Goal: Task Accomplishment & Management: Complete application form

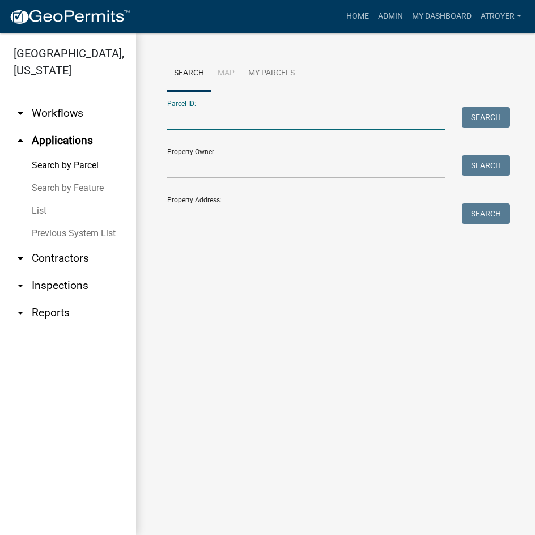
click at [232, 116] on input "Parcel ID:" at bounding box center [306, 118] width 278 height 23
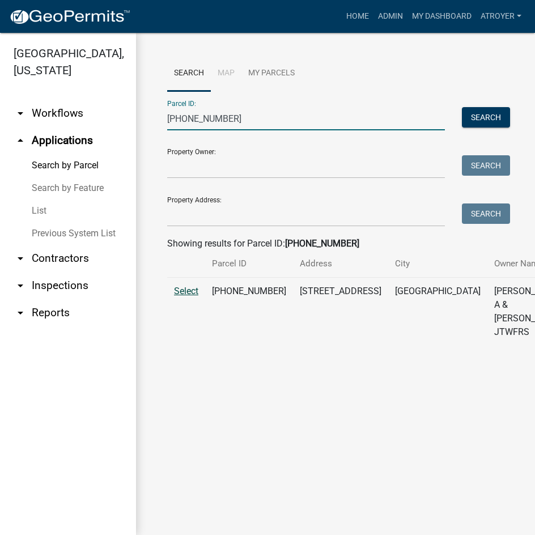
type input "[PHONE_NUMBER]"
click at [189, 297] on span "Select" at bounding box center [186, 291] width 24 height 11
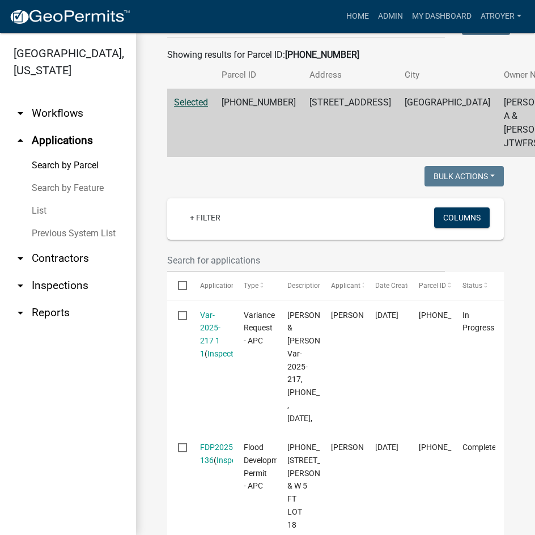
scroll to position [227, 0]
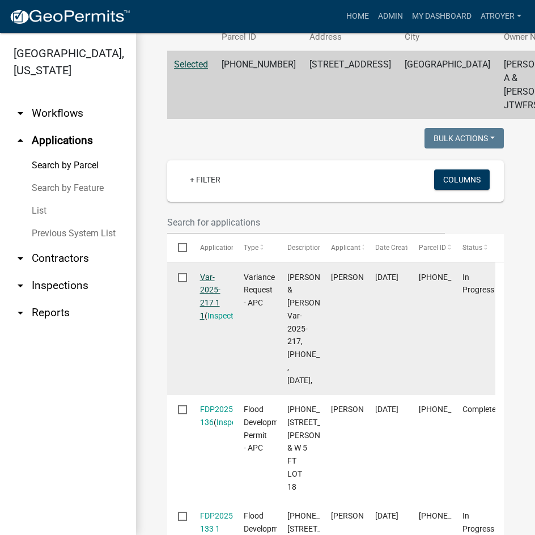
click at [204, 291] on link "Var-2025-217 1 1" at bounding box center [210, 297] width 20 height 48
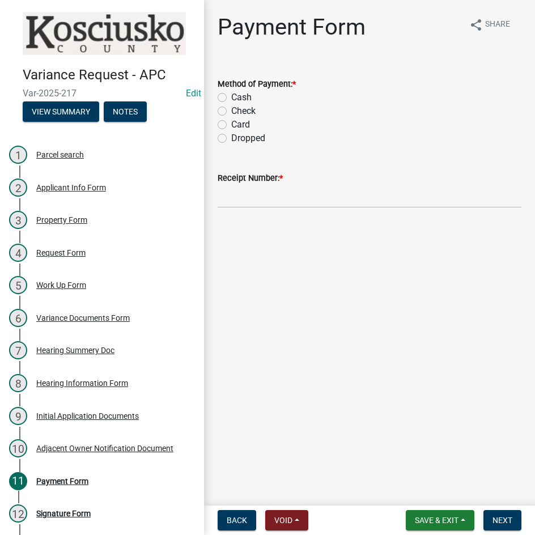
click at [231, 124] on label "Card" at bounding box center [240, 125] width 19 height 14
click at [231, 124] on input "Card" at bounding box center [234, 121] width 7 height 7
radio input "true"
click at [306, 198] on input "Receipt Number: *" at bounding box center [370, 196] width 304 height 23
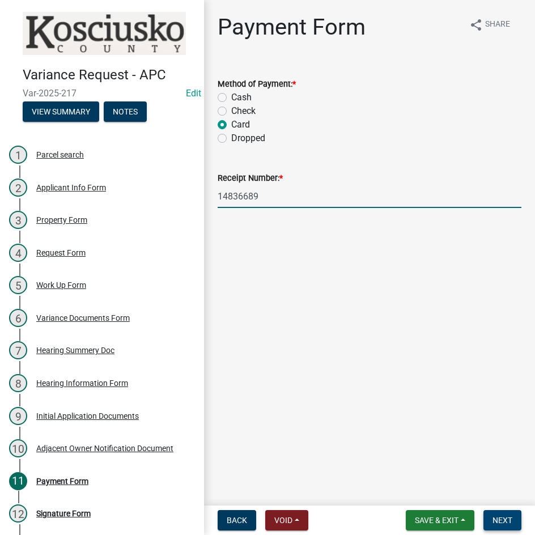
type input "14836689"
click at [502, 511] on button "Next" at bounding box center [503, 520] width 38 height 20
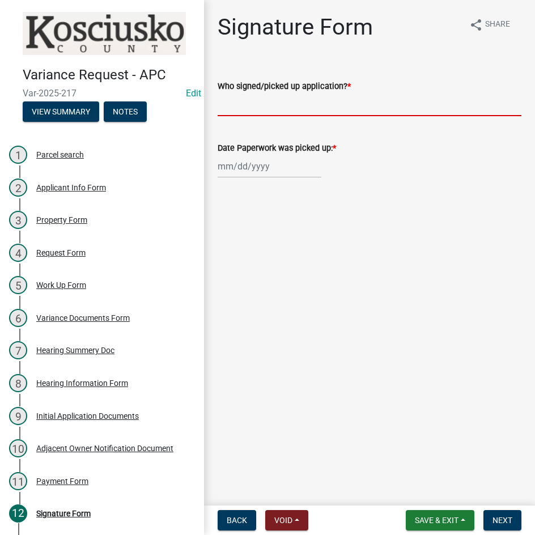
click at [293, 105] on input "Who signed/picked up application? *" at bounding box center [370, 104] width 304 height 23
type input "[PERSON_NAME]"
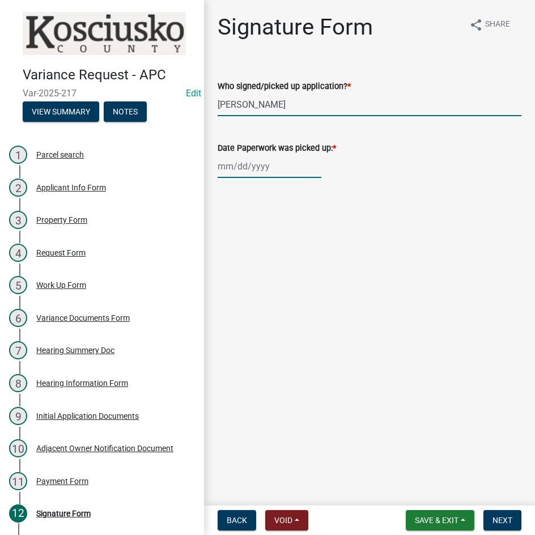
click at [255, 170] on div at bounding box center [270, 166] width 104 height 23
select select "8"
select select "2025"
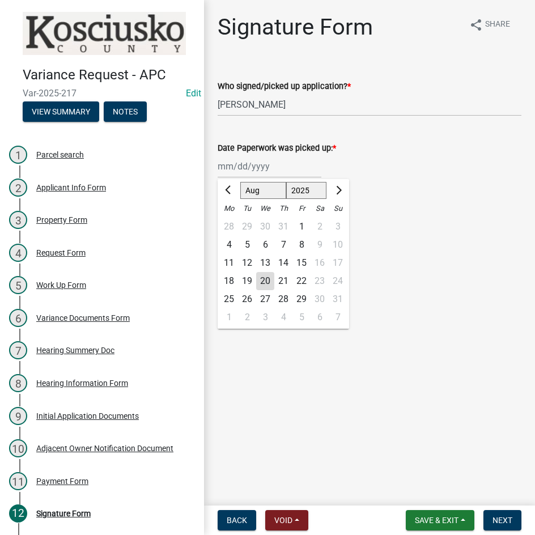
click at [231, 281] on div "18" at bounding box center [229, 281] width 18 height 18
type input "[DATE]"
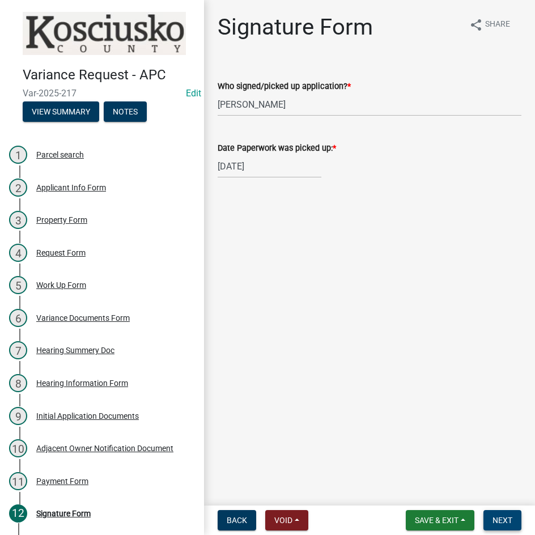
click at [503, 521] on span "Next" at bounding box center [503, 520] width 20 height 9
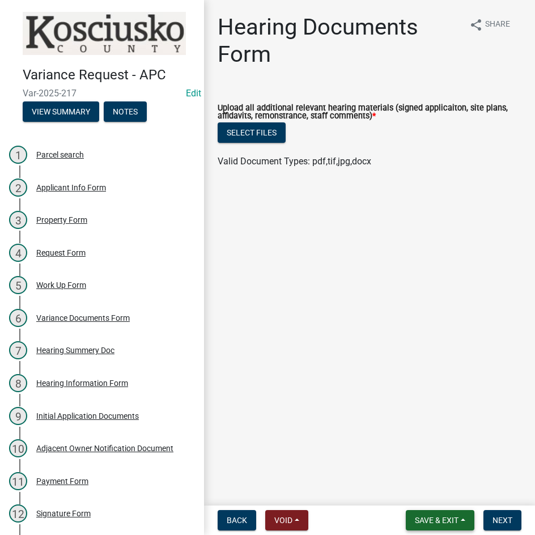
click at [429, 523] on span "Save & Exit" at bounding box center [437, 520] width 44 height 9
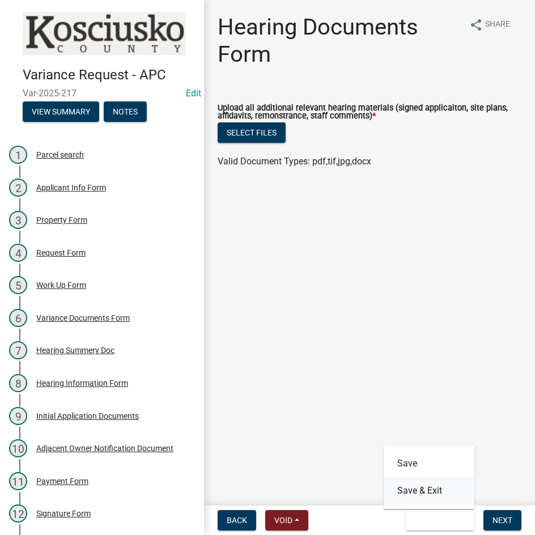
click at [426, 496] on button "Save & Exit" at bounding box center [429, 490] width 91 height 27
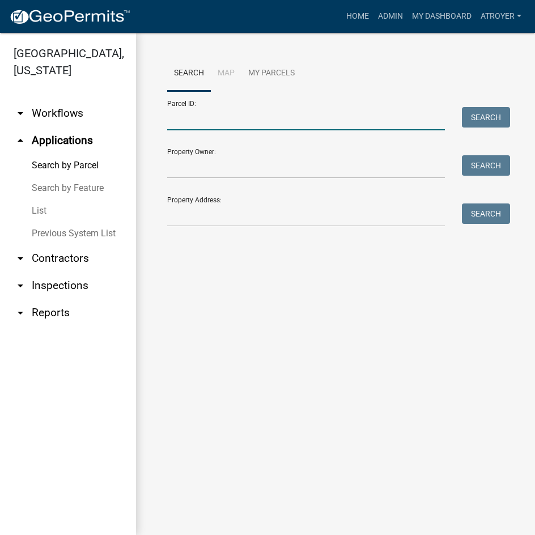
click at [198, 124] on input "Parcel ID:" at bounding box center [306, 118] width 278 height 23
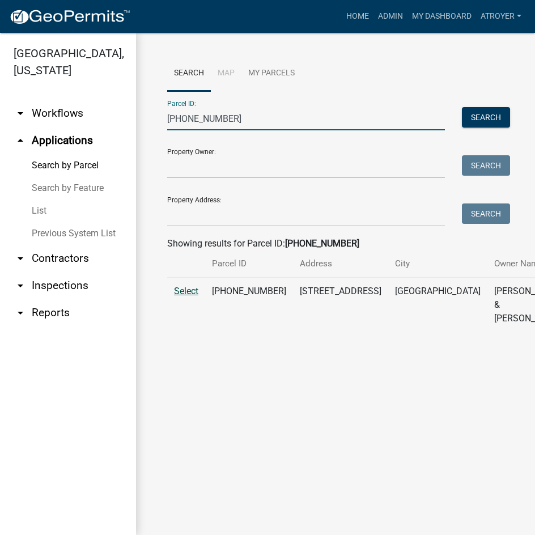
type input "[PHONE_NUMBER]"
click at [185, 297] on span "Select" at bounding box center [186, 291] width 24 height 11
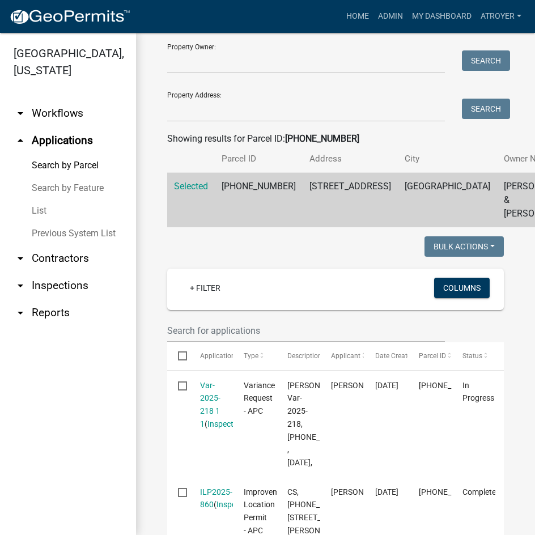
scroll to position [113, 0]
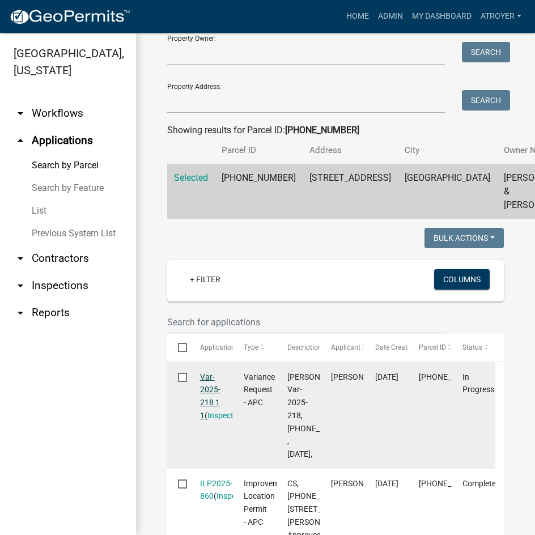
click at [208, 387] on link "Var-2025-218 1 1" at bounding box center [210, 397] width 20 height 48
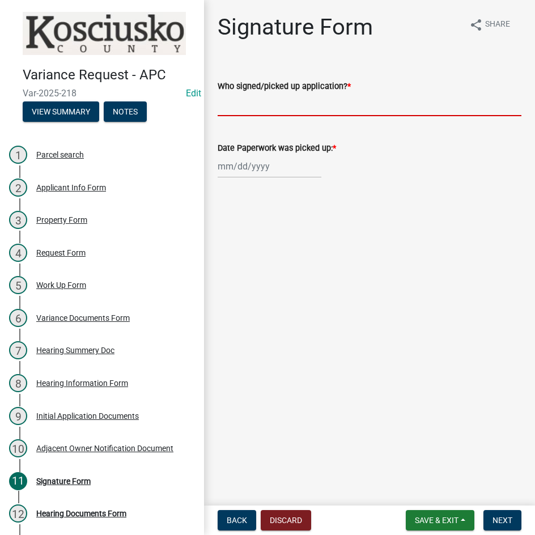
click at [370, 96] on input "Who signed/picked up application? *" at bounding box center [370, 104] width 304 height 23
type input "[PERSON_NAME]"
click at [238, 170] on div at bounding box center [270, 166] width 104 height 23
select select "8"
select select "2025"
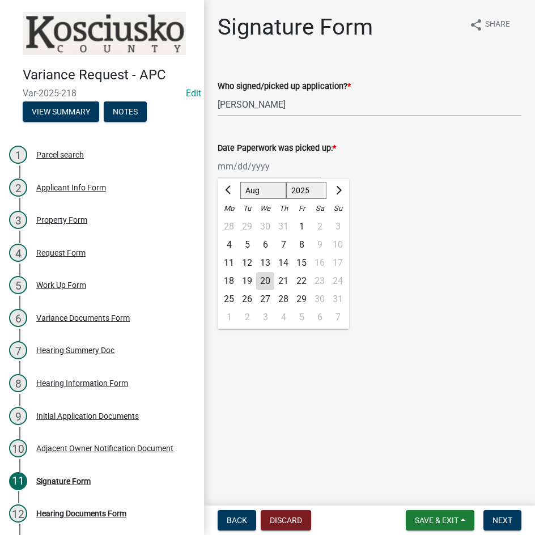
click at [230, 277] on div "18" at bounding box center [229, 281] width 18 height 18
type input "[DATE]"
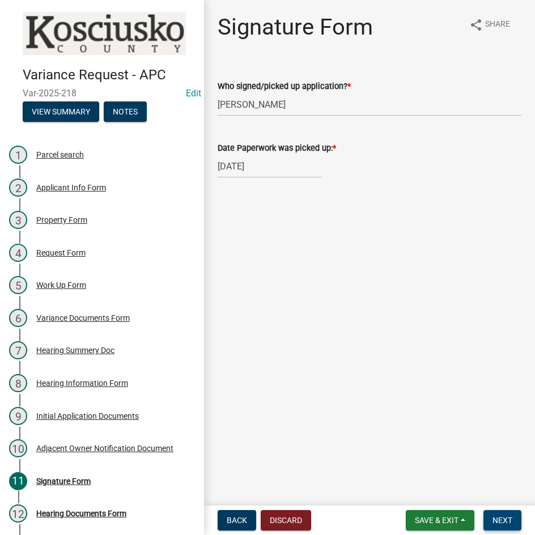
click at [509, 517] on span "Next" at bounding box center [503, 520] width 20 height 9
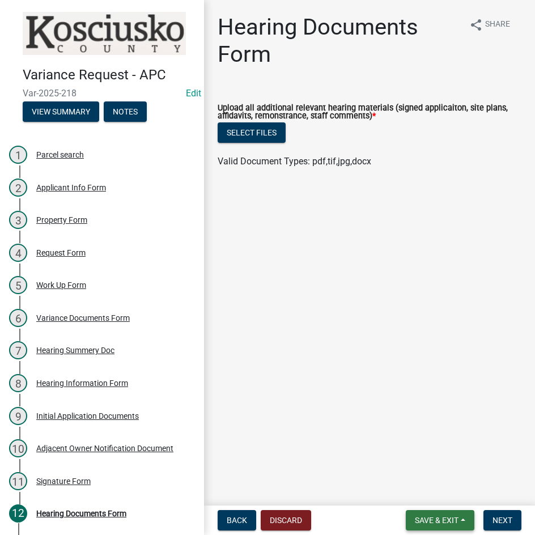
click at [435, 525] on span "Save & Exit" at bounding box center [437, 520] width 44 height 9
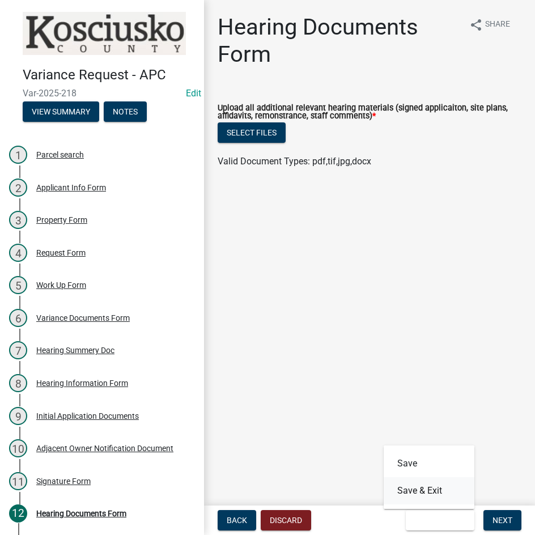
click at [429, 488] on button "Save & Exit" at bounding box center [429, 490] width 91 height 27
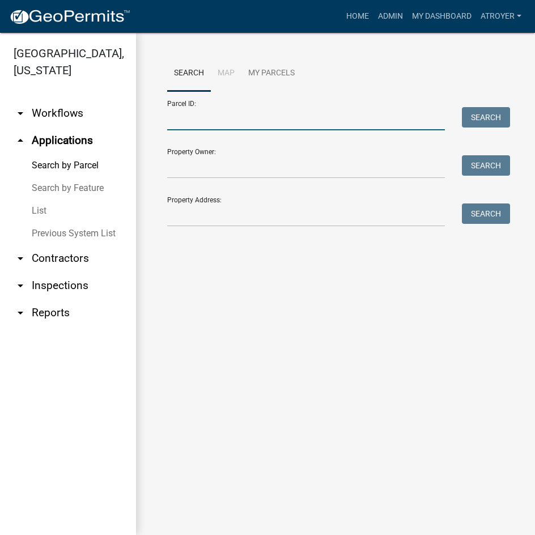
click at [291, 125] on input "Parcel ID:" at bounding box center [306, 118] width 278 height 23
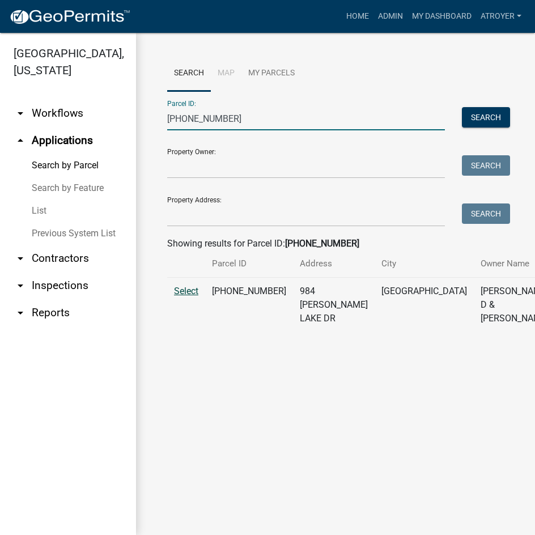
type input "[PHONE_NUMBER]"
click at [184, 297] on span "Select" at bounding box center [186, 291] width 24 height 11
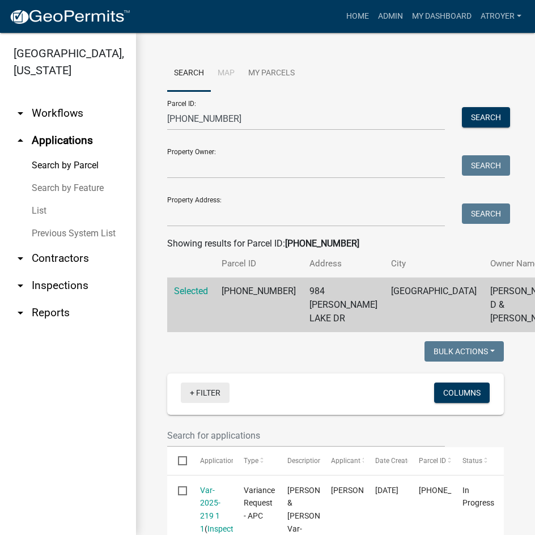
scroll to position [170, 0]
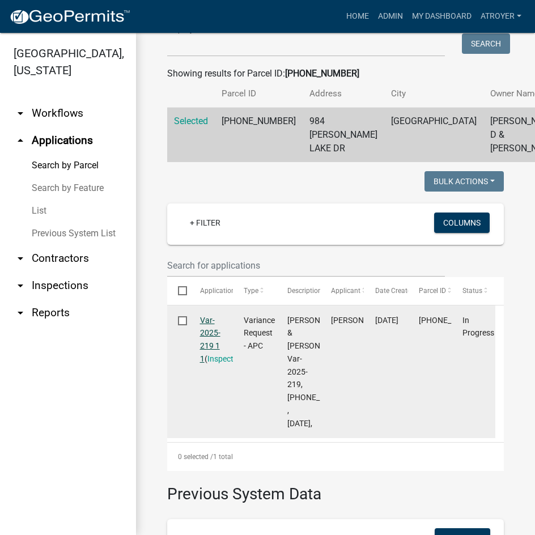
click at [202, 360] on link "Var-2025-219 1 1" at bounding box center [210, 340] width 20 height 48
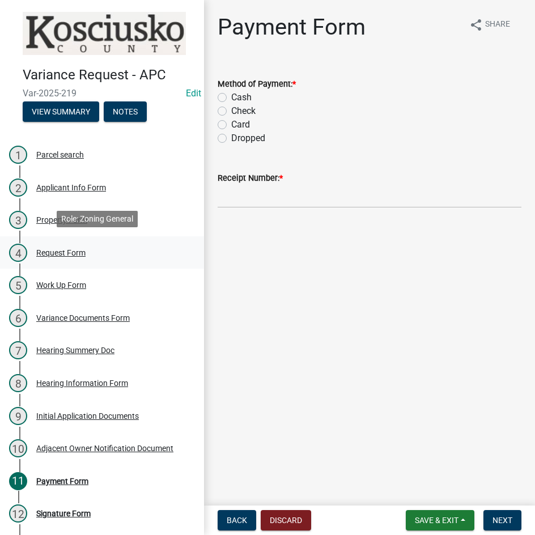
click at [70, 251] on div "Request Form" at bounding box center [60, 253] width 49 height 8
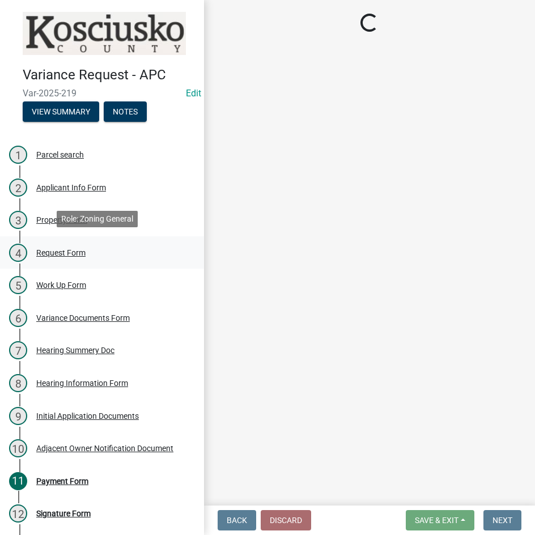
select select "77eb12f8-2a64-4a31-bfec-9b00716b2165"
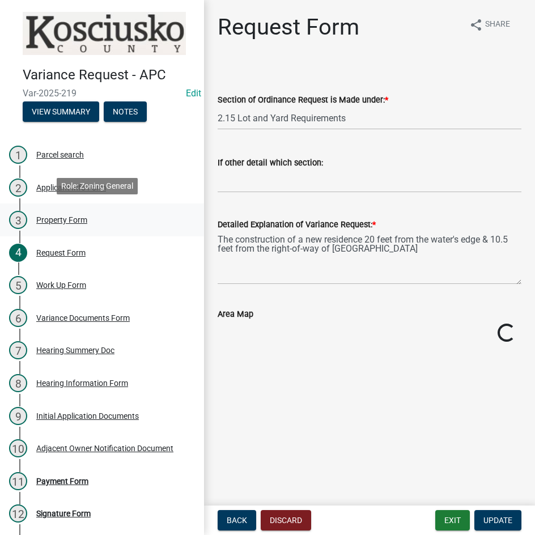
click at [67, 216] on div "Property Form" at bounding box center [61, 220] width 51 height 8
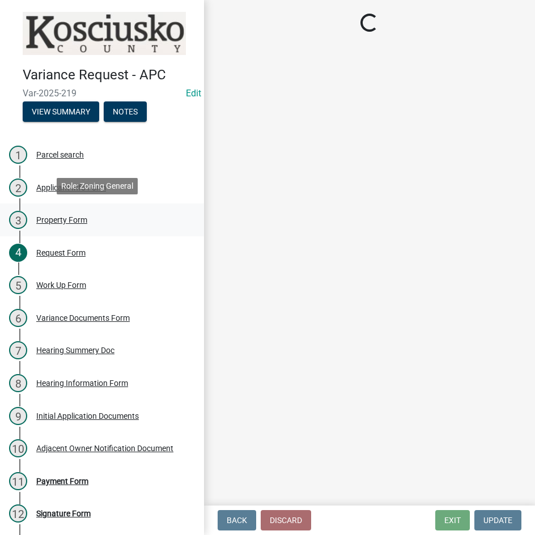
select select "1146270b-2111-4e23-bf7f-74ce85cf7041"
select select "659087aa-417e-424e-9111-bed556ed72cb"
select select "b983368b-bd6c-49f0-a245-937c986c7d91"
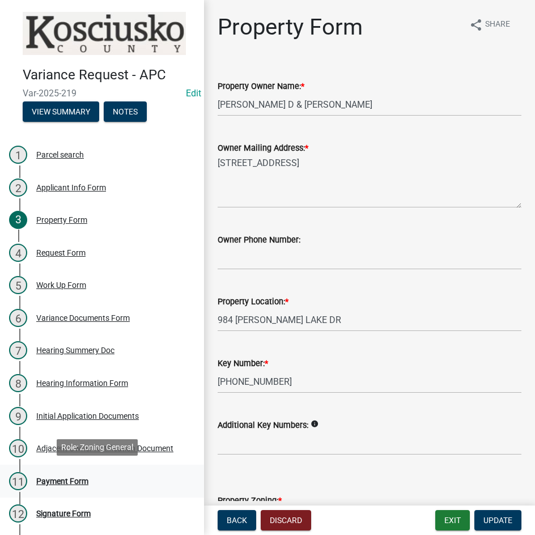
click at [69, 481] on div "Payment Form" at bounding box center [62, 481] width 52 height 8
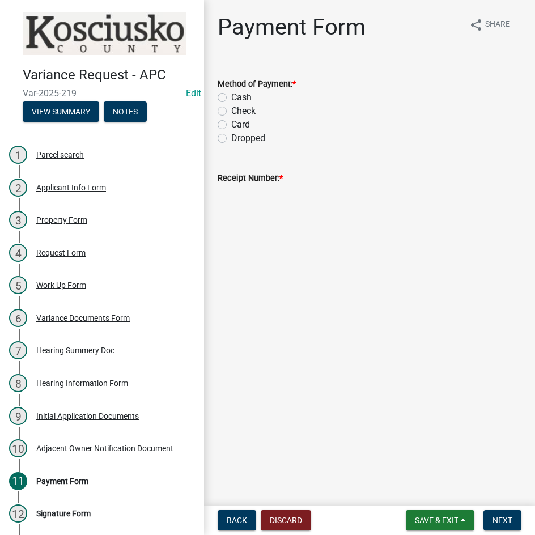
click at [231, 111] on label "Check" at bounding box center [243, 111] width 24 height 14
click at [231, 111] on input "Check" at bounding box center [234, 107] width 7 height 7
radio input "true"
click at [283, 195] on input "Receipt Number: *" at bounding box center [370, 196] width 304 height 23
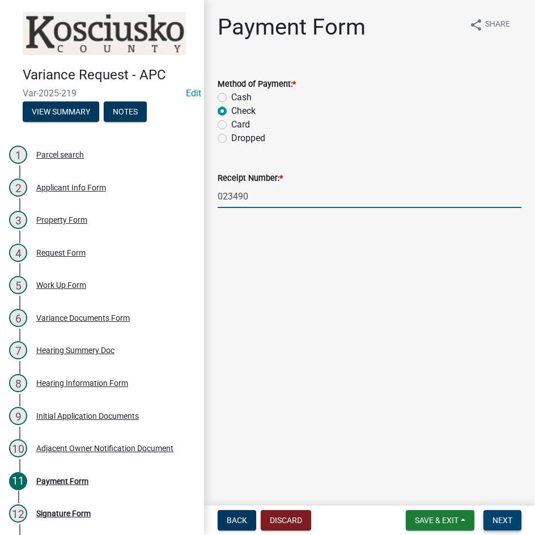
type input "023490"
click at [504, 520] on span "Next" at bounding box center [503, 520] width 20 height 9
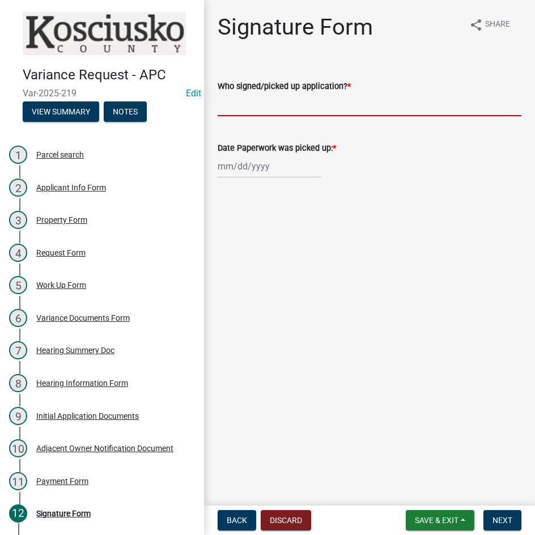
click at [282, 109] on input "Who signed/picked up application? *" at bounding box center [370, 104] width 304 height 23
type input "[PERSON_NAME]"
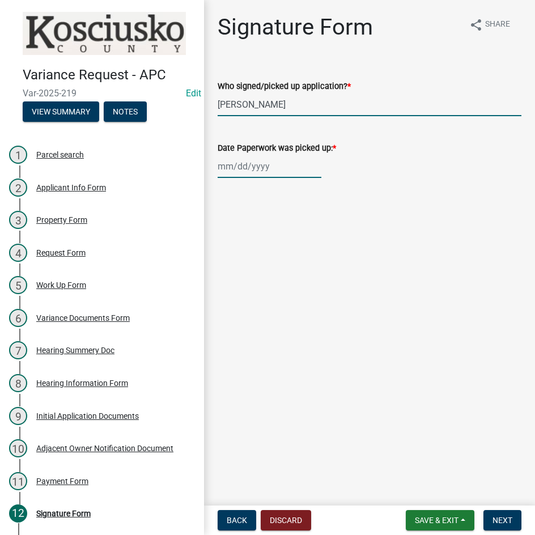
click at [284, 165] on div at bounding box center [270, 166] width 104 height 23
select select "8"
select select "2025"
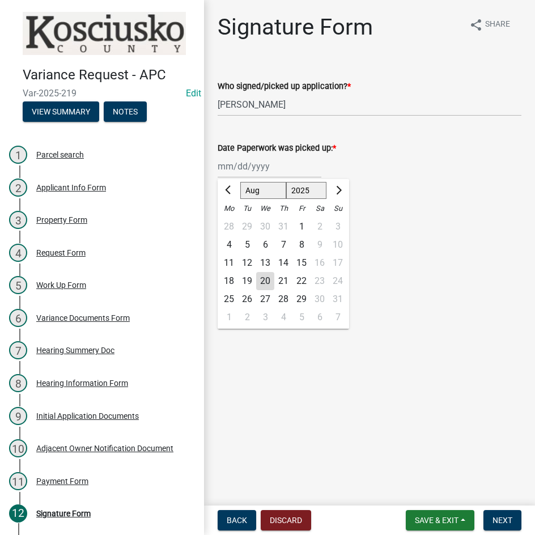
click at [225, 282] on div "18" at bounding box center [229, 281] width 18 height 18
type input "[DATE]"
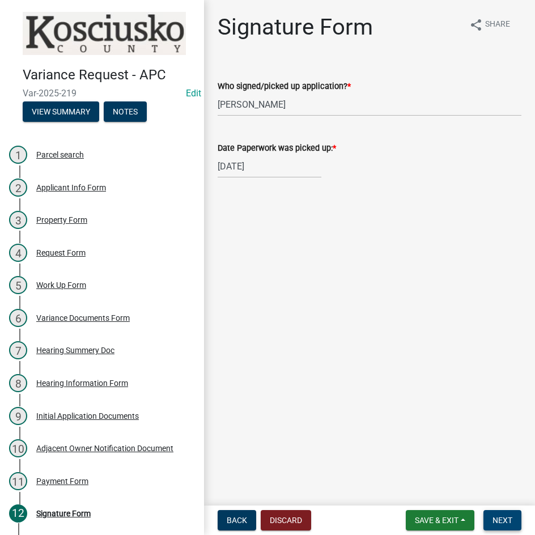
click at [500, 518] on span "Next" at bounding box center [503, 520] width 20 height 9
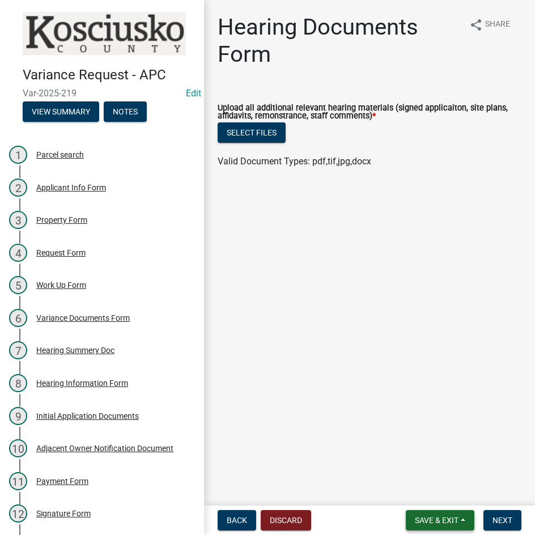
click at [427, 517] on span "Save & Exit" at bounding box center [437, 520] width 44 height 9
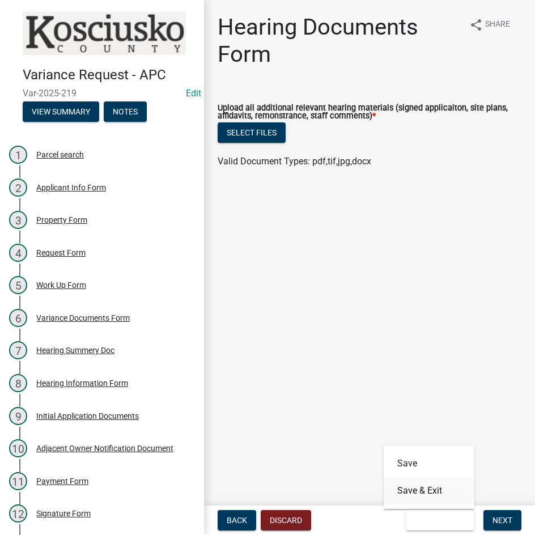
click at [421, 492] on button "Save & Exit" at bounding box center [429, 490] width 91 height 27
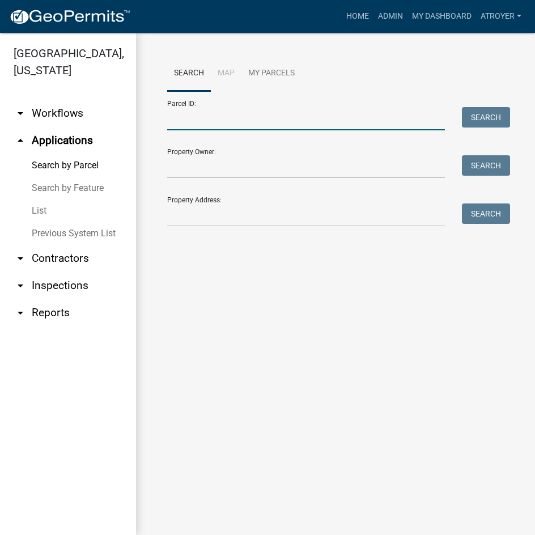
click at [231, 120] on input "Parcel ID:" at bounding box center [306, 118] width 278 height 23
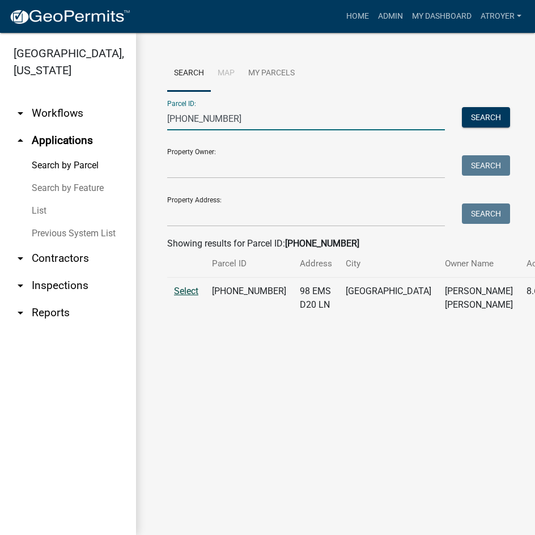
type input "[PHONE_NUMBER]"
click at [181, 297] on span "Select" at bounding box center [186, 291] width 24 height 11
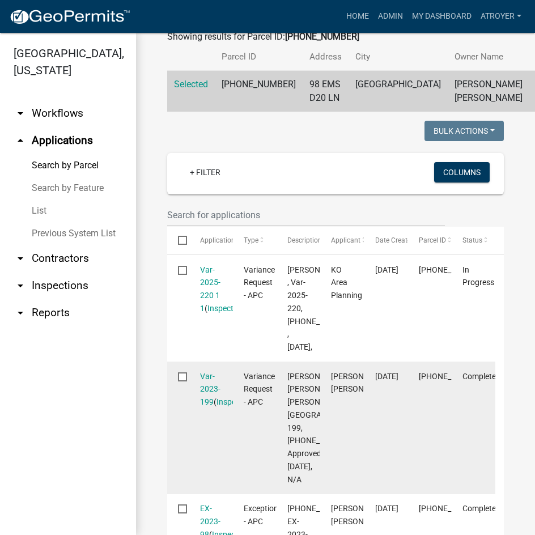
scroll to position [227, 0]
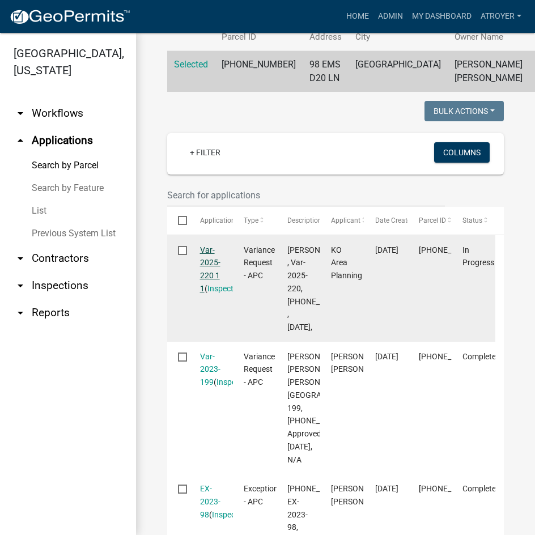
click at [203, 276] on link "Var-2025-220 1 1" at bounding box center [210, 270] width 20 height 48
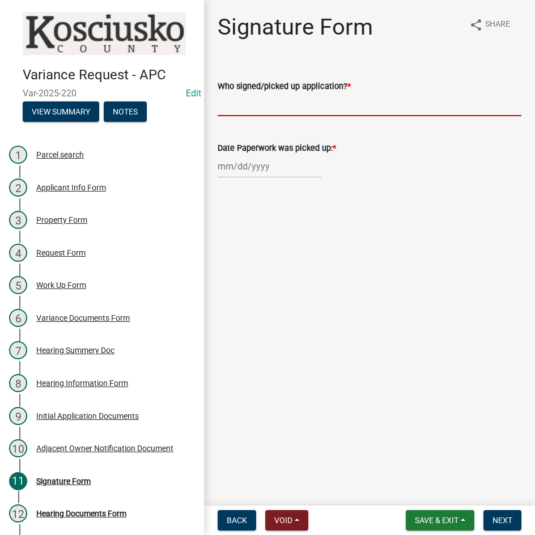
click at [286, 102] on input "Who signed/picked up application? *" at bounding box center [370, 104] width 304 height 23
type input "[PERSON_NAME]"
select select "8"
select select "2025"
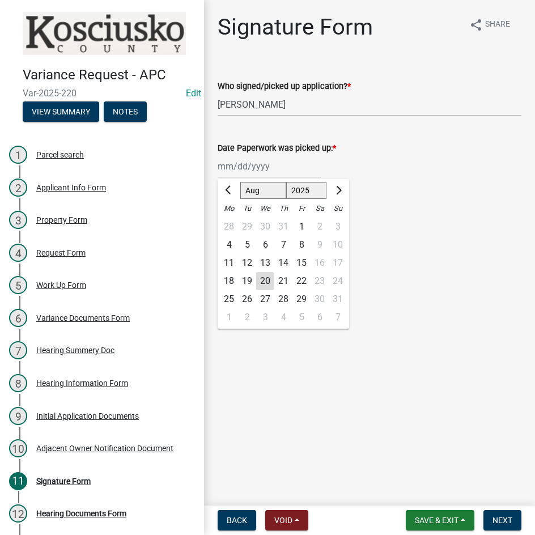
click at [223, 172] on div "[PERSON_NAME] Feb Mar Apr [PERSON_NAME][DATE] Oct Nov [DATE] 1526 1527 1528 152…" at bounding box center [270, 166] width 104 height 23
click at [227, 278] on div "18" at bounding box center [229, 281] width 18 height 18
type input "[DATE]"
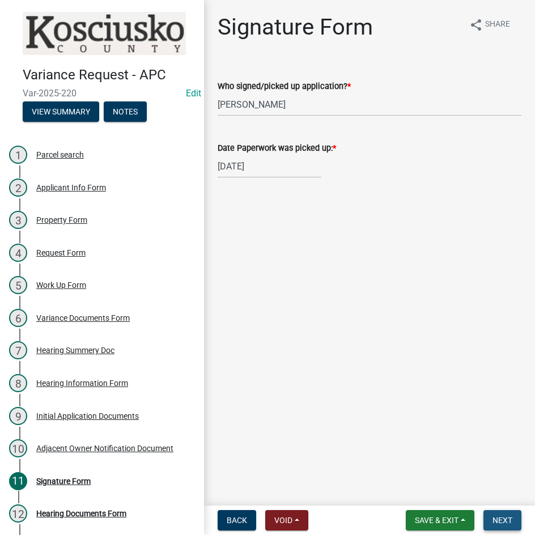
click at [497, 517] on span "Next" at bounding box center [503, 520] width 20 height 9
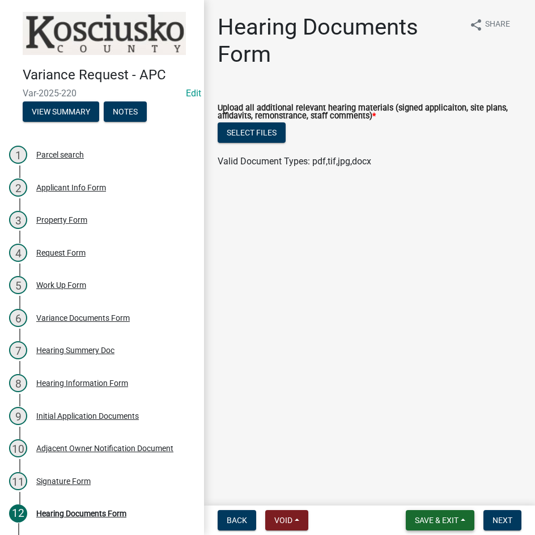
click at [438, 520] on span "Save & Exit" at bounding box center [437, 520] width 44 height 9
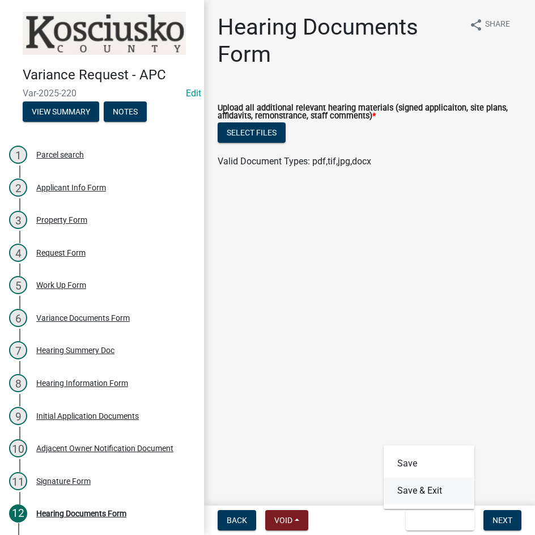
click at [428, 485] on button "Save & Exit" at bounding box center [429, 490] width 91 height 27
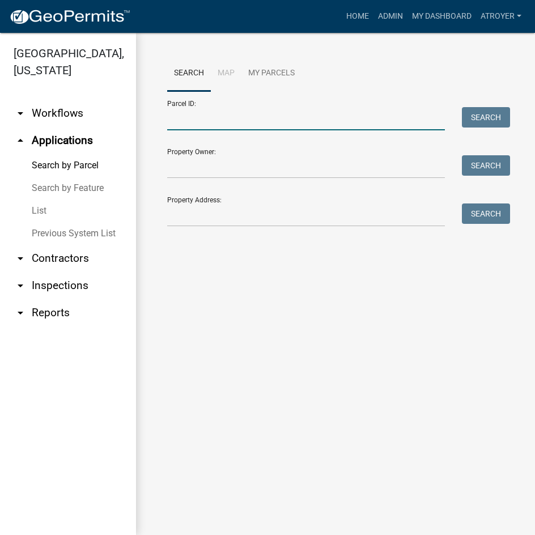
click at [234, 121] on input "Parcel ID:" at bounding box center [306, 118] width 278 height 23
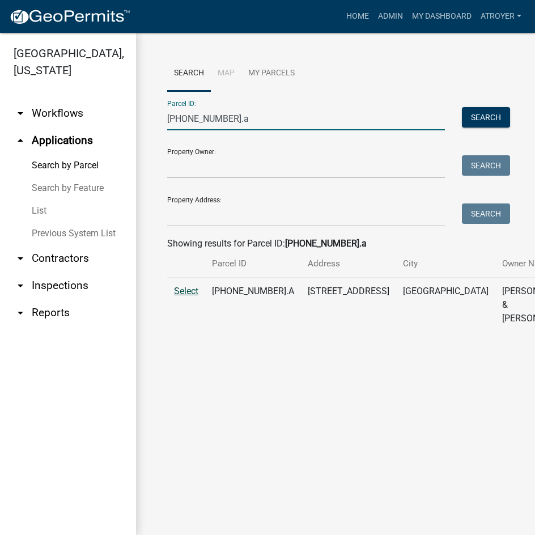
type input "[PHONE_NUMBER].a"
click at [185, 297] on span "Select" at bounding box center [186, 291] width 24 height 11
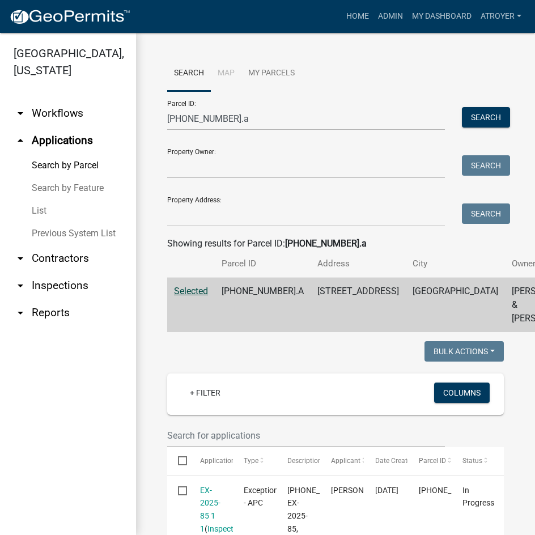
scroll to position [227, 0]
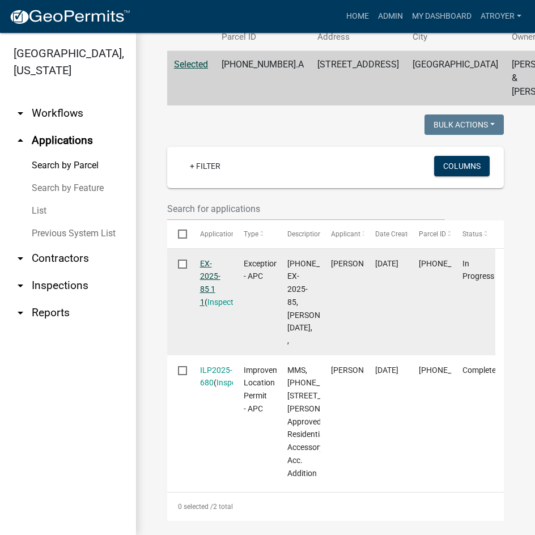
click at [205, 288] on link "EX-2025-85 1 1" at bounding box center [210, 283] width 20 height 48
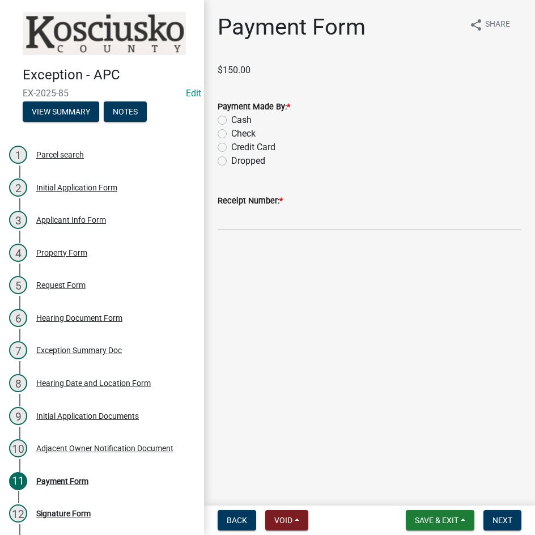
click at [231, 134] on label "Check" at bounding box center [243, 134] width 24 height 14
click at [231, 134] on input "Check" at bounding box center [234, 130] width 7 height 7
radio input "true"
click at [333, 221] on input "Receipt Number: *" at bounding box center [370, 219] width 304 height 23
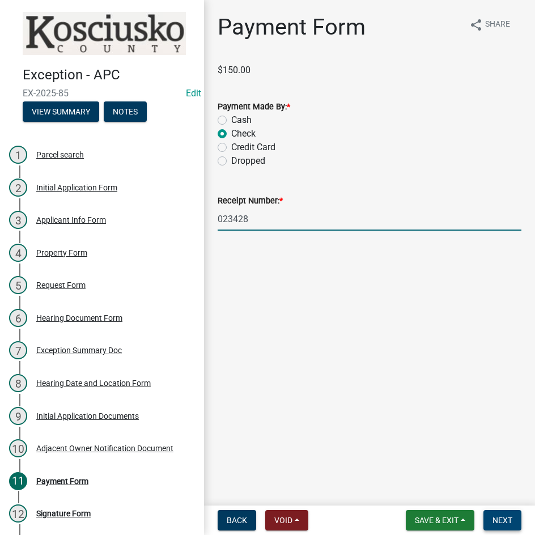
type input "023428"
click at [488, 520] on button "Next" at bounding box center [503, 520] width 38 height 20
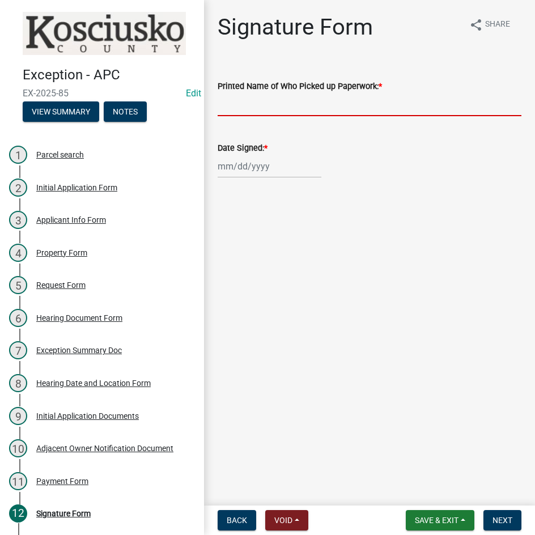
click at [312, 105] on input "Printed Name of Who Picked up Paperwork: *" at bounding box center [370, 104] width 304 height 23
type input "[PERSON_NAME]"
select select "8"
select select "2025"
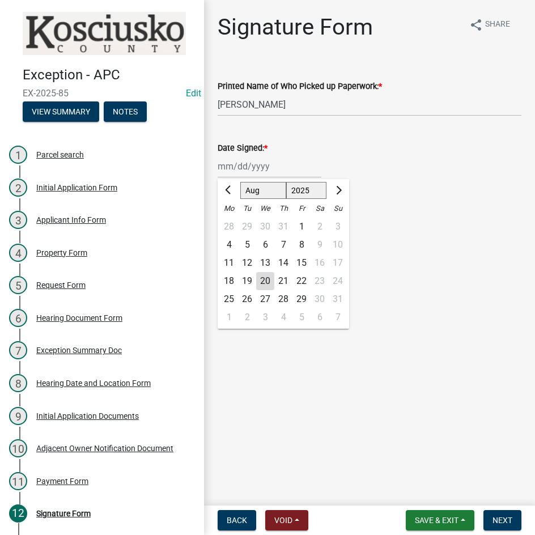
click at [294, 170] on div "[PERSON_NAME] Feb Mar Apr [PERSON_NAME][DATE] Oct Nov [DATE] 1526 1527 1528 152…" at bounding box center [270, 166] width 104 height 23
click at [226, 278] on div "18" at bounding box center [229, 281] width 18 height 18
type input "[DATE]"
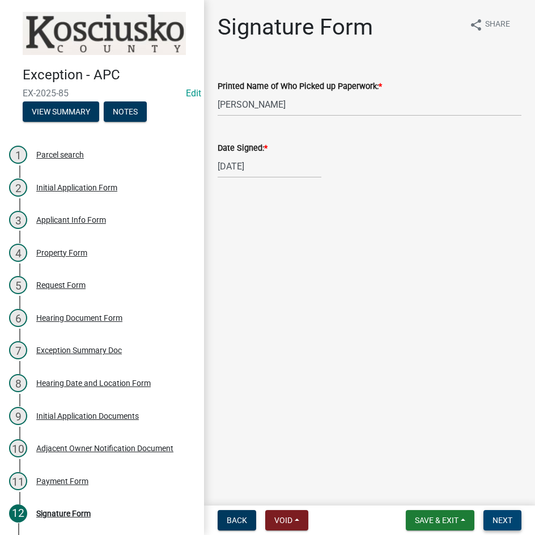
click at [502, 521] on span "Next" at bounding box center [503, 520] width 20 height 9
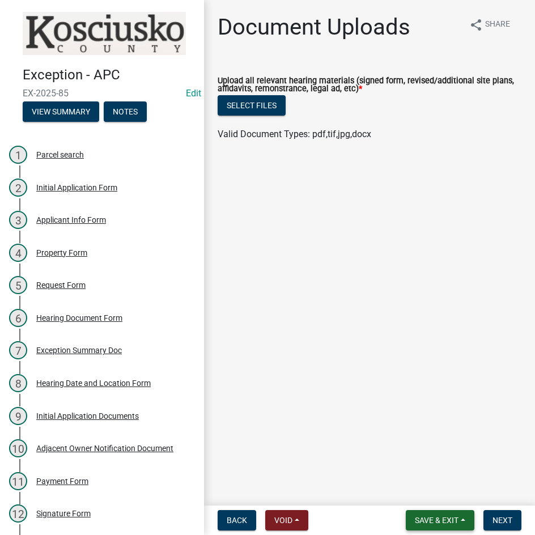
click at [440, 518] on span "Save & Exit" at bounding box center [437, 520] width 44 height 9
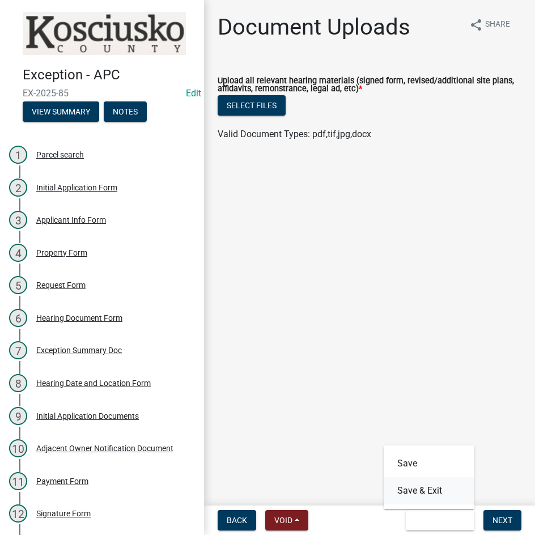
click at [443, 487] on button "Save & Exit" at bounding box center [429, 490] width 91 height 27
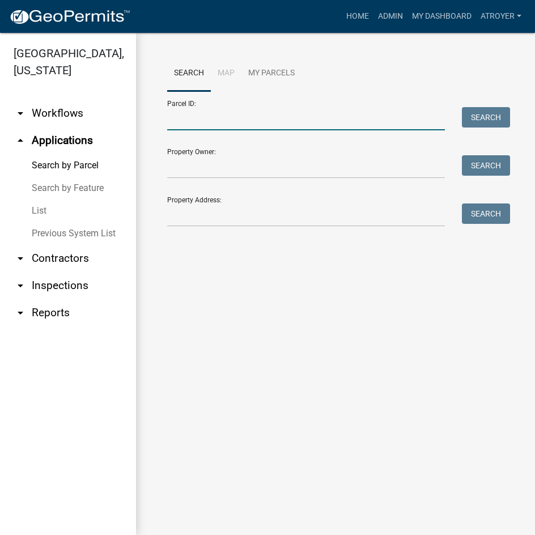
drag, startPoint x: 202, startPoint y: 126, endPoint x: 211, endPoint y: 123, distance: 9.2
click at [202, 126] on input "Parcel ID:" at bounding box center [306, 118] width 278 height 23
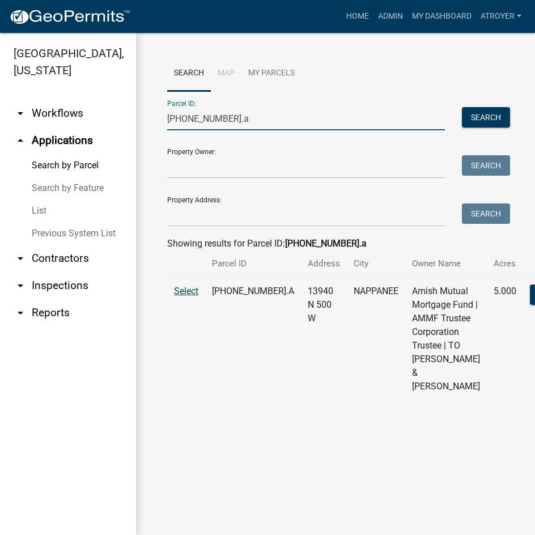
type input "[PHONE_NUMBER].a"
click at [179, 297] on span "Select" at bounding box center [186, 291] width 24 height 11
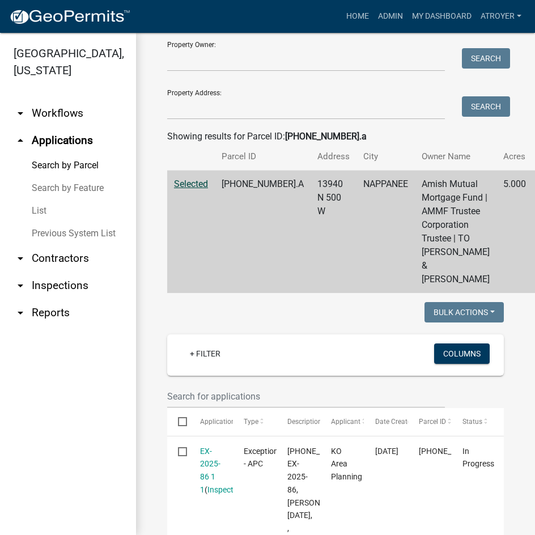
scroll to position [284, 0]
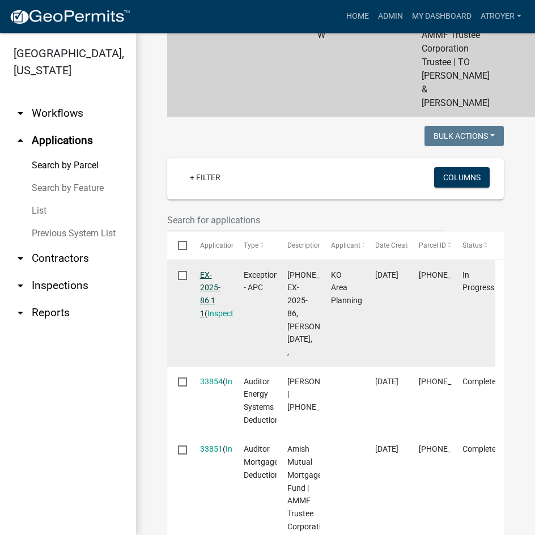
click at [209, 318] on link "EX-2025-86 1 1" at bounding box center [210, 294] width 20 height 48
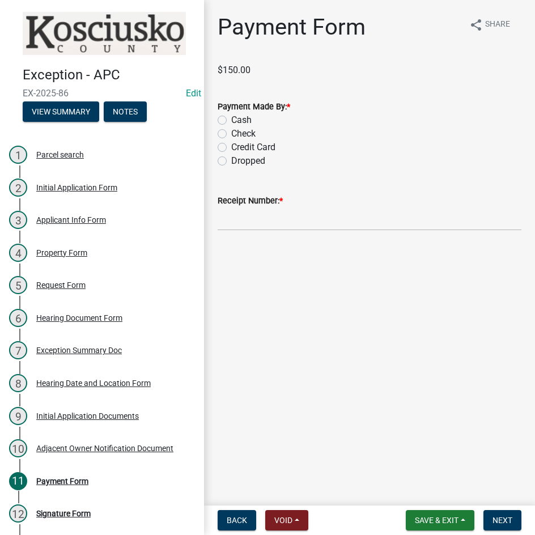
click at [231, 121] on label "Cash" at bounding box center [241, 120] width 20 height 14
click at [231, 121] on input "Cash" at bounding box center [234, 116] width 7 height 7
radio input "true"
click at [297, 223] on input "Receipt Number: *" at bounding box center [370, 219] width 304 height 23
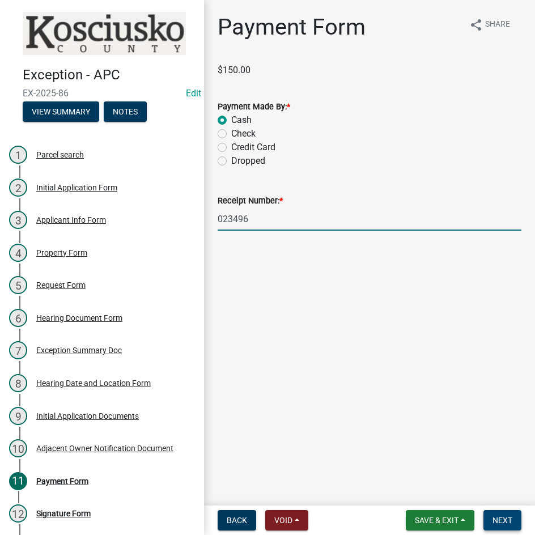
type input "023496"
click at [507, 524] on span "Next" at bounding box center [503, 520] width 20 height 9
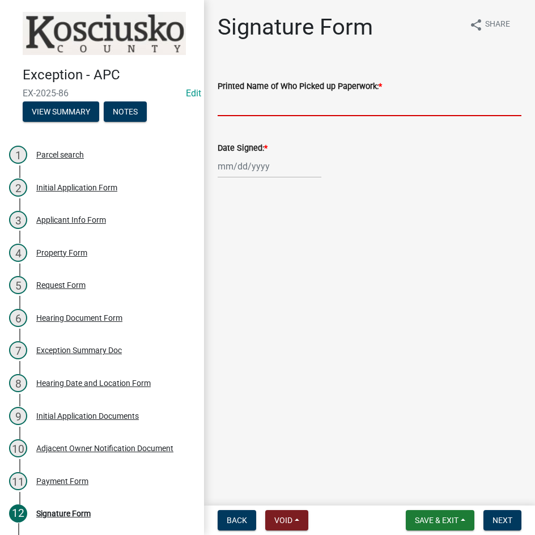
click at [295, 104] on input "Printed Name of Who Picked up Paperwork: *" at bounding box center [370, 104] width 304 height 23
type input "[PERSON_NAME]"
select select "8"
select select "2025"
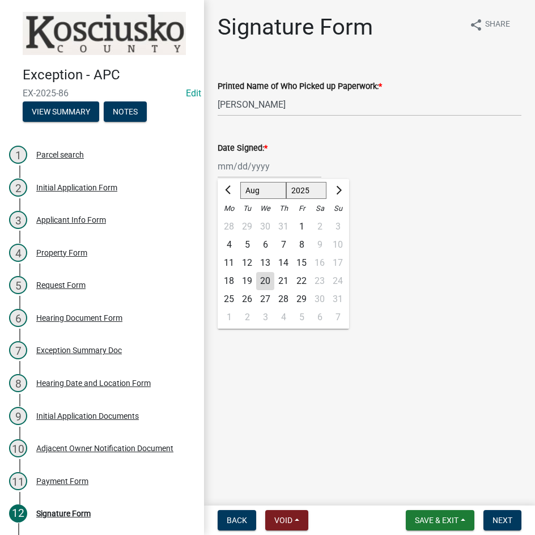
click at [252, 170] on div "[PERSON_NAME] Feb Mar Apr [PERSON_NAME][DATE] Oct Nov [DATE] 1526 1527 1528 152…" at bounding box center [270, 166] width 104 height 23
click at [229, 280] on div "18" at bounding box center [229, 281] width 18 height 18
type input "[DATE]"
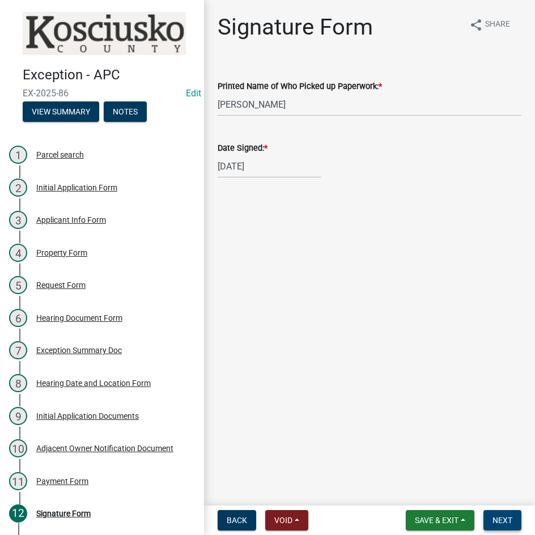
click at [500, 523] on span "Next" at bounding box center [503, 520] width 20 height 9
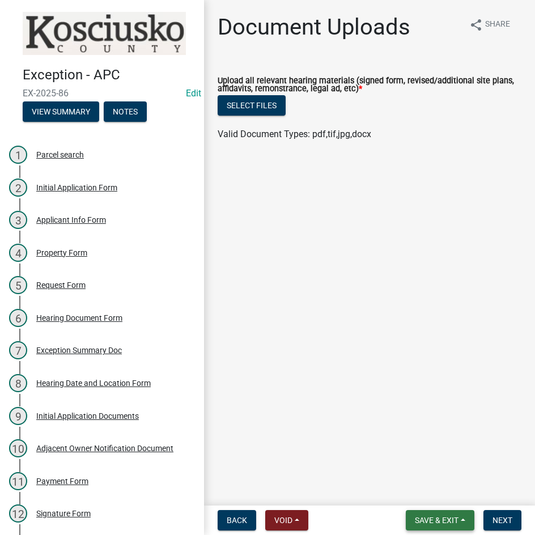
drag, startPoint x: 436, startPoint y: 519, endPoint x: 430, endPoint y: 508, distance: 12.4
click at [436, 519] on span "Save & Exit" at bounding box center [437, 520] width 44 height 9
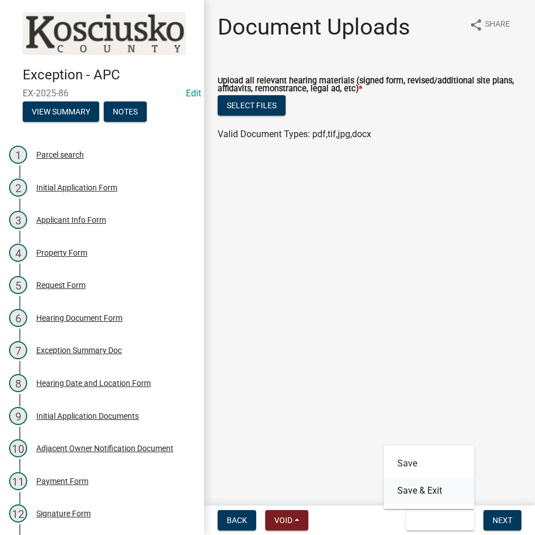
click at [424, 494] on button "Save & Exit" at bounding box center [429, 490] width 91 height 27
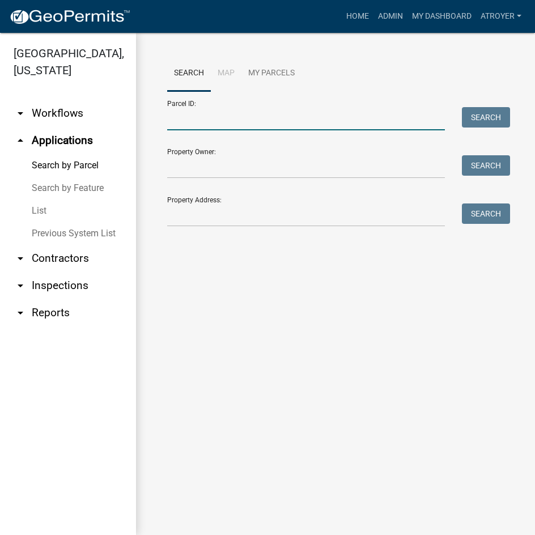
click at [298, 121] on input "Parcel ID:" at bounding box center [306, 118] width 278 height 23
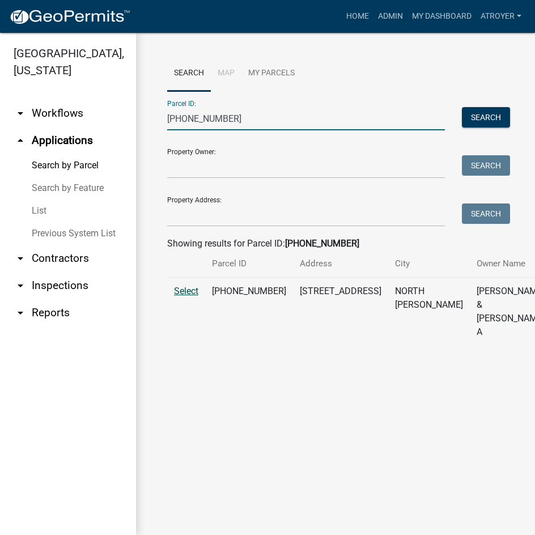
type input "[PHONE_NUMBER]"
click at [191, 297] on span "Select" at bounding box center [186, 291] width 24 height 11
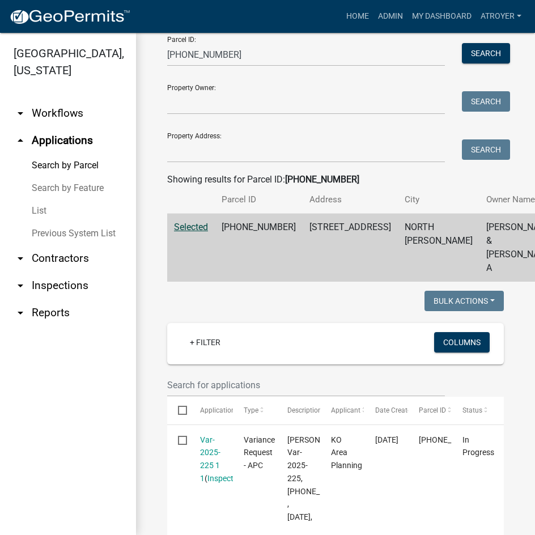
scroll to position [227, 0]
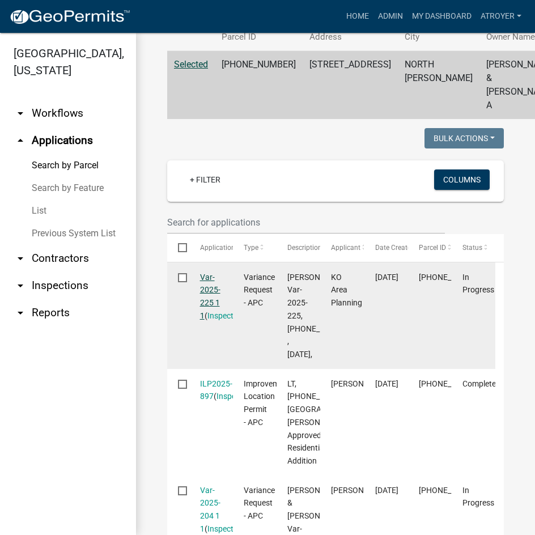
click at [209, 287] on link "Var-2025-225 1 1" at bounding box center [210, 297] width 20 height 48
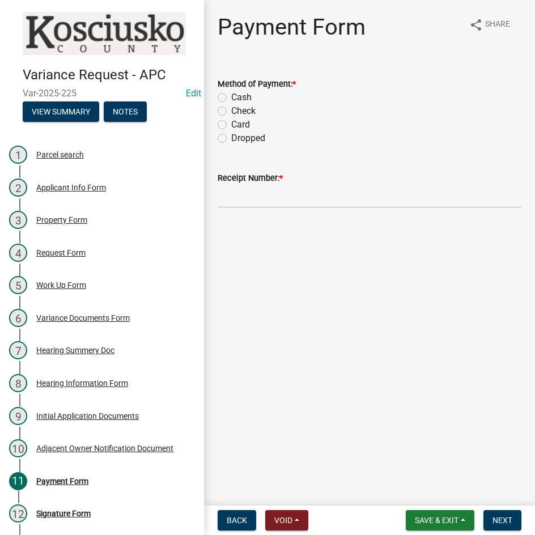
click at [231, 111] on label "Check" at bounding box center [243, 111] width 24 height 14
click at [231, 111] on input "Check" at bounding box center [234, 107] width 7 height 7
radio input "true"
click at [312, 202] on input "Receipt Number: *" at bounding box center [370, 196] width 304 height 23
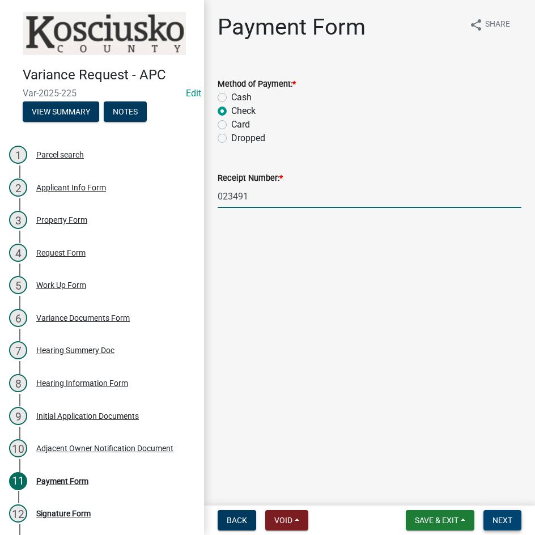
type input "023491"
click at [494, 519] on span "Next" at bounding box center [503, 520] width 20 height 9
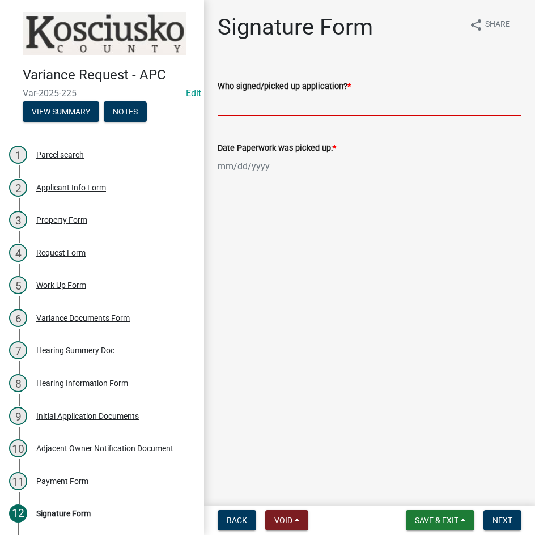
click at [356, 108] on input "Who signed/picked up application? *" at bounding box center [370, 104] width 304 height 23
type input "[PERSON_NAME]"
click at [272, 165] on div at bounding box center [270, 166] width 104 height 23
select select "8"
select select "2025"
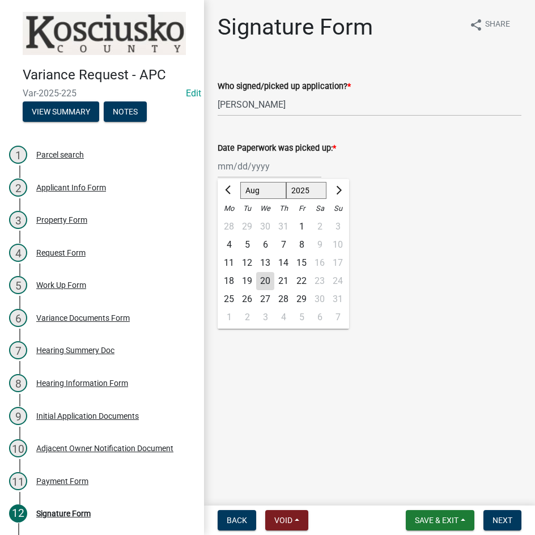
click at [223, 280] on div "18" at bounding box center [229, 281] width 18 height 18
type input "[DATE]"
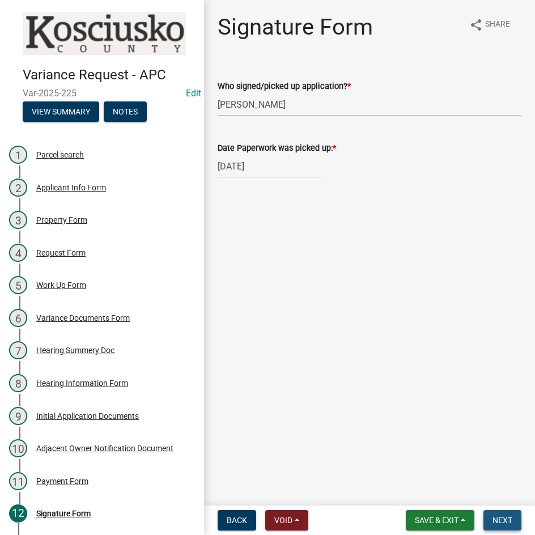
click at [505, 519] on span "Next" at bounding box center [503, 520] width 20 height 9
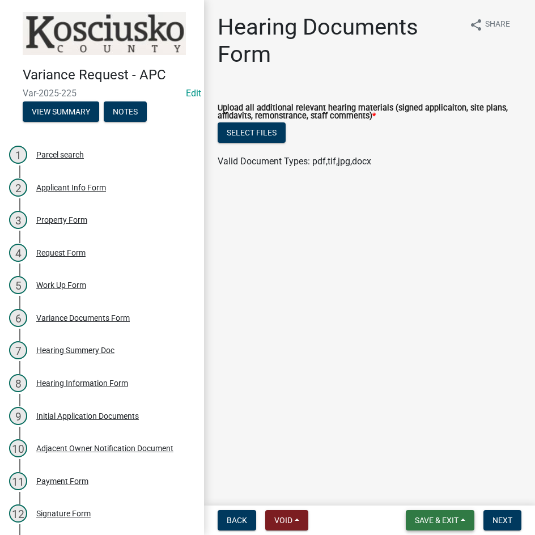
click at [434, 513] on button "Save & Exit" at bounding box center [440, 520] width 69 height 20
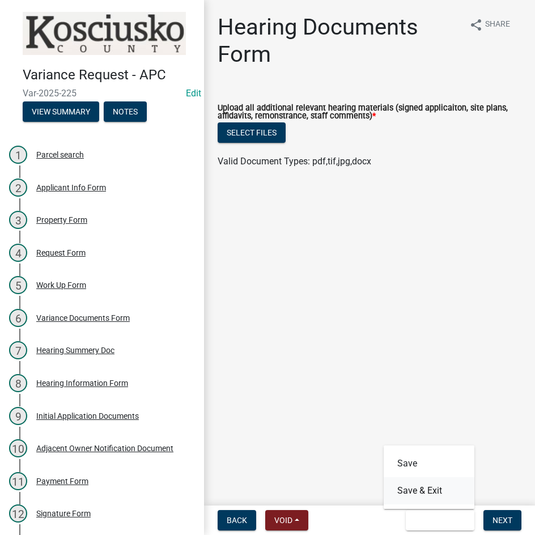
click at [431, 489] on button "Save & Exit" at bounding box center [429, 490] width 91 height 27
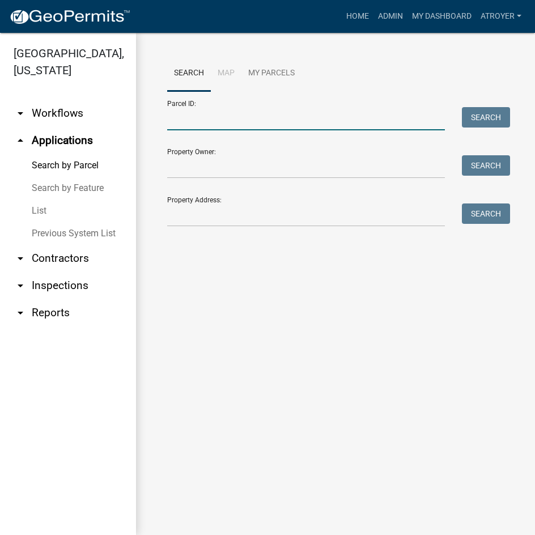
click at [219, 125] on input "Parcel ID:" at bounding box center [306, 118] width 278 height 23
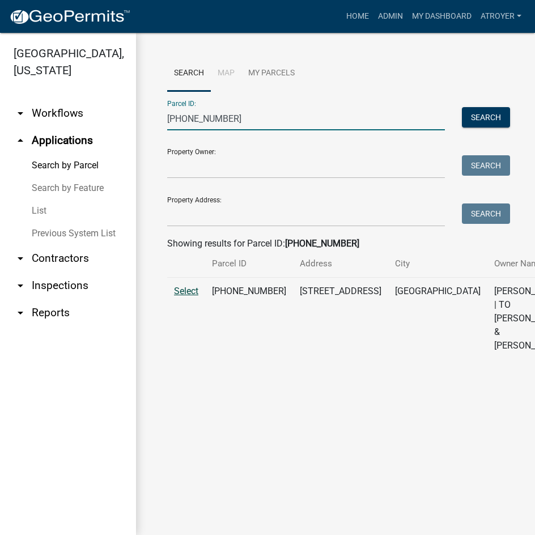
type input "[PHONE_NUMBER]"
click at [185, 297] on span "Select" at bounding box center [186, 291] width 24 height 11
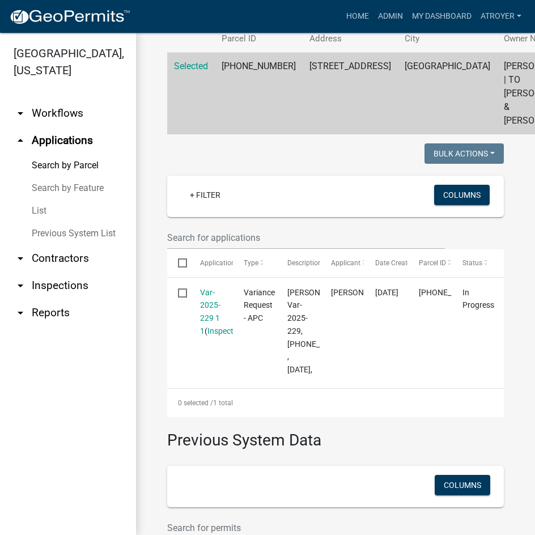
scroll to position [227, 0]
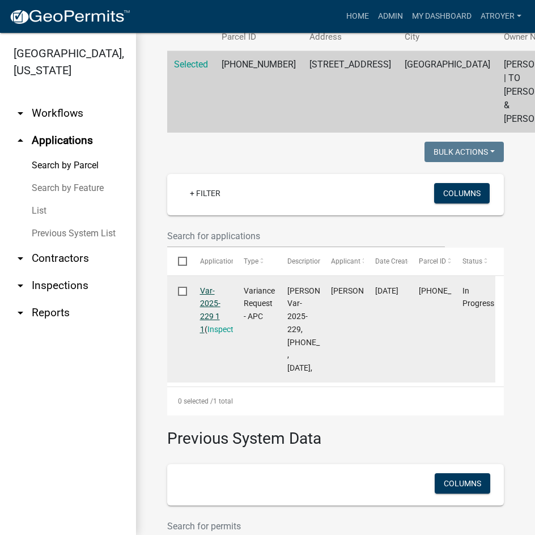
click at [207, 334] on link "Var-2025-229 1 1" at bounding box center [210, 310] width 20 height 48
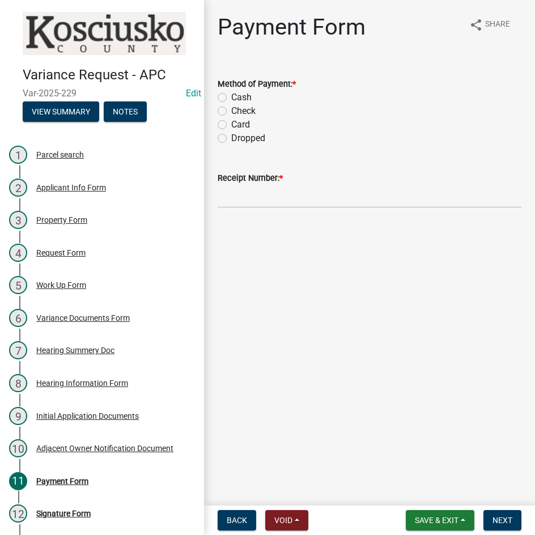
click at [231, 102] on label "Cash" at bounding box center [241, 98] width 20 height 14
click at [231, 98] on input "Cash" at bounding box center [234, 94] width 7 height 7
radio input "true"
click at [349, 199] on input "Receipt Number: *" at bounding box center [370, 196] width 304 height 23
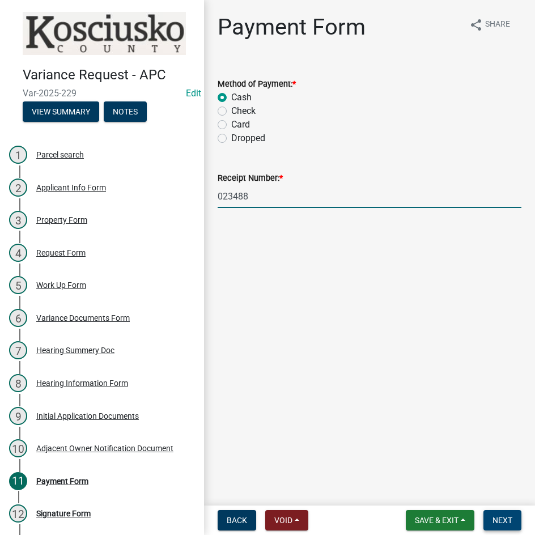
type input "023488"
click at [508, 518] on span "Next" at bounding box center [503, 520] width 20 height 9
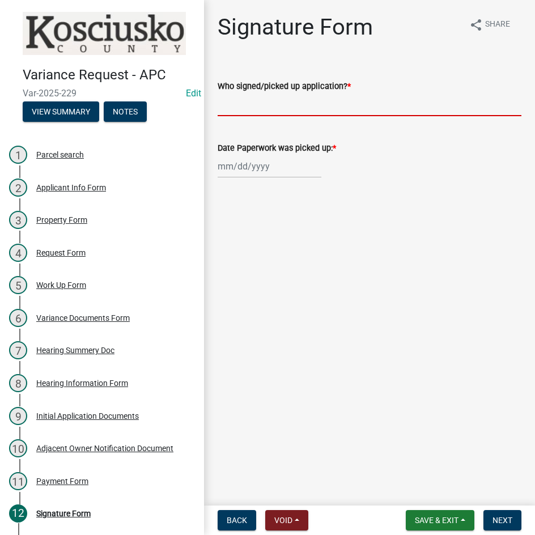
click at [371, 109] on input "Who signed/picked up application? *" at bounding box center [370, 104] width 304 height 23
type input "[PERSON_NAME]"
select select "8"
select select "2025"
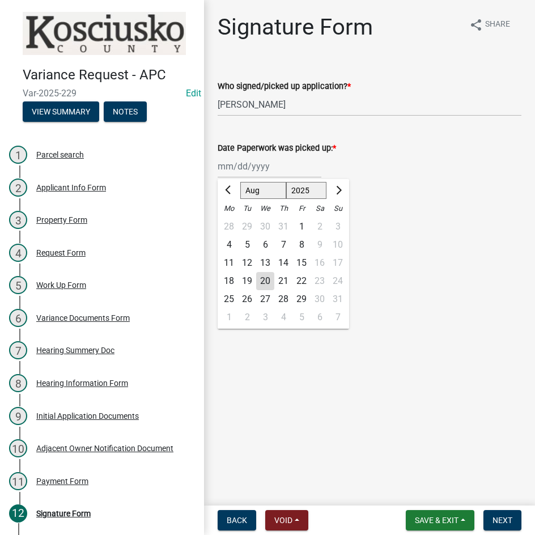
click at [286, 166] on div "[PERSON_NAME] Feb Mar Apr [PERSON_NAME][DATE] Oct Nov [DATE] 1526 1527 1528 152…" at bounding box center [270, 166] width 104 height 23
click at [229, 280] on div "18" at bounding box center [229, 281] width 18 height 18
type input "[DATE]"
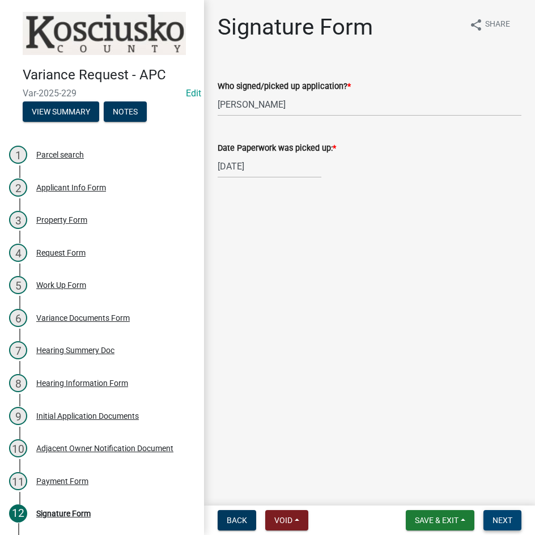
click at [499, 519] on span "Next" at bounding box center [503, 520] width 20 height 9
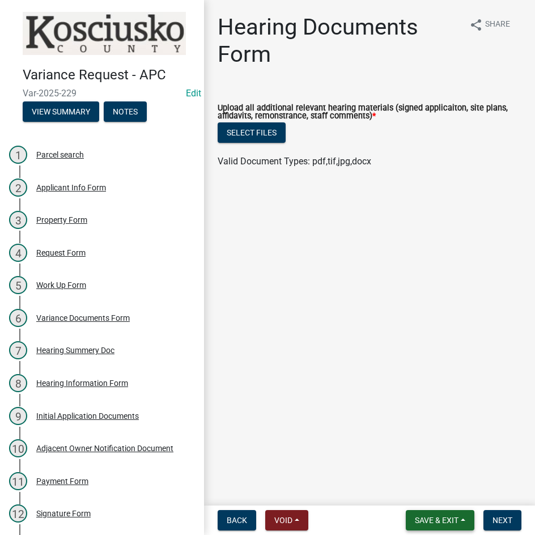
click at [429, 525] on span "Save & Exit" at bounding box center [437, 520] width 44 height 9
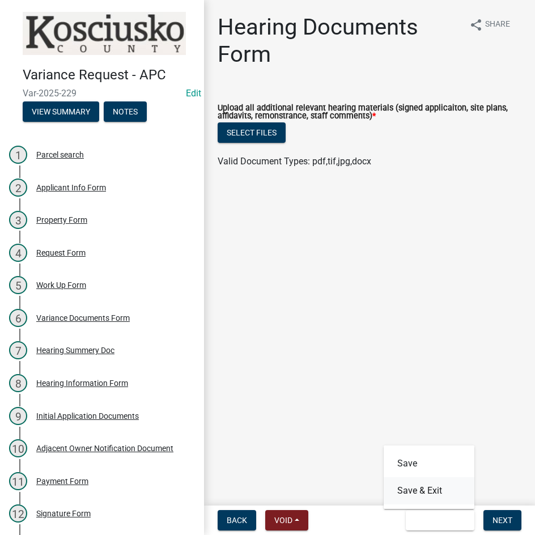
click at [423, 493] on button "Save & Exit" at bounding box center [429, 490] width 91 height 27
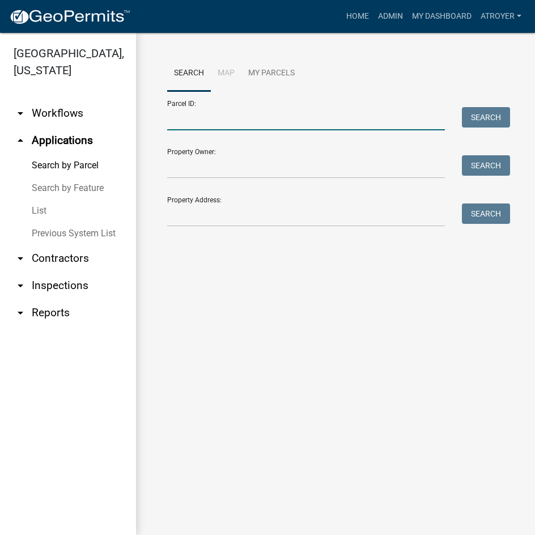
click at [198, 120] on input "Parcel ID:" at bounding box center [306, 118] width 278 height 23
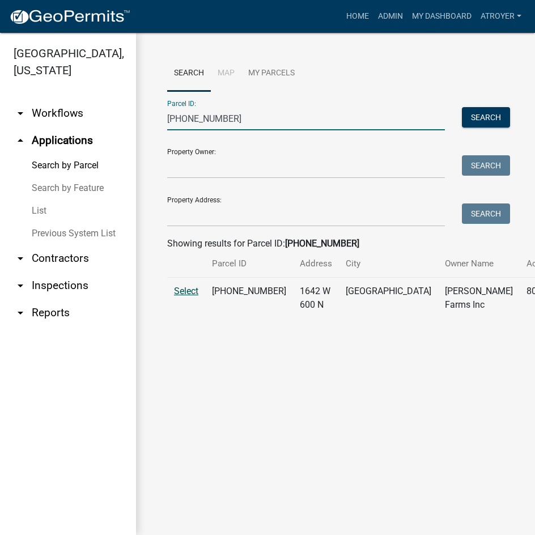
type input "[PHONE_NUMBER]"
click at [192, 297] on span "Select" at bounding box center [186, 291] width 24 height 11
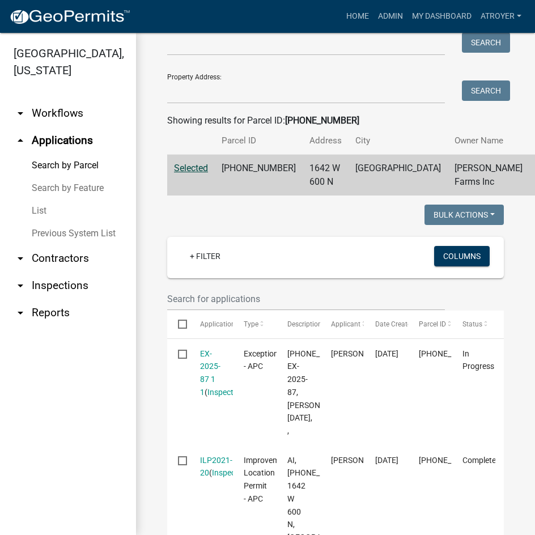
scroll to position [227, 0]
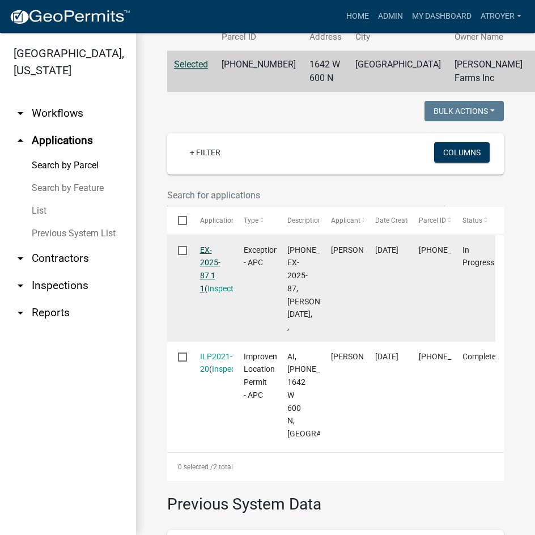
click at [201, 278] on link "EX-2025-87 1 1" at bounding box center [210, 270] width 20 height 48
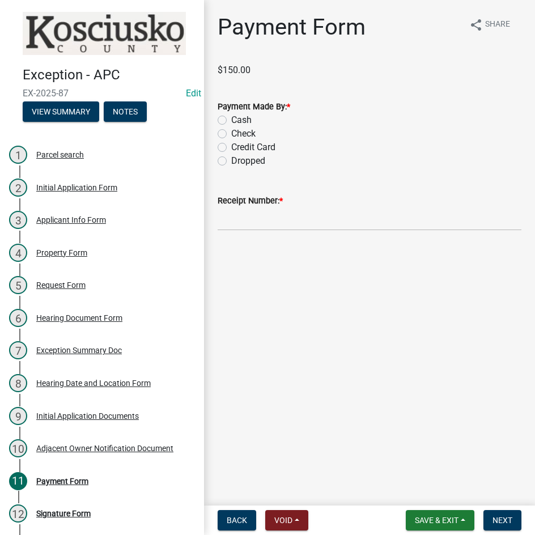
click at [231, 147] on label "Credit Card" at bounding box center [253, 148] width 44 height 14
click at [231, 147] on input "Credit Card" at bounding box center [234, 144] width 7 height 7
radio input "true"
click at [294, 219] on input "Receipt Number: *" at bounding box center [370, 219] width 304 height 23
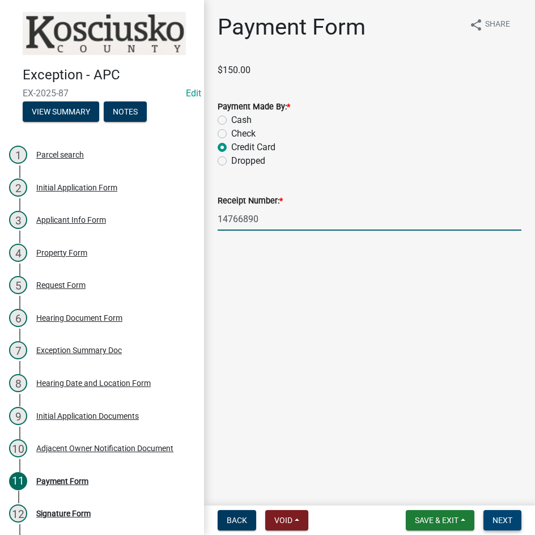
type input "14766890"
click at [501, 516] on span "Next" at bounding box center [503, 520] width 20 height 9
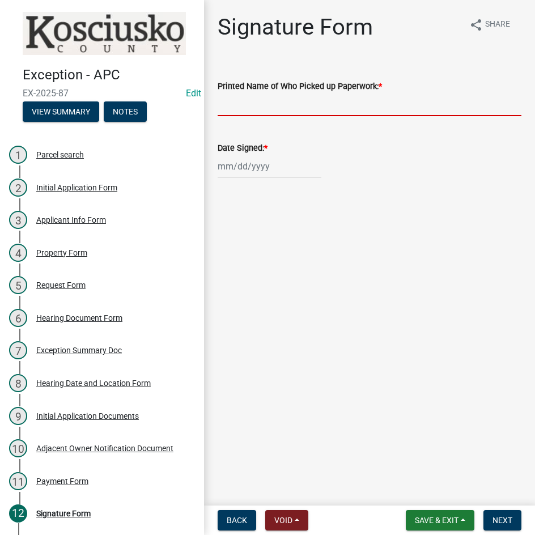
click at [351, 103] on input "Printed Name of Who Picked up Paperwork: *" at bounding box center [370, 104] width 304 height 23
type input "[PERSON_NAME]"
click at [285, 166] on div at bounding box center [270, 166] width 104 height 23
select select "8"
select select "2025"
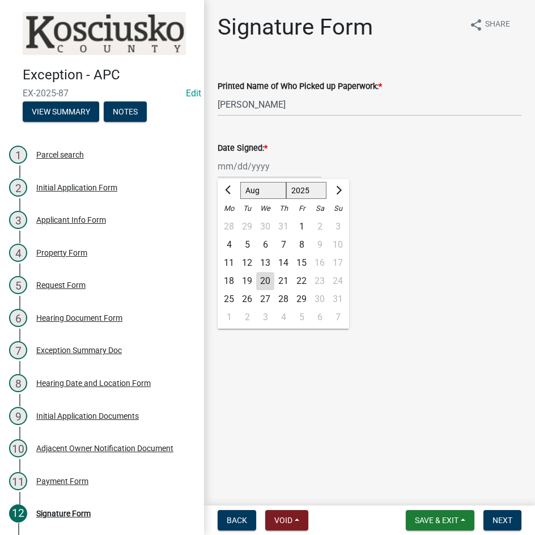
click at [226, 282] on div "18" at bounding box center [229, 281] width 18 height 18
type input "[DATE]"
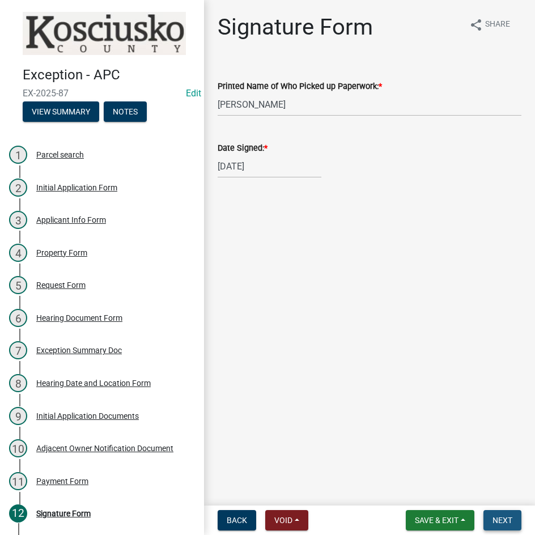
click at [498, 518] on span "Next" at bounding box center [503, 520] width 20 height 9
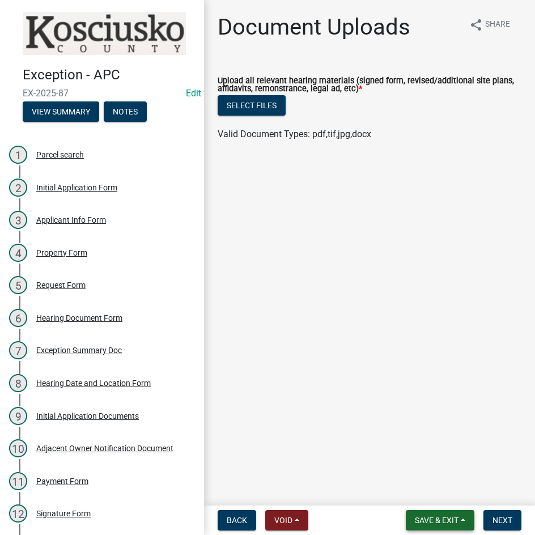
click at [425, 519] on span "Save & Exit" at bounding box center [437, 520] width 44 height 9
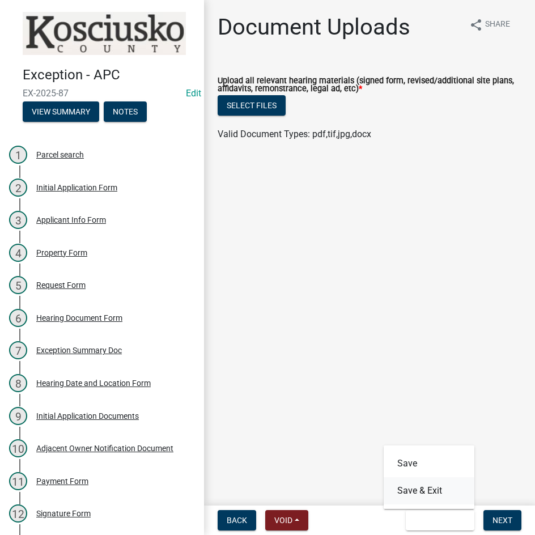
click at [424, 492] on button "Save & Exit" at bounding box center [429, 490] width 91 height 27
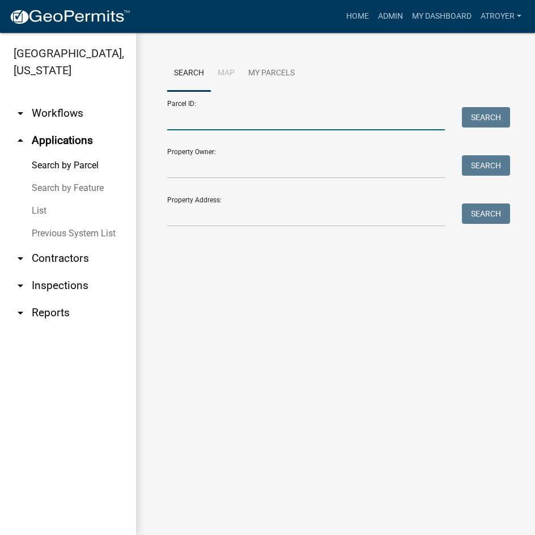
click at [199, 124] on input "Parcel ID:" at bounding box center [306, 118] width 278 height 23
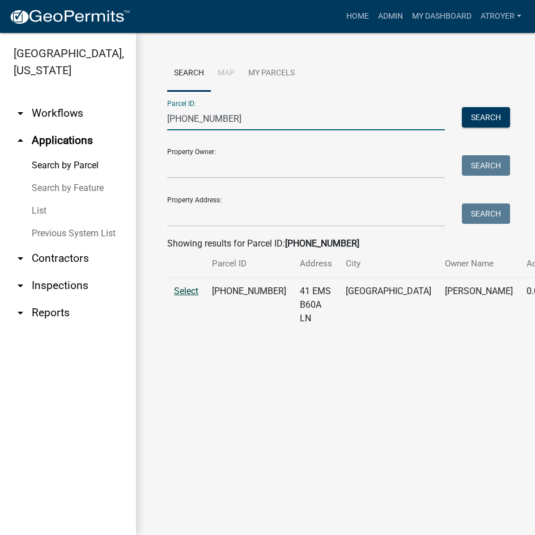
type input "[PHONE_NUMBER]"
click at [185, 297] on span "Select" at bounding box center [186, 291] width 24 height 11
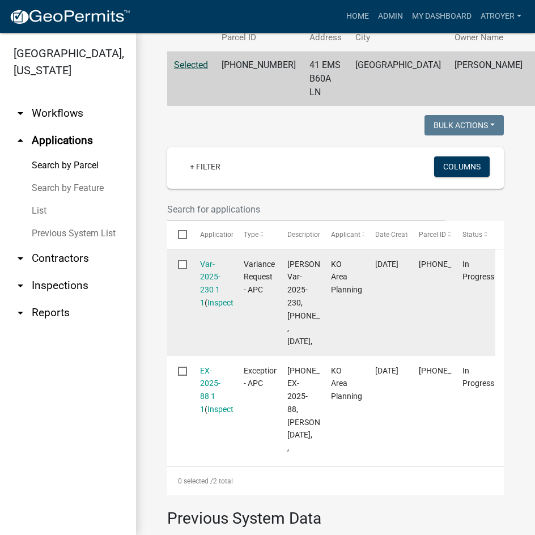
scroll to position [227, 0]
click at [209, 273] on link "Var-2025-230 1 1" at bounding box center [210, 283] width 20 height 48
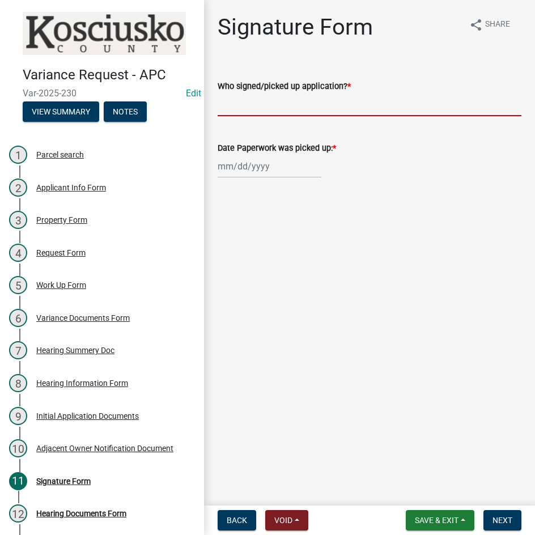
click at [332, 108] on input "Who signed/picked up application? *" at bounding box center [370, 104] width 304 height 23
type input "[PERSON_NAME]"
select select "8"
select select "2025"
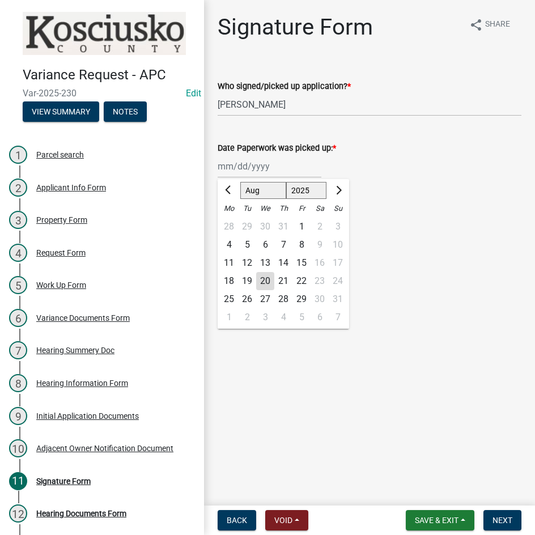
click at [290, 175] on div "[PERSON_NAME] Feb Mar Apr [PERSON_NAME][DATE] Oct Nov [DATE] 1526 1527 1528 152…" at bounding box center [270, 166] width 104 height 23
click at [229, 280] on div "18" at bounding box center [229, 281] width 18 height 18
type input "[DATE]"
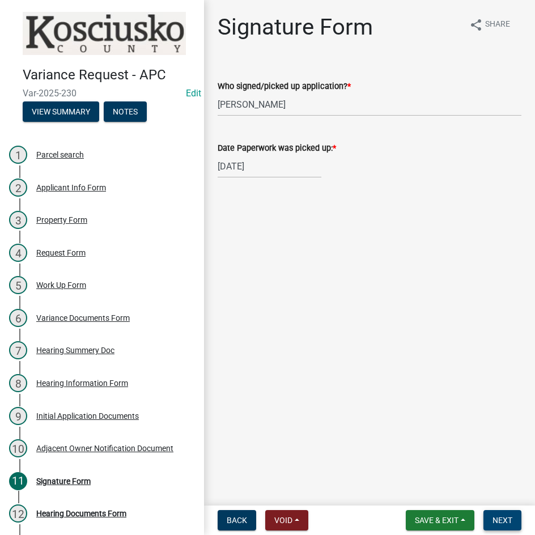
click at [501, 521] on span "Next" at bounding box center [503, 520] width 20 height 9
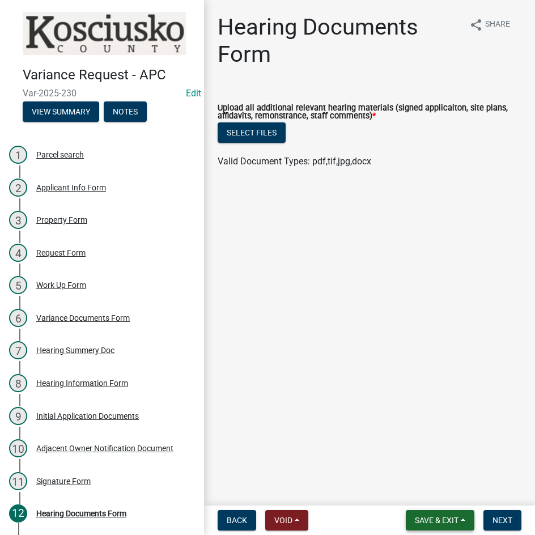
click at [433, 519] on span "Save & Exit" at bounding box center [437, 520] width 44 height 9
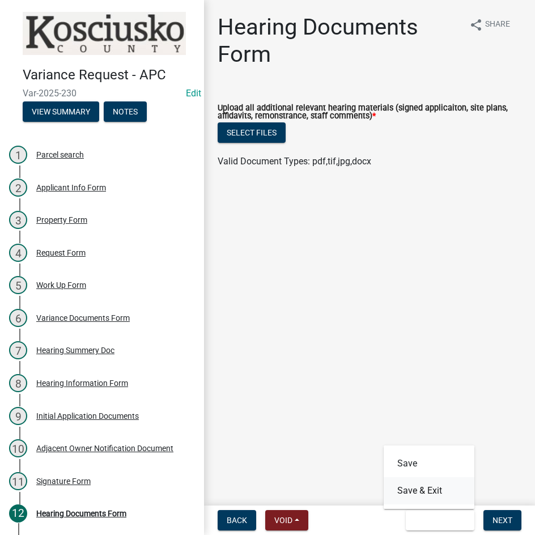
click at [432, 481] on button "Save & Exit" at bounding box center [429, 490] width 91 height 27
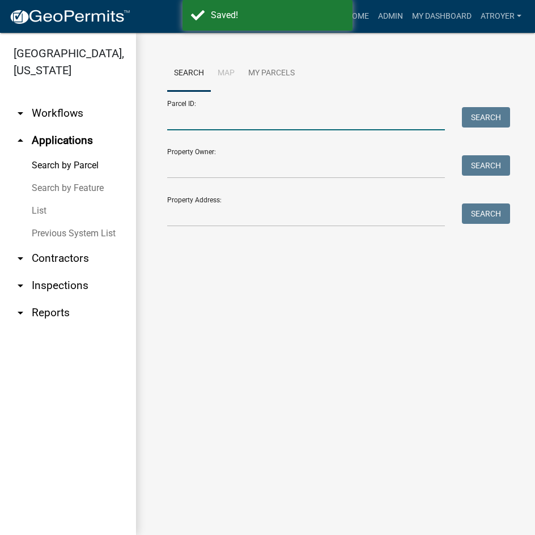
drag, startPoint x: 272, startPoint y: 124, endPoint x: 287, endPoint y: 126, distance: 14.9
click at [272, 124] on input "Parcel ID:" at bounding box center [306, 118] width 278 height 23
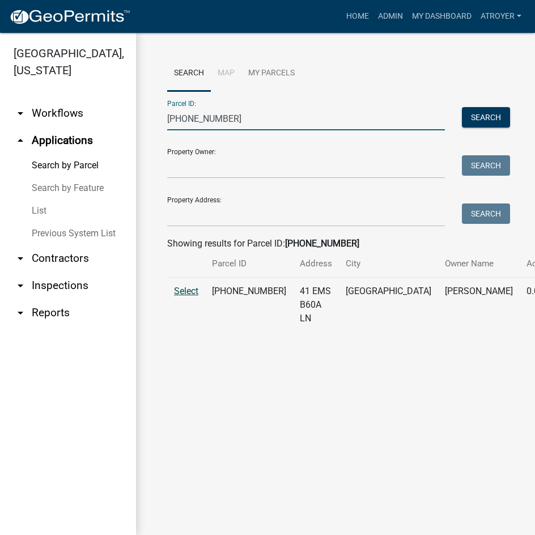
type input "[PHONE_NUMBER]"
click at [180, 297] on span "Select" at bounding box center [186, 291] width 24 height 11
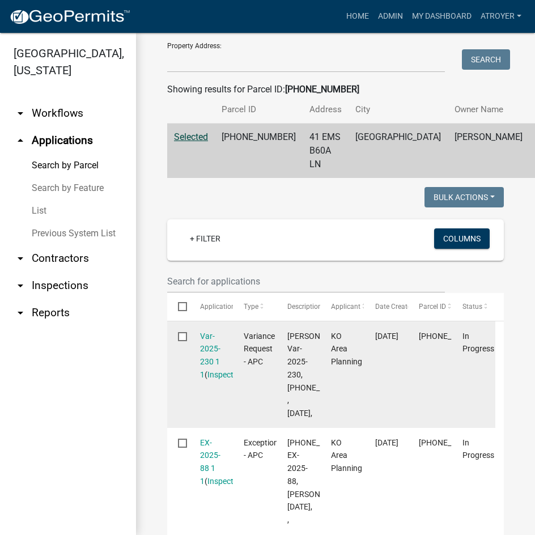
scroll to position [170, 0]
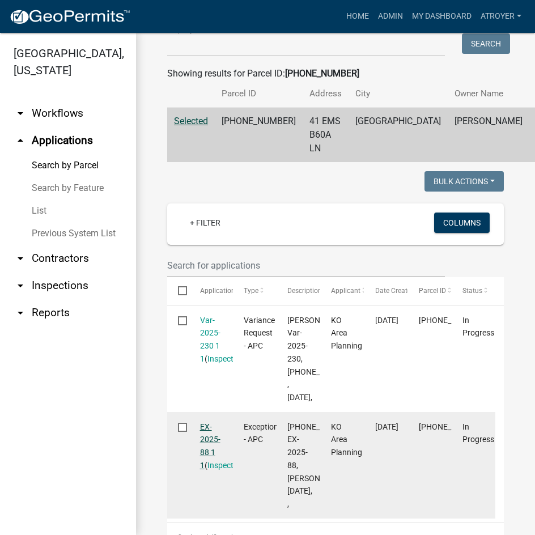
click at [203, 463] on link "EX-2025-88 1 1" at bounding box center [210, 446] width 20 height 48
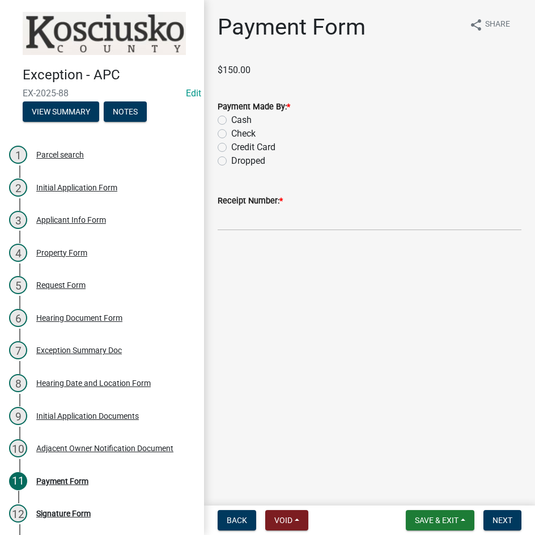
click at [231, 135] on label "Check" at bounding box center [243, 134] width 24 height 14
click at [231, 134] on input "Check" at bounding box center [234, 130] width 7 height 7
radio input "true"
click at [335, 220] on input "Receipt Number: *" at bounding box center [370, 219] width 304 height 23
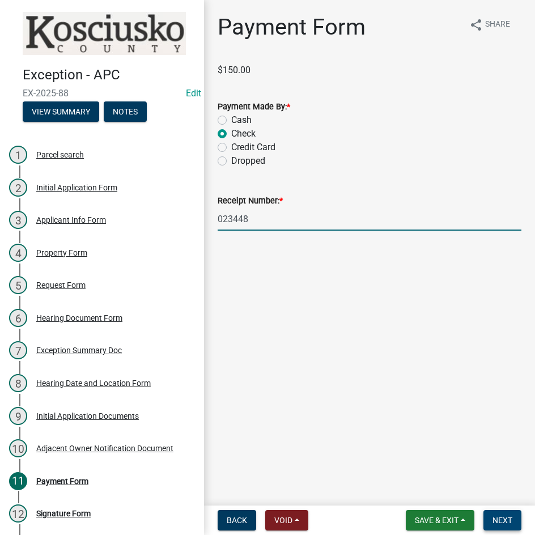
type input "023448"
click at [499, 519] on span "Next" at bounding box center [503, 520] width 20 height 9
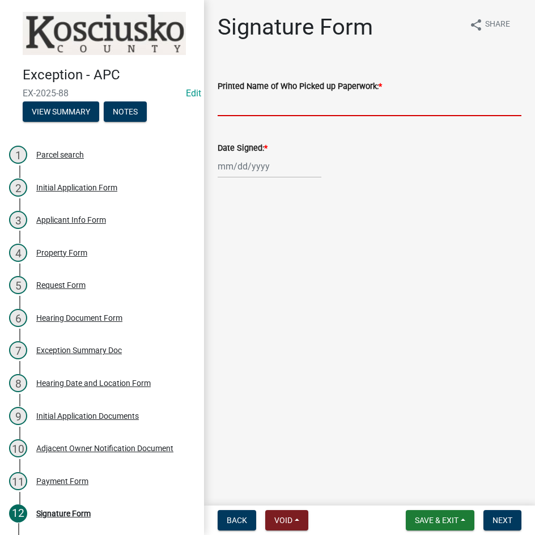
click at [356, 103] on input "Printed Name of Who Picked up Paperwork: *" at bounding box center [370, 104] width 304 height 23
type input "[PERSON_NAME]"
click at [289, 174] on div at bounding box center [270, 166] width 104 height 23
select select "8"
select select "2025"
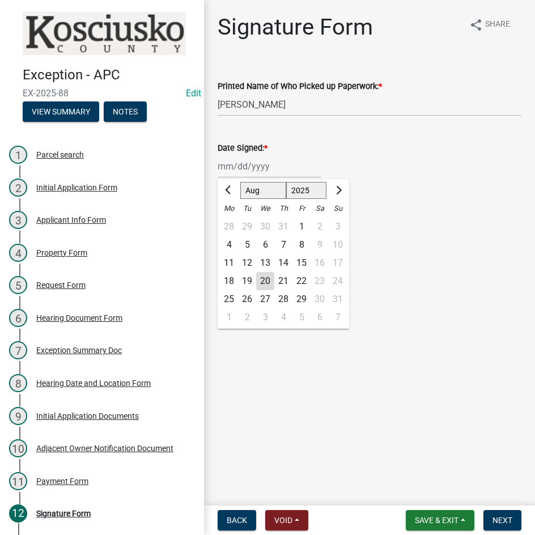
click at [233, 279] on div "18" at bounding box center [229, 281] width 18 height 18
type input "[DATE]"
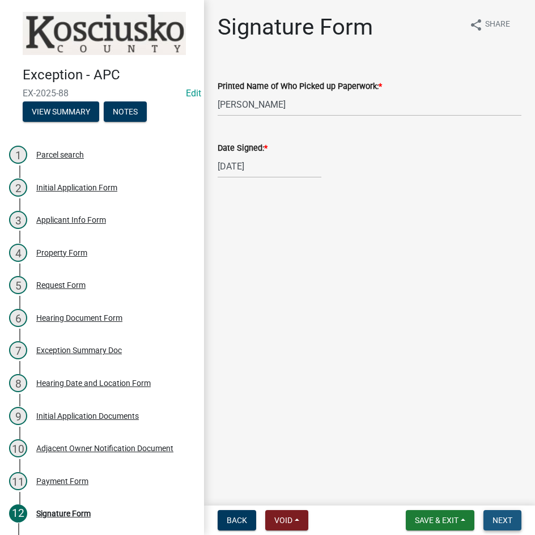
click at [496, 521] on span "Next" at bounding box center [503, 520] width 20 height 9
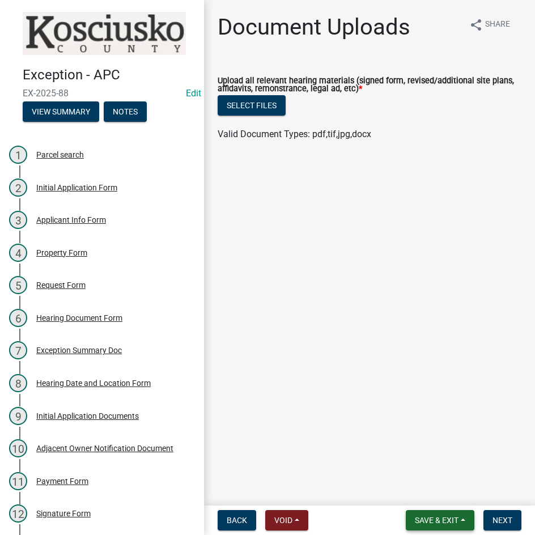
click at [412, 527] on button "Save & Exit" at bounding box center [440, 520] width 69 height 20
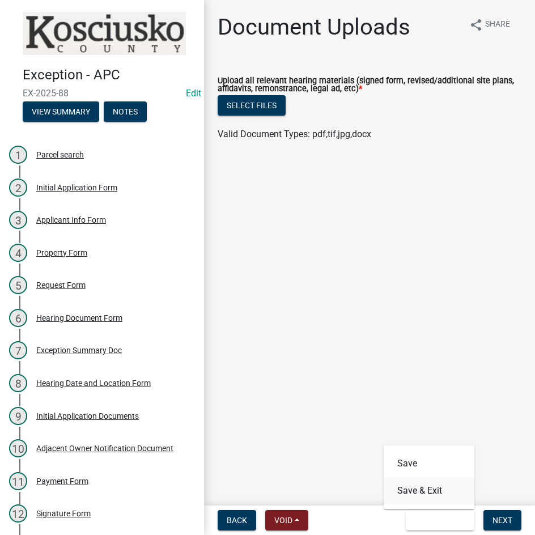
click at [421, 484] on button "Save & Exit" at bounding box center [429, 490] width 91 height 27
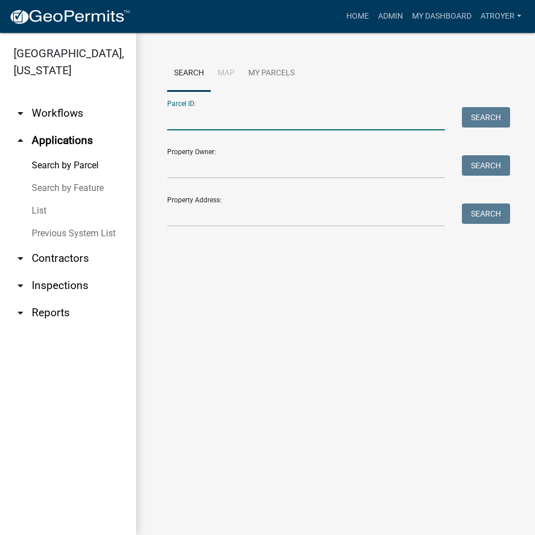
click at [272, 127] on input "Parcel ID:" at bounding box center [306, 118] width 278 height 23
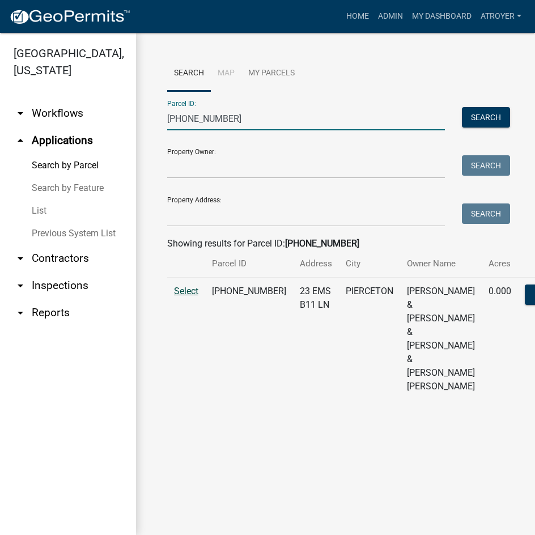
type input "[PHONE_NUMBER]"
click at [184, 297] on span "Select" at bounding box center [186, 291] width 24 height 11
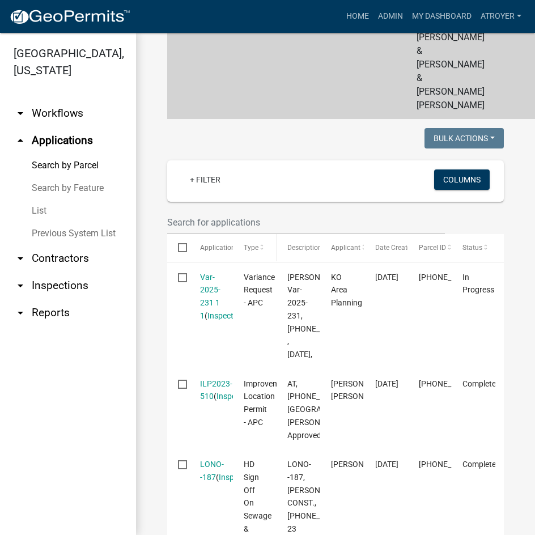
scroll to position [284, 0]
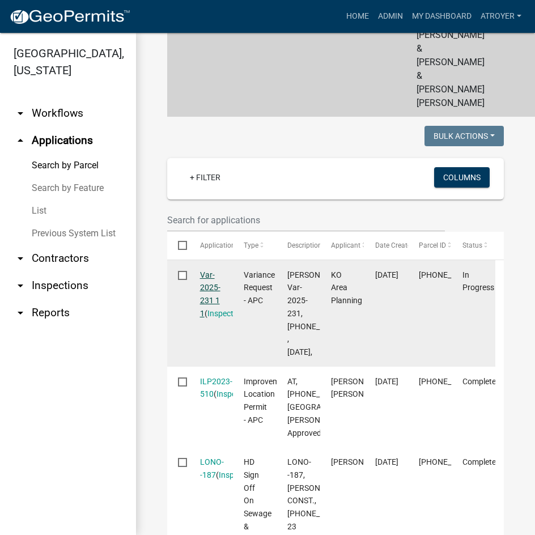
click at [207, 318] on link "Var-2025-231 1 1" at bounding box center [210, 294] width 20 height 48
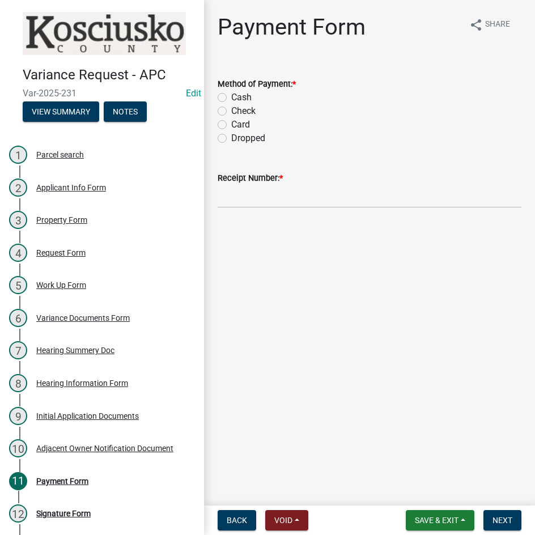
click at [231, 97] on label "Cash" at bounding box center [241, 98] width 20 height 14
click at [231, 97] on input "Cash" at bounding box center [234, 94] width 7 height 7
radio input "true"
click at [319, 197] on input "Receipt Number: *" at bounding box center [370, 196] width 304 height 23
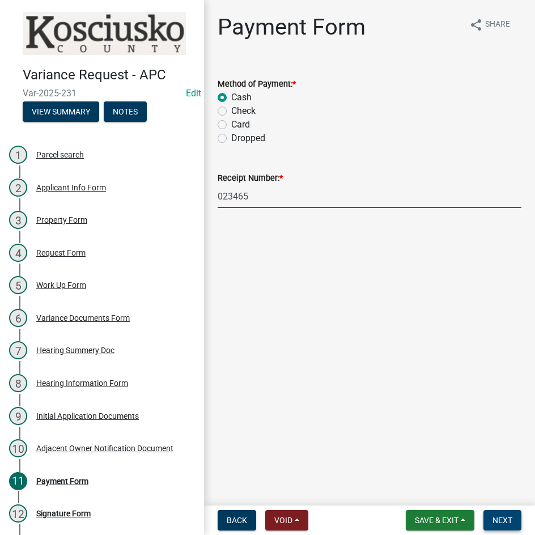
type input "023465"
click at [493, 520] on span "Next" at bounding box center [503, 520] width 20 height 9
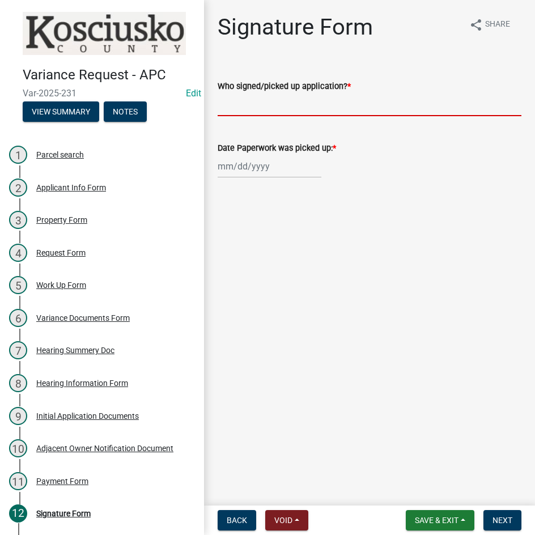
click at [345, 113] on input "Who signed/picked up application? *" at bounding box center [370, 104] width 304 height 23
type input "H [PERSON_NAME]"
click at [280, 170] on div at bounding box center [270, 166] width 104 height 23
select select "8"
select select "2025"
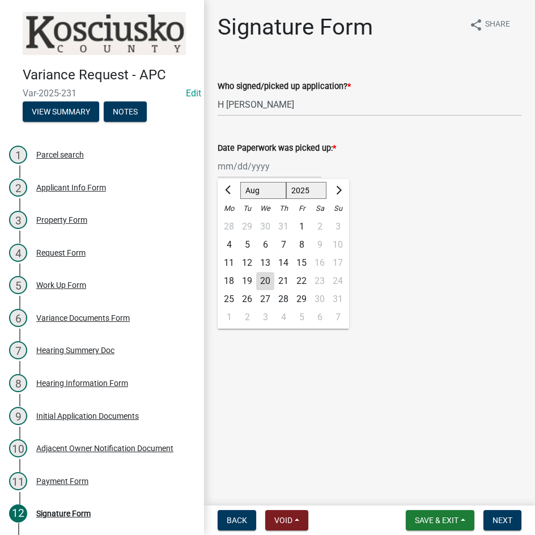
click at [227, 280] on div "18" at bounding box center [229, 281] width 18 height 18
type input "[DATE]"
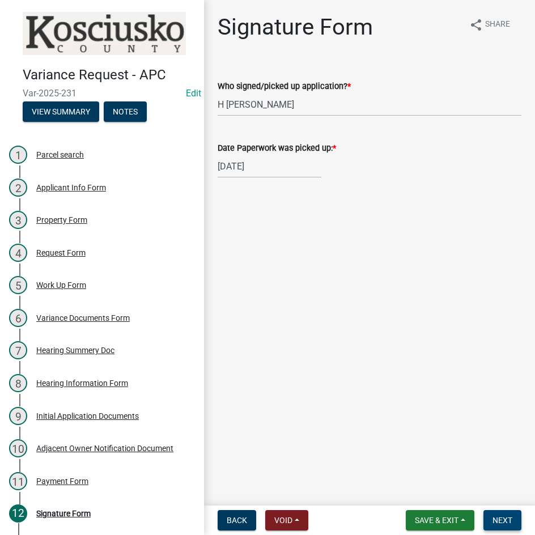
click at [502, 523] on span "Next" at bounding box center [503, 520] width 20 height 9
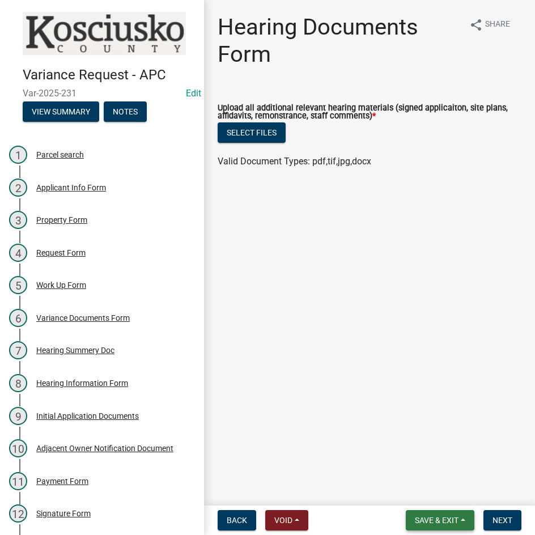
click at [439, 516] on span "Save & Exit" at bounding box center [437, 520] width 44 height 9
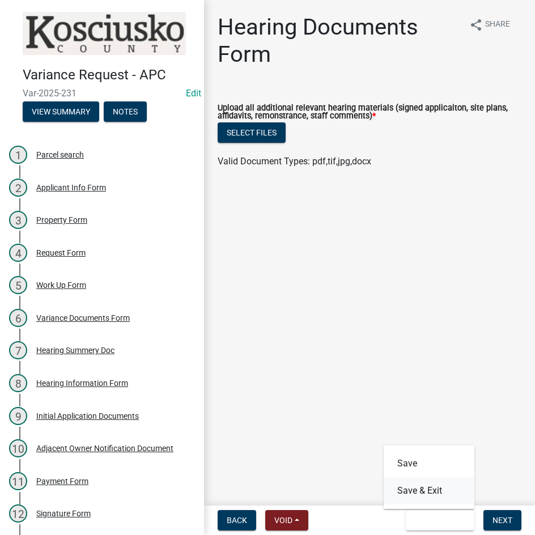
click at [439, 495] on button "Save & Exit" at bounding box center [429, 490] width 91 height 27
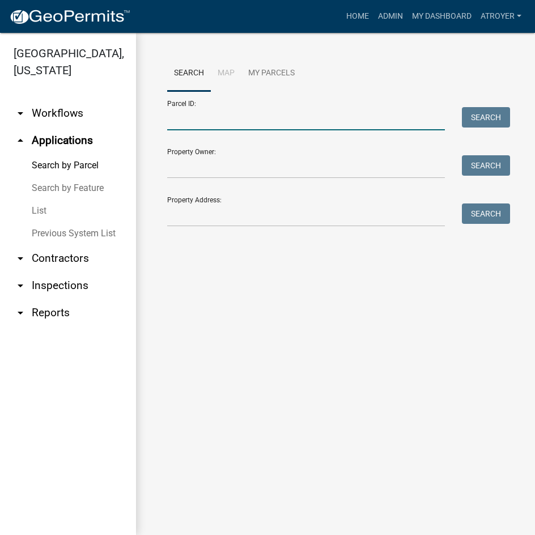
click at [260, 122] on input "Parcel ID:" at bounding box center [306, 118] width 278 height 23
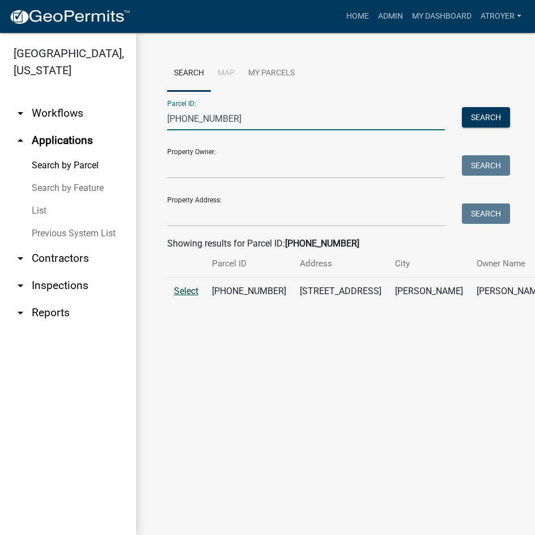
type input "[PHONE_NUMBER]"
click at [186, 297] on span "Select" at bounding box center [186, 291] width 24 height 11
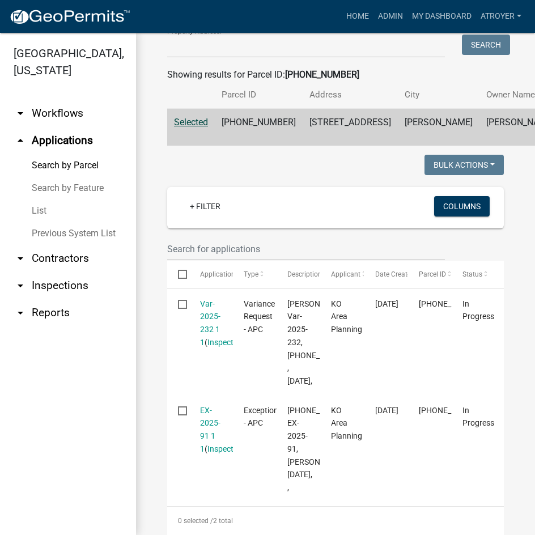
scroll to position [170, 0]
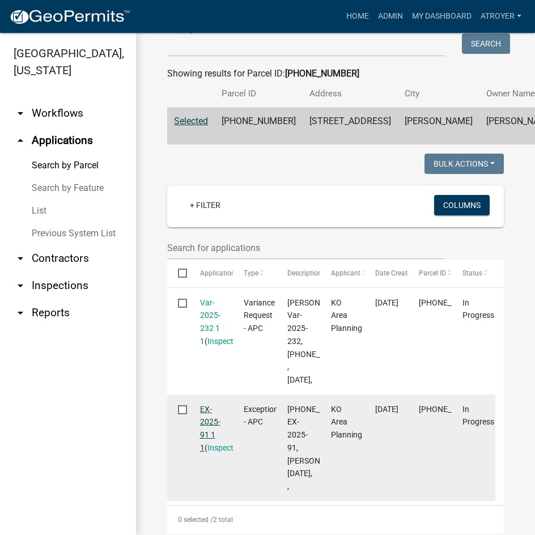
click at [206, 453] on link "EX-2025-91 1 1" at bounding box center [210, 429] width 20 height 48
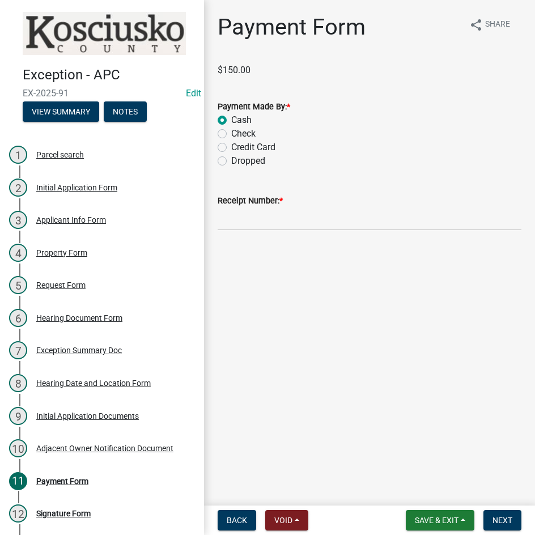
click at [231, 134] on label "Check" at bounding box center [243, 134] width 24 height 14
click at [231, 134] on input "Check" at bounding box center [234, 130] width 7 height 7
radio input "true"
click at [289, 218] on input "Receipt Number: *" at bounding box center [370, 219] width 304 height 23
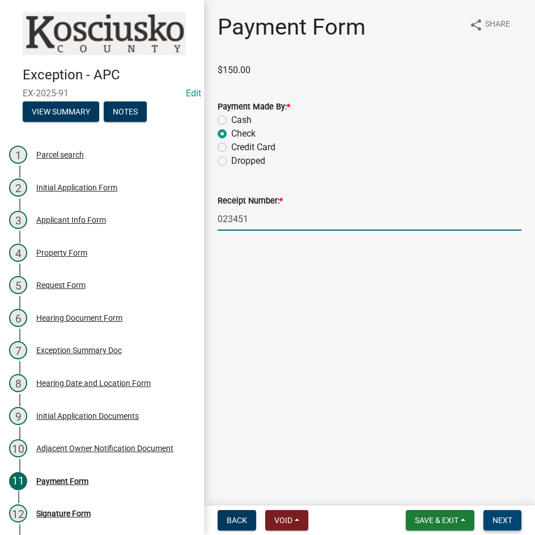
type input "023451"
click at [504, 522] on span "Next" at bounding box center [503, 520] width 20 height 9
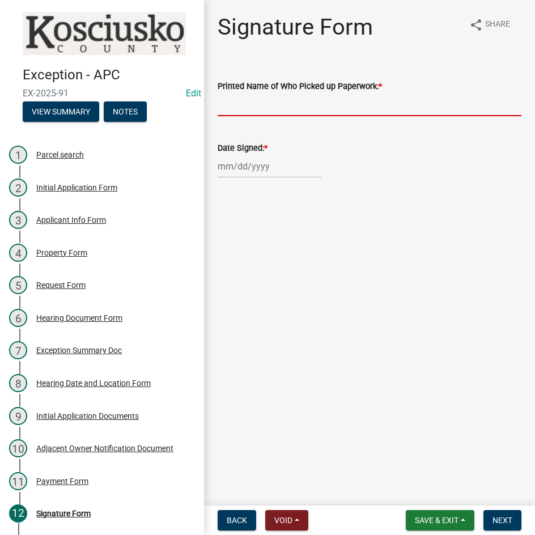
click at [281, 105] on input "Printed Name of Who Picked up Paperwork: *" at bounding box center [370, 104] width 304 height 23
type input "[PERSON_NAME]"
click at [247, 174] on div at bounding box center [270, 166] width 104 height 23
select select "8"
select select "2025"
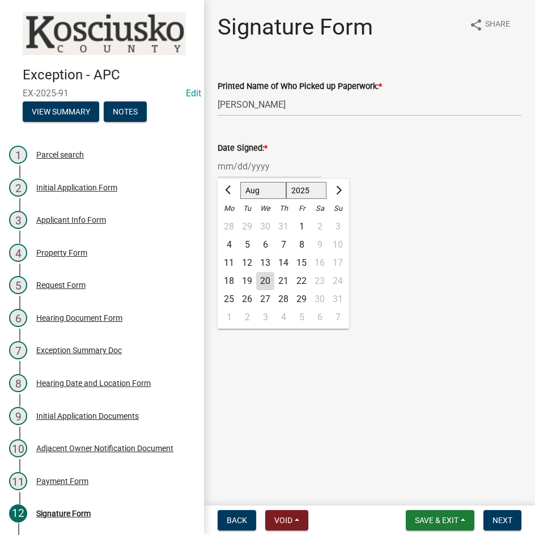
click at [225, 281] on div "18" at bounding box center [229, 281] width 18 height 18
type input "[DATE]"
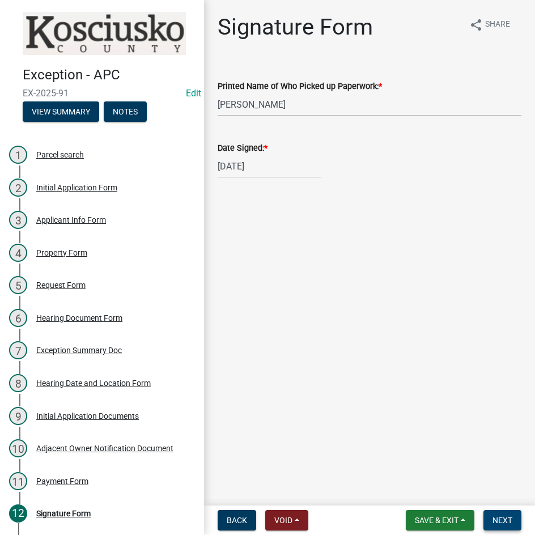
click at [495, 522] on span "Next" at bounding box center [503, 520] width 20 height 9
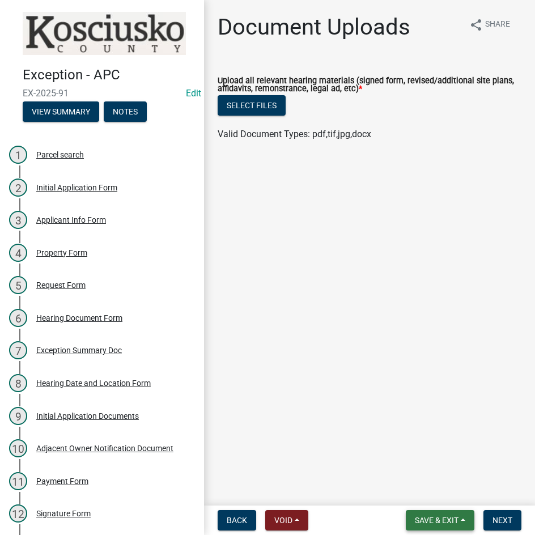
click at [428, 516] on span "Save & Exit" at bounding box center [437, 520] width 44 height 9
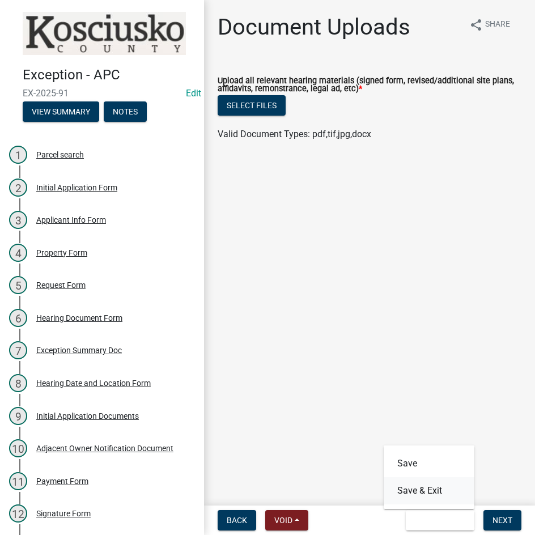
click at [428, 487] on button "Save & Exit" at bounding box center [429, 490] width 91 height 27
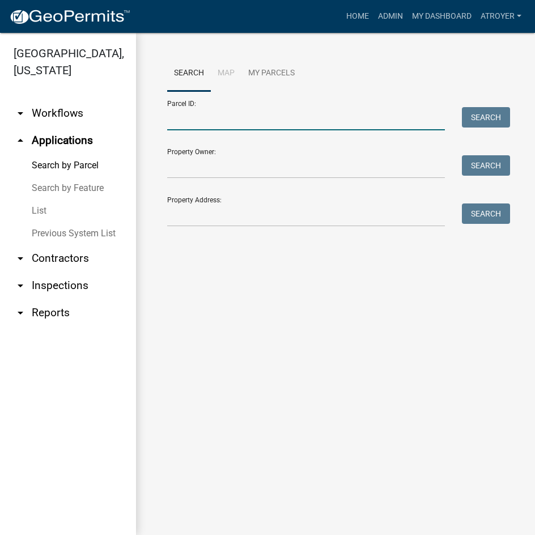
click at [252, 117] on input "Parcel ID:" at bounding box center [306, 118] width 278 height 23
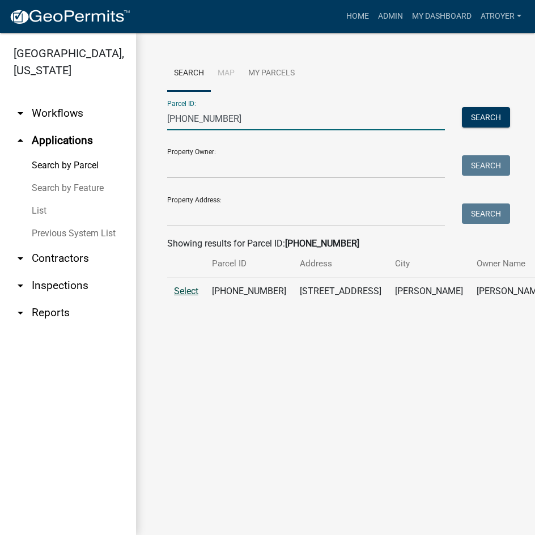
type input "[PHONE_NUMBER]"
click at [185, 297] on span "Select" at bounding box center [186, 291] width 24 height 11
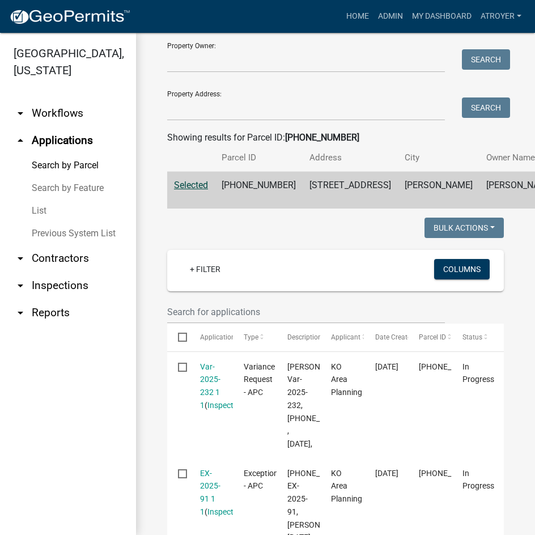
scroll to position [227, 0]
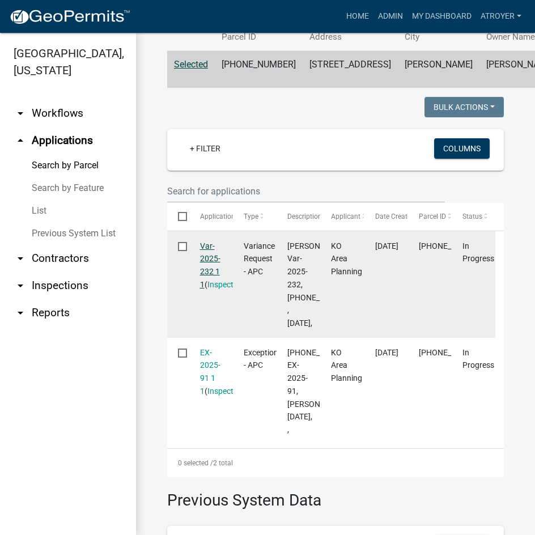
click at [210, 289] on link "Var-2025-232 1 1" at bounding box center [210, 266] width 20 height 48
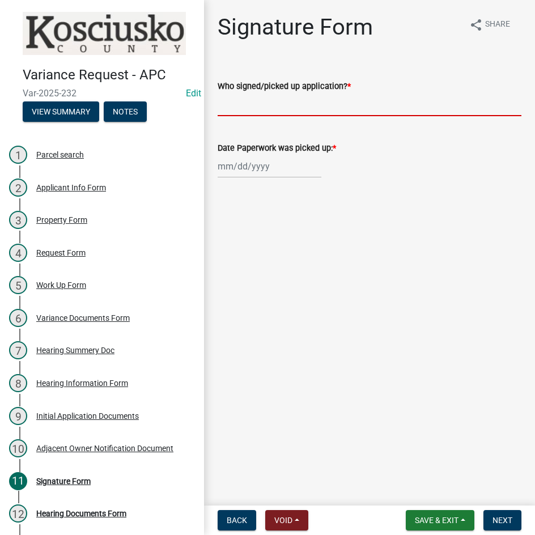
click at [306, 104] on input "Who signed/picked up application? *" at bounding box center [370, 104] width 304 height 23
type input "[PERSON_NAME]"
select select "8"
select select "2025"
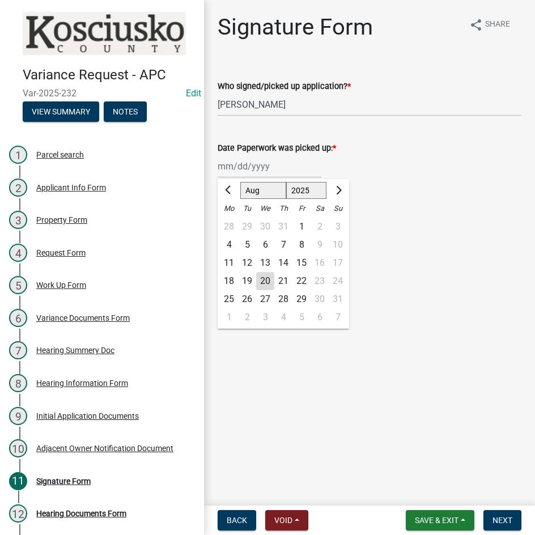
click at [270, 168] on div "[PERSON_NAME] Feb Mar Apr [PERSON_NAME][DATE] Oct Nov [DATE] 1526 1527 1528 152…" at bounding box center [270, 166] width 104 height 23
click at [232, 279] on div "18" at bounding box center [229, 281] width 18 height 18
type input "[DATE]"
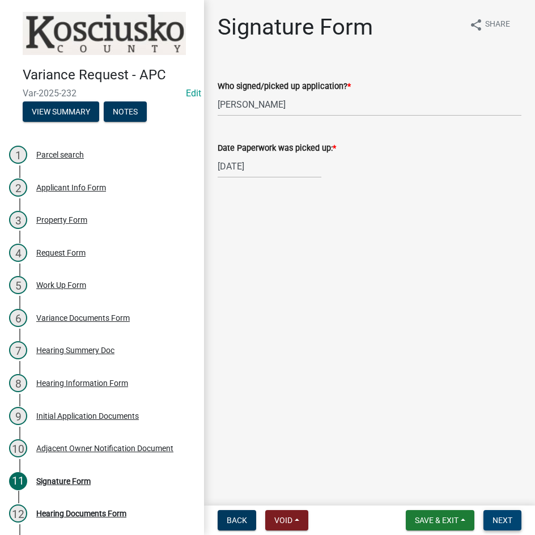
click at [489, 524] on button "Next" at bounding box center [503, 520] width 38 height 20
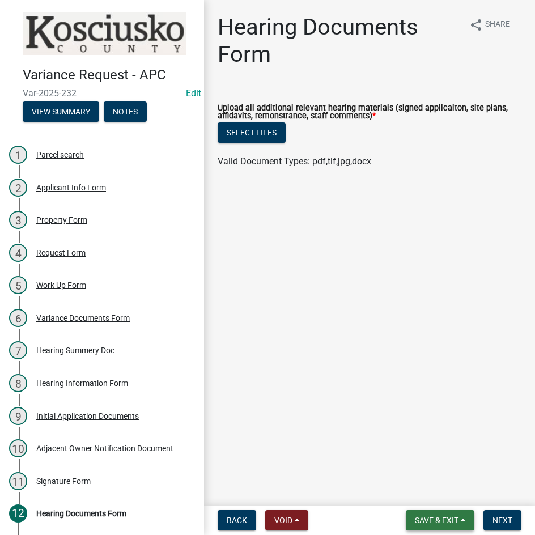
click at [424, 523] on span "Save & Exit" at bounding box center [437, 520] width 44 height 9
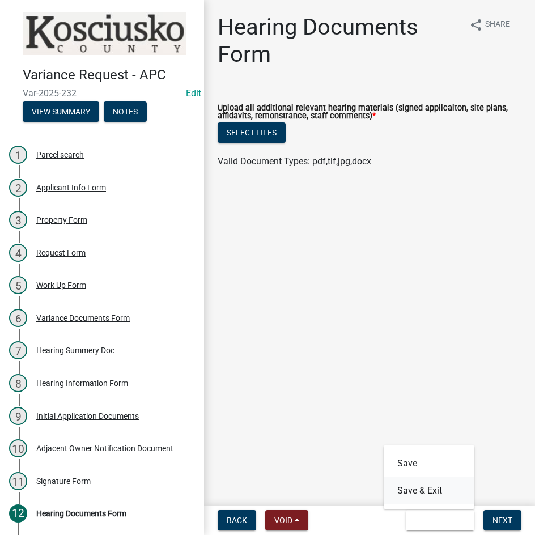
click at [421, 490] on button "Save & Exit" at bounding box center [429, 490] width 91 height 27
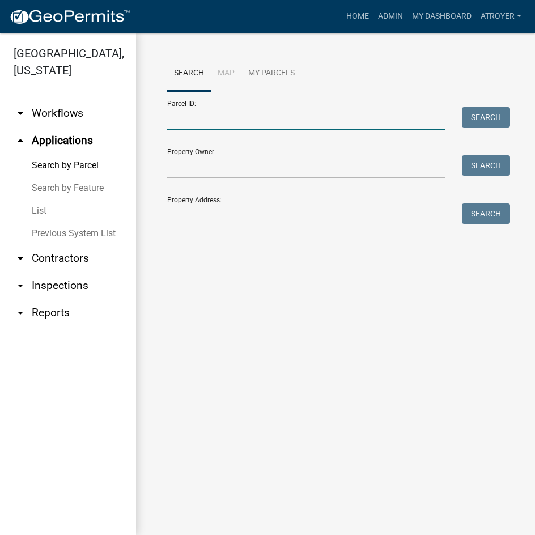
drag, startPoint x: 234, startPoint y: 124, endPoint x: 240, endPoint y: 125, distance: 5.8
click at [234, 124] on input "Parcel ID:" at bounding box center [306, 118] width 278 height 23
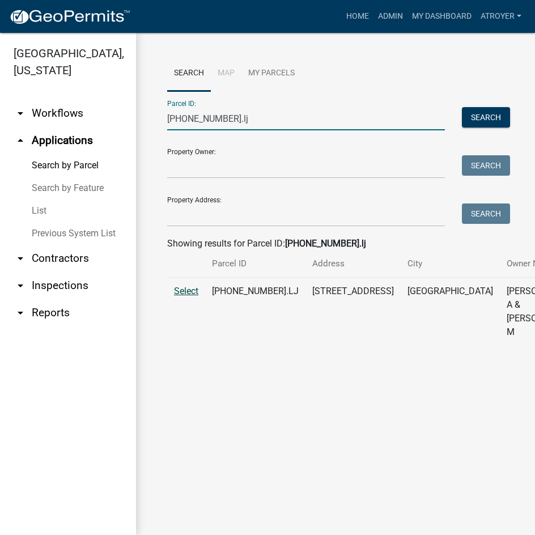
type input "[PHONE_NUMBER].lj"
click at [185, 297] on span "Select" at bounding box center [186, 291] width 24 height 11
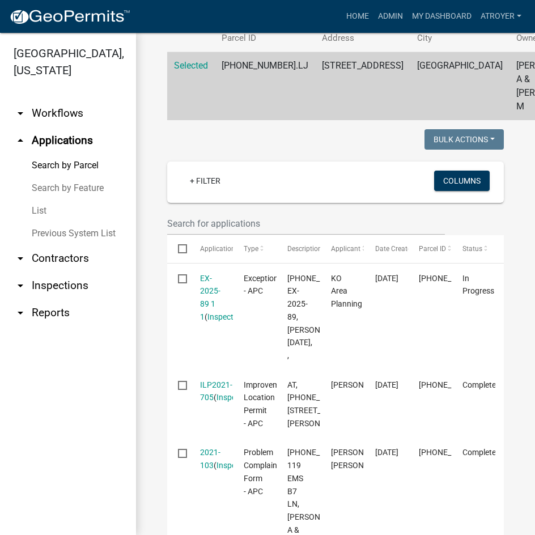
scroll to position [227, 0]
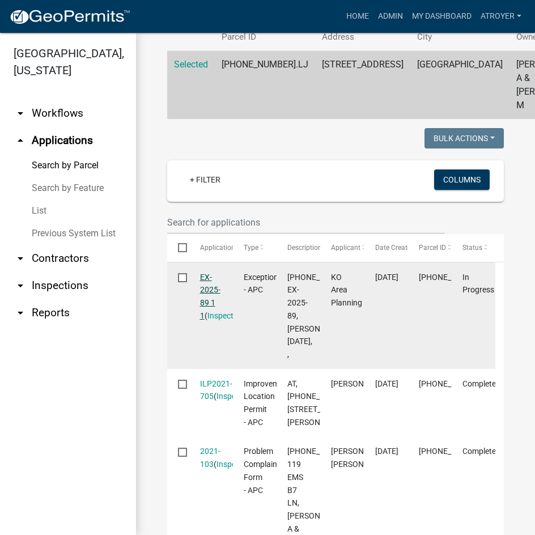
click at [202, 302] on link "EX-2025-89 1 1" at bounding box center [210, 297] width 20 height 48
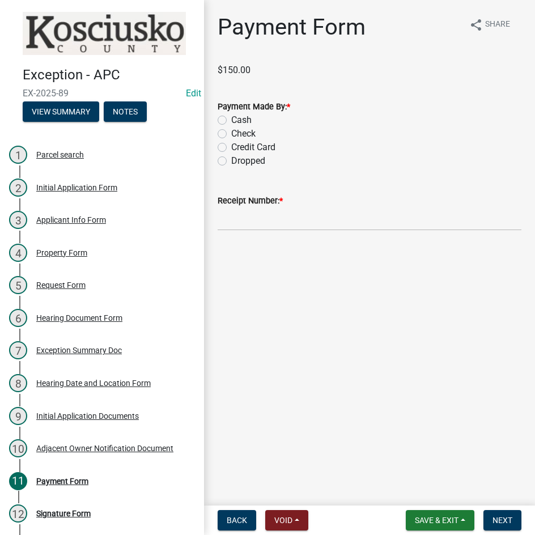
click at [231, 146] on label "Credit Card" at bounding box center [253, 148] width 44 height 14
click at [231, 146] on input "Credit Card" at bounding box center [234, 144] width 7 height 7
radio input "true"
click at [306, 223] on input "Receipt Number: *" at bounding box center [370, 219] width 304 height 23
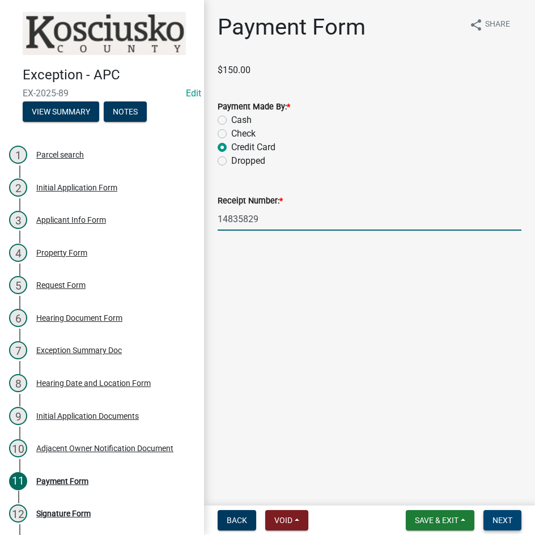
type input "14835829"
click at [502, 517] on span "Next" at bounding box center [503, 520] width 20 height 9
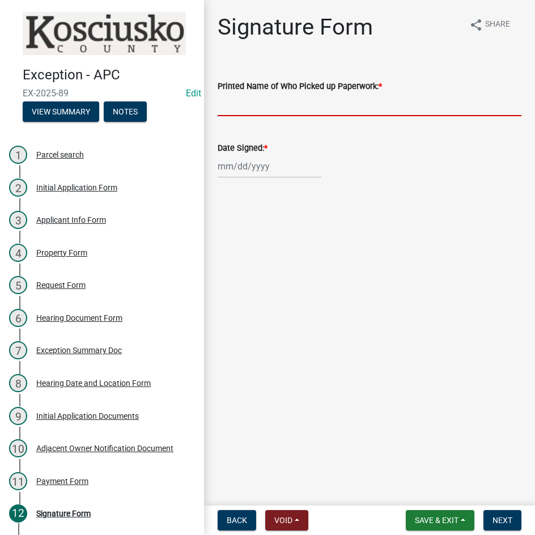
click at [351, 111] on input "Printed Name of Who Picked up Paperwork: *" at bounding box center [370, 104] width 304 height 23
type input "[PERSON_NAME]"
click at [218, 166] on div at bounding box center [270, 166] width 104 height 23
select select "8"
select select "2025"
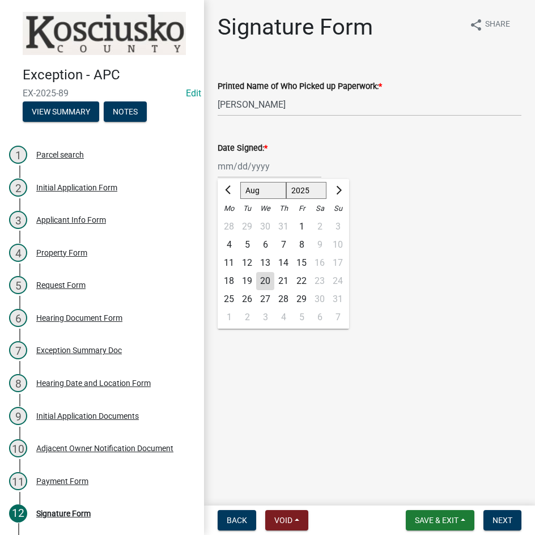
click at [225, 280] on div "18" at bounding box center [229, 281] width 18 height 18
type input "[DATE]"
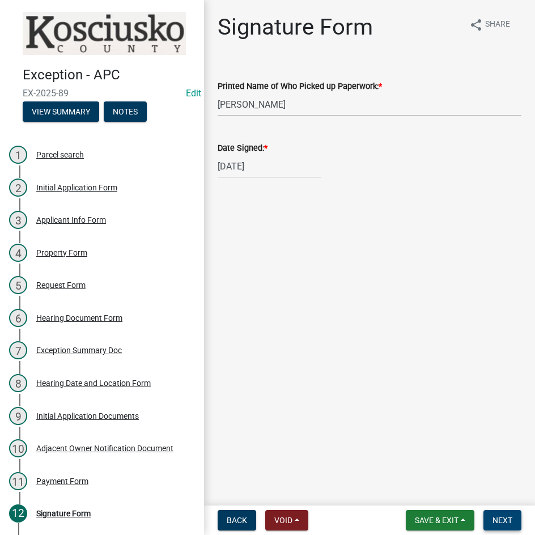
click at [493, 521] on span "Next" at bounding box center [503, 520] width 20 height 9
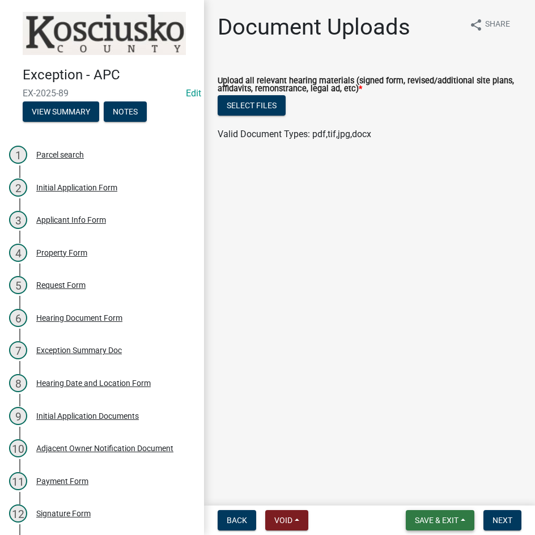
click at [437, 521] on span "Save & Exit" at bounding box center [437, 520] width 44 height 9
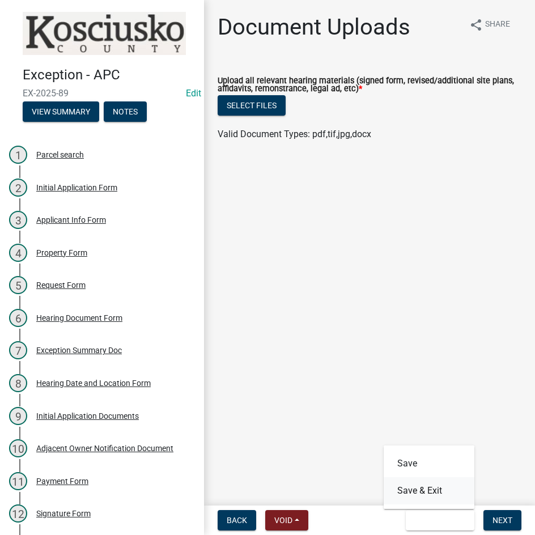
click at [431, 499] on button "Save & Exit" at bounding box center [429, 490] width 91 height 27
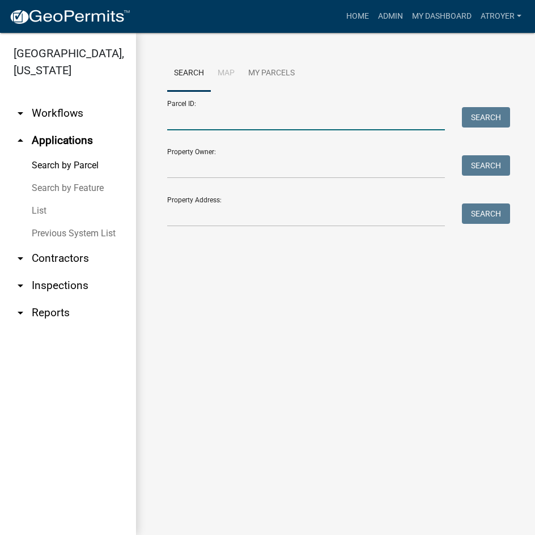
click at [238, 119] on input "Parcel ID:" at bounding box center [306, 118] width 278 height 23
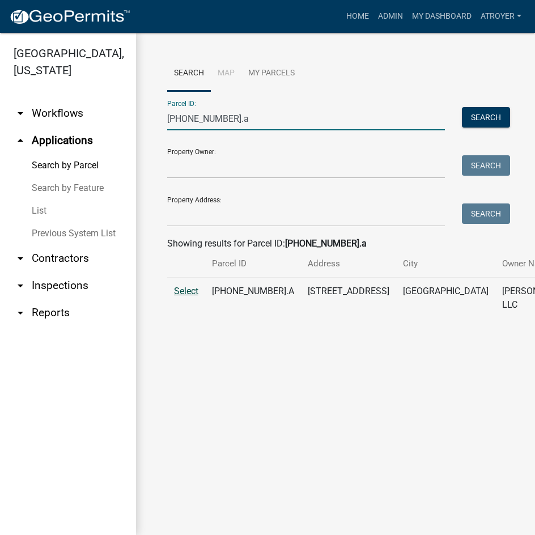
type input "[PHONE_NUMBER].a"
click at [187, 297] on span "Select" at bounding box center [186, 291] width 24 height 11
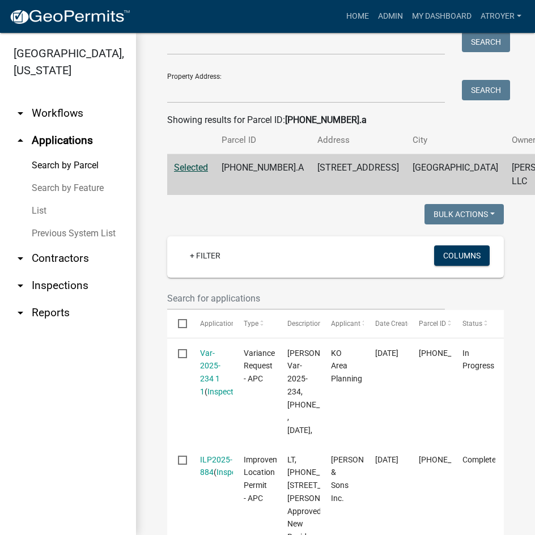
scroll to position [170, 0]
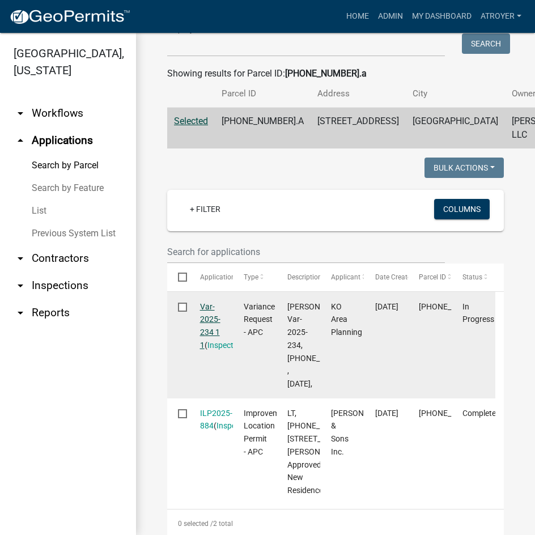
click at [206, 348] on link "Var-2025-234 1 1" at bounding box center [210, 326] width 20 height 48
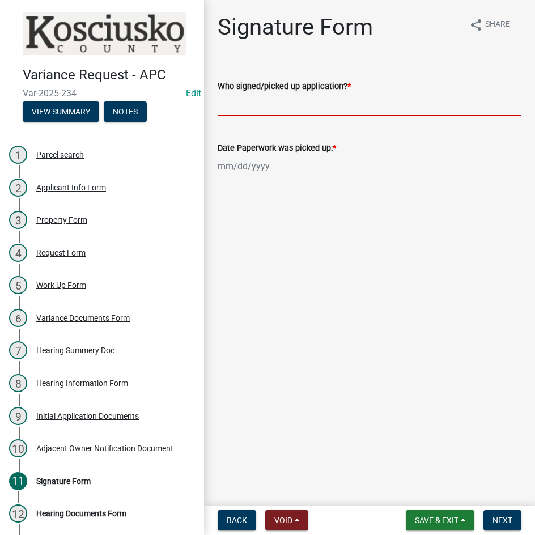
click at [280, 105] on input "Who signed/picked up application? *" at bounding box center [370, 104] width 304 height 23
type input "J [PERSON_NAME]"
click at [282, 166] on div at bounding box center [270, 166] width 104 height 23
select select "8"
select select "2025"
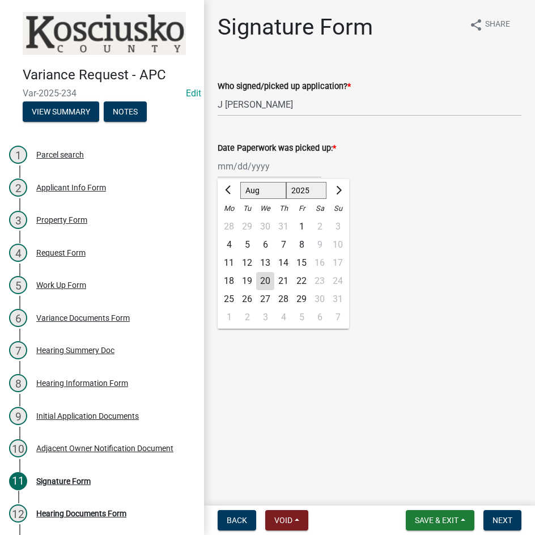
click at [229, 279] on div "18" at bounding box center [229, 281] width 18 height 18
type input "[DATE]"
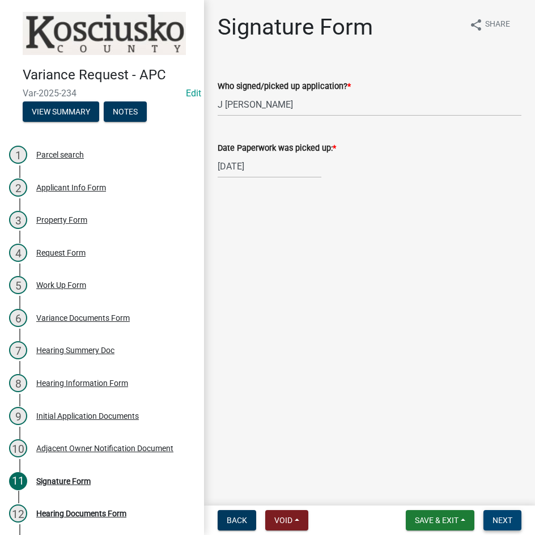
click at [506, 519] on span "Next" at bounding box center [503, 520] width 20 height 9
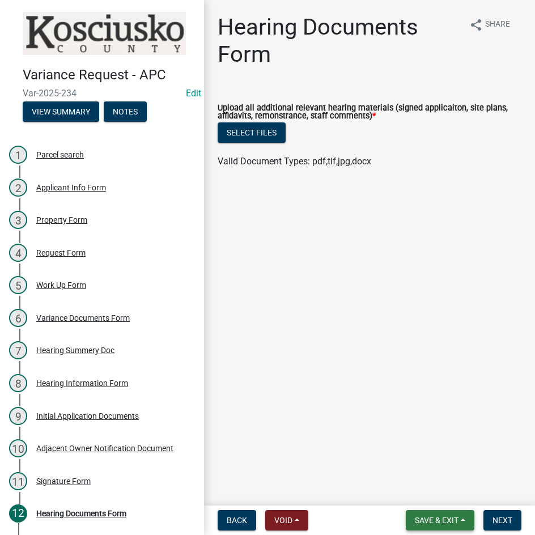
click at [442, 524] on span "Save & Exit" at bounding box center [437, 520] width 44 height 9
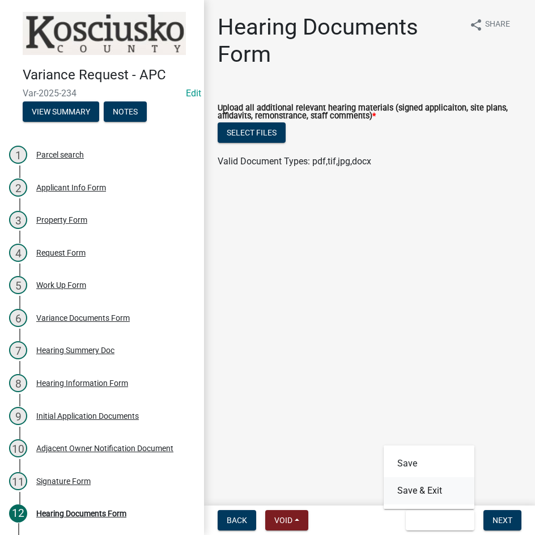
click at [433, 492] on button "Save & Exit" at bounding box center [429, 490] width 91 height 27
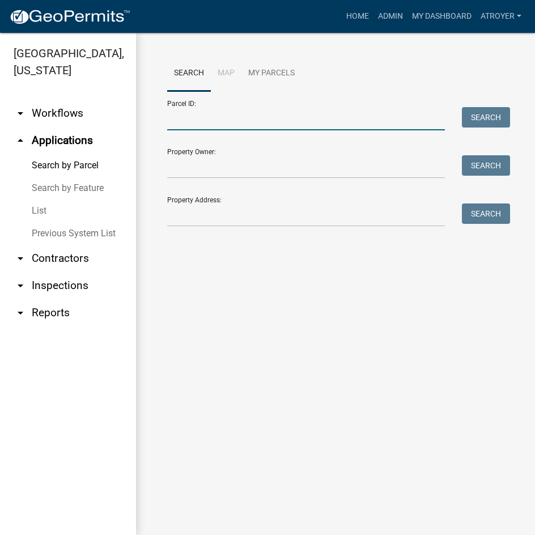
drag, startPoint x: 238, startPoint y: 119, endPoint x: 245, endPoint y: 120, distance: 7.6
click at [238, 119] on input "Parcel ID:" at bounding box center [306, 118] width 278 height 23
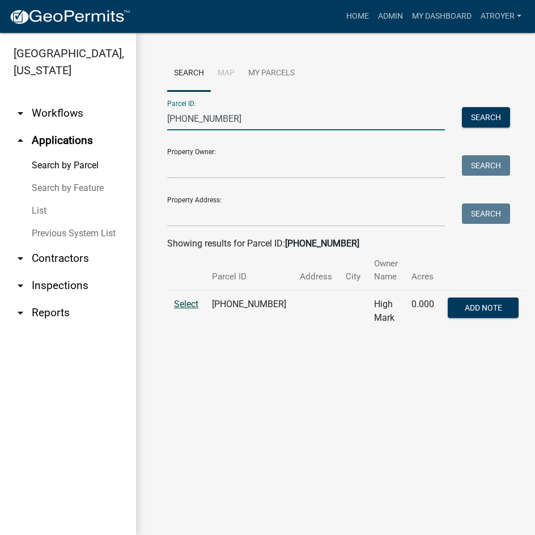
type input "[PHONE_NUMBER]"
click at [188, 304] on span "Select" at bounding box center [186, 304] width 24 height 11
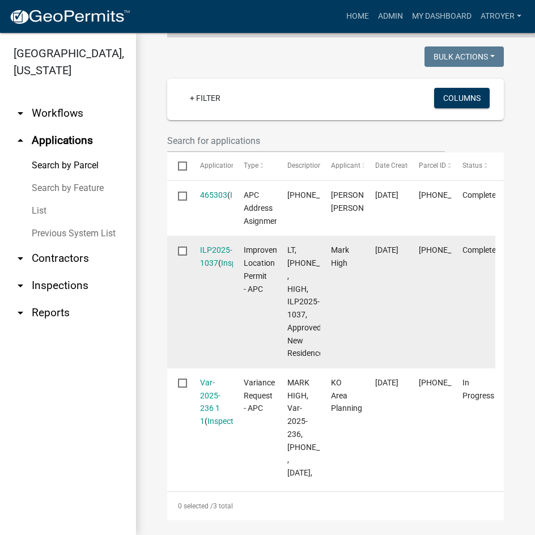
scroll to position [340, 0]
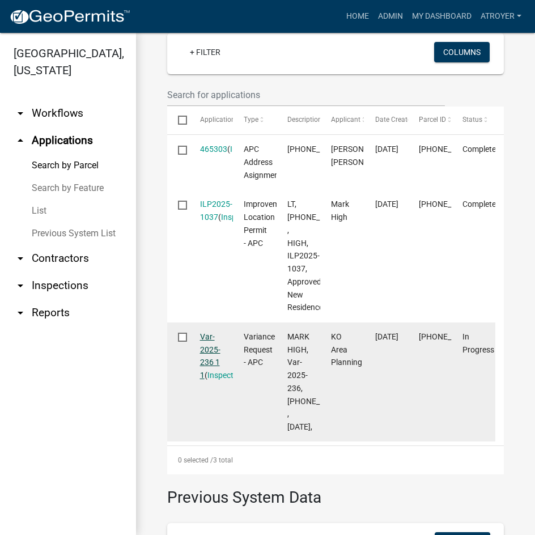
click at [208, 364] on link "Var-2025-236 1 1" at bounding box center [210, 356] width 20 height 48
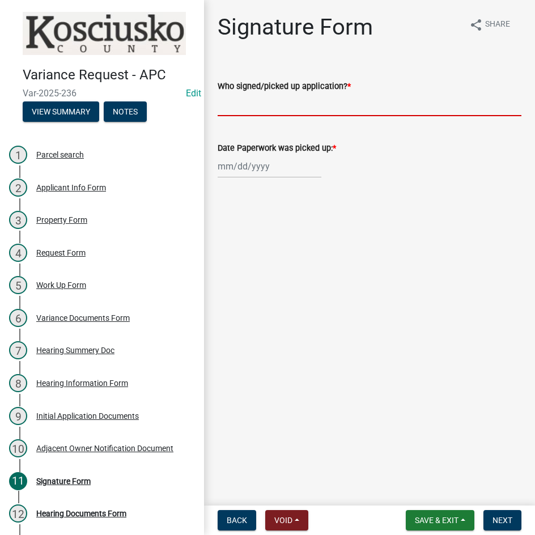
click at [324, 104] on input "Who signed/picked up application? *" at bounding box center [370, 104] width 304 height 23
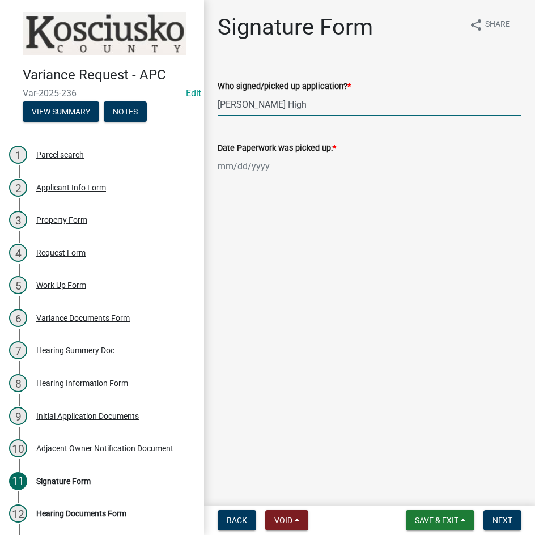
type input "[PERSON_NAME] High"
click at [270, 174] on div at bounding box center [270, 166] width 104 height 23
select select "8"
select select "2025"
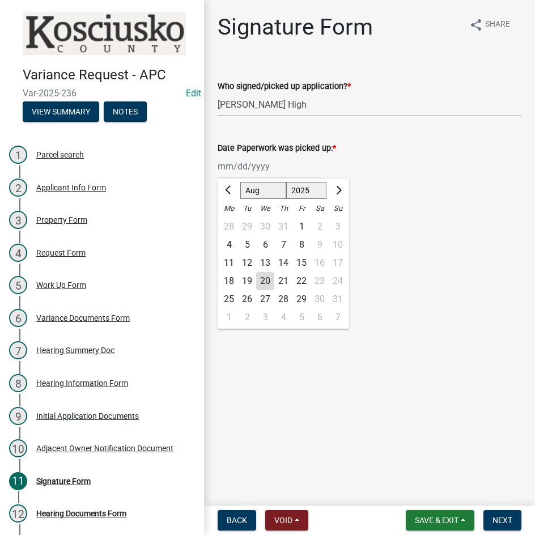
click at [227, 284] on div "18" at bounding box center [229, 281] width 18 height 18
type input "[DATE]"
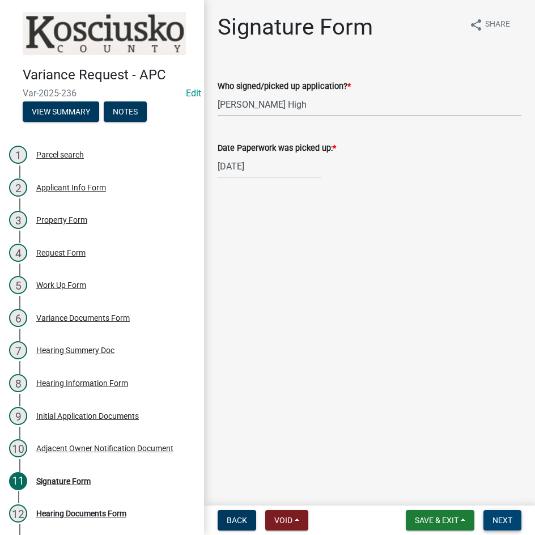
click at [502, 522] on span "Next" at bounding box center [503, 520] width 20 height 9
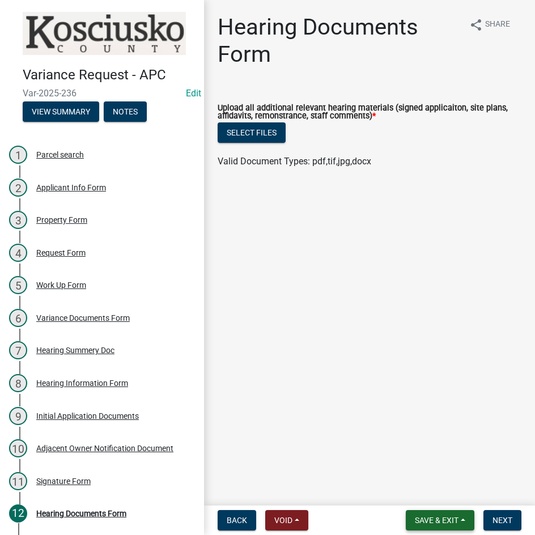
click at [437, 516] on span "Save & Exit" at bounding box center [437, 520] width 44 height 9
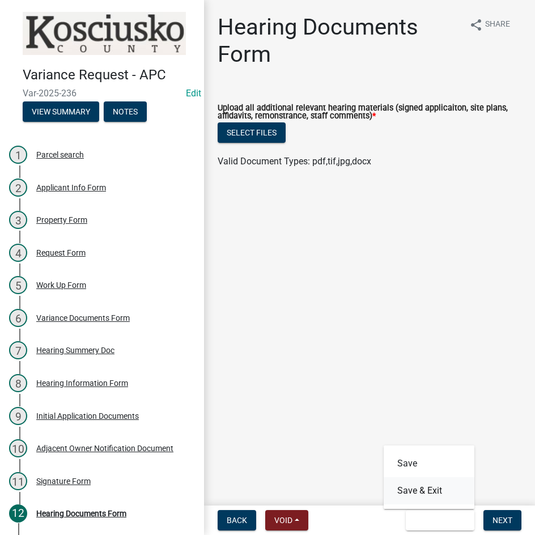
click at [437, 491] on button "Save & Exit" at bounding box center [429, 490] width 91 height 27
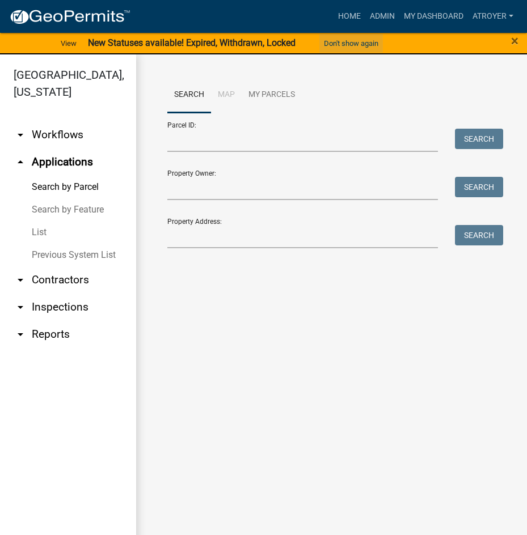
click at [348, 43] on button "Don't show again" at bounding box center [351, 43] width 64 height 19
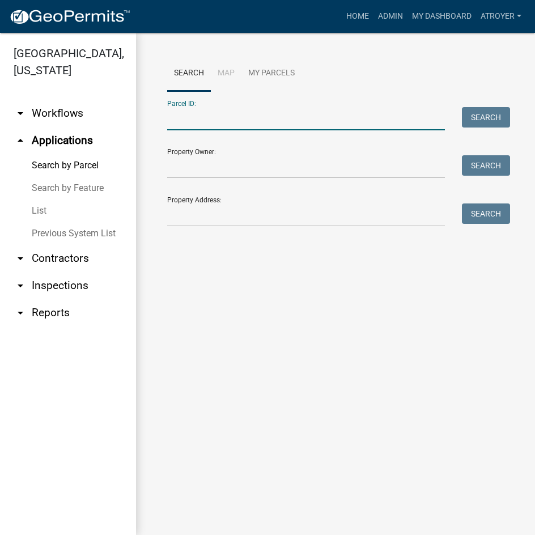
click at [258, 127] on input "Parcel ID:" at bounding box center [306, 118] width 278 height 23
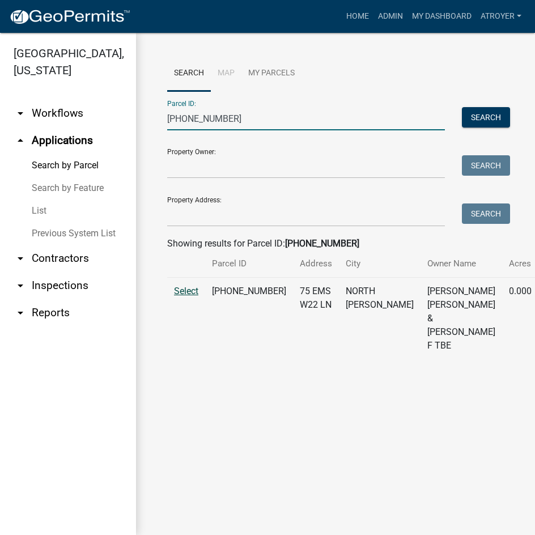
type input "[PHONE_NUMBER]"
click at [184, 297] on span "Select" at bounding box center [186, 291] width 24 height 11
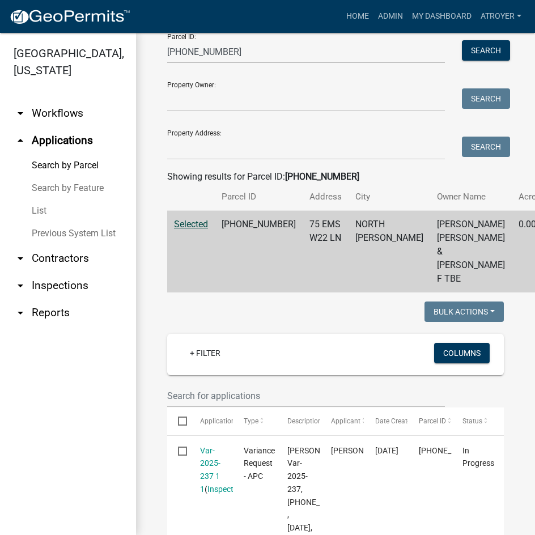
scroll to position [113, 0]
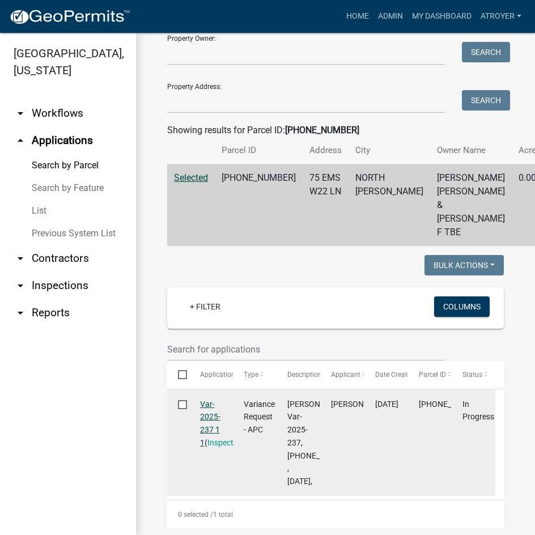
click at [206, 405] on link "Var-2025-237 1 1" at bounding box center [210, 424] width 20 height 48
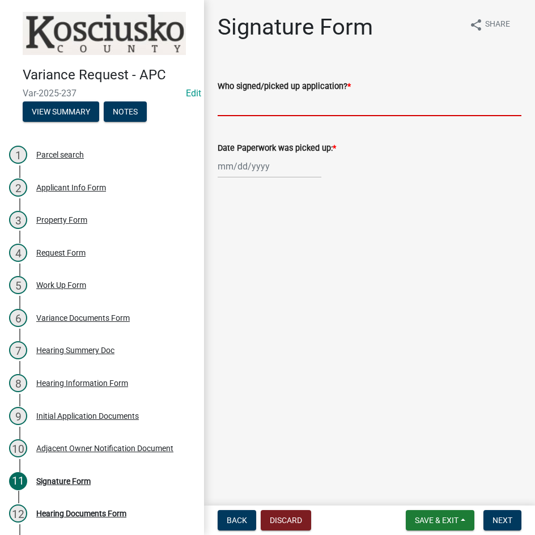
click at [390, 108] on input "Who signed/picked up application? *" at bounding box center [370, 104] width 304 height 23
type input "[PERSON_NAME]"
select select "8"
select select "2025"
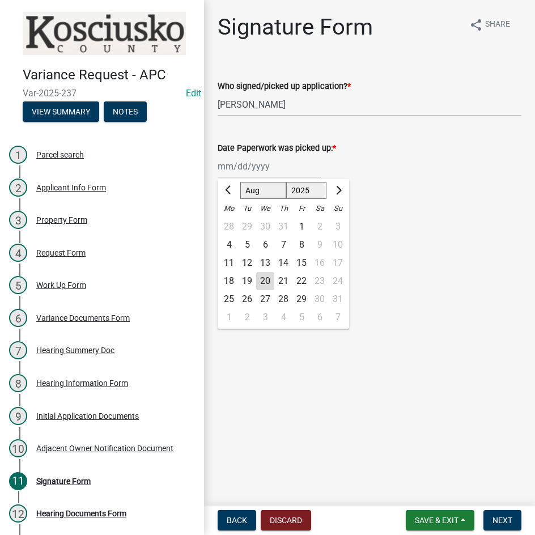
click at [301, 171] on div "[PERSON_NAME] Feb Mar Apr [PERSON_NAME][DATE] Oct Nov [DATE] 1526 1527 1528 152…" at bounding box center [270, 166] width 104 height 23
click at [229, 278] on div "18" at bounding box center [229, 281] width 18 height 18
type input "[DATE]"
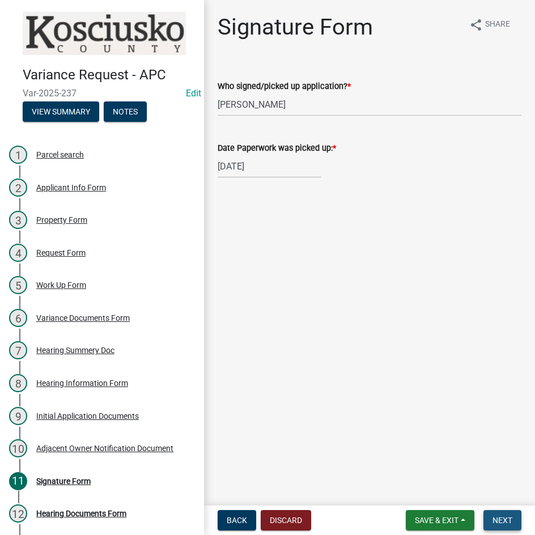
click at [499, 523] on span "Next" at bounding box center [503, 520] width 20 height 9
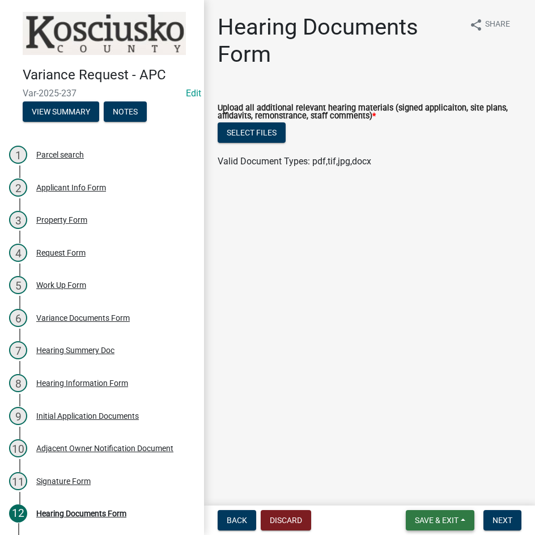
click at [437, 526] on button "Save & Exit" at bounding box center [440, 520] width 69 height 20
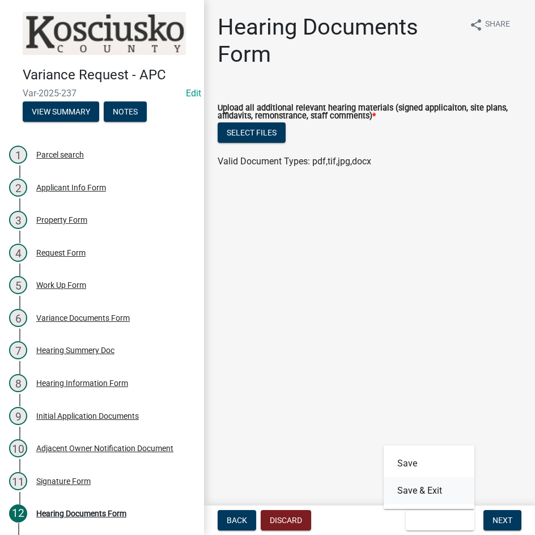
click at [434, 489] on button "Save & Exit" at bounding box center [429, 490] width 91 height 27
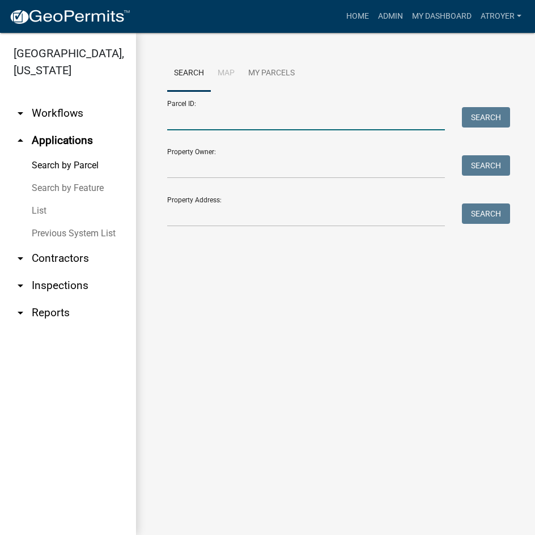
click at [198, 122] on input "Parcel ID:" at bounding box center [306, 118] width 278 height 23
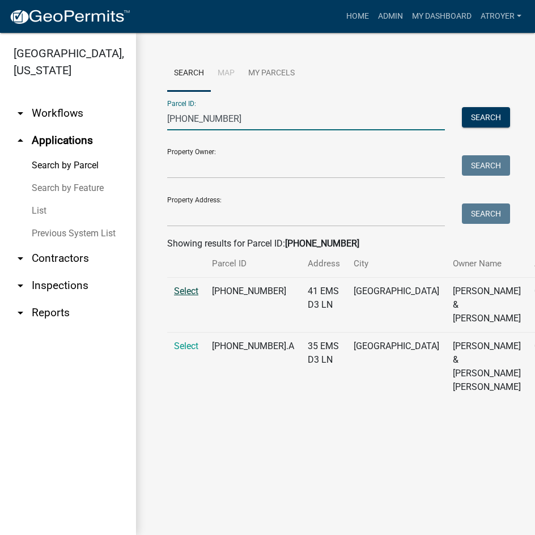
type input "[PHONE_NUMBER]"
click at [184, 297] on span "Select" at bounding box center [186, 291] width 24 height 11
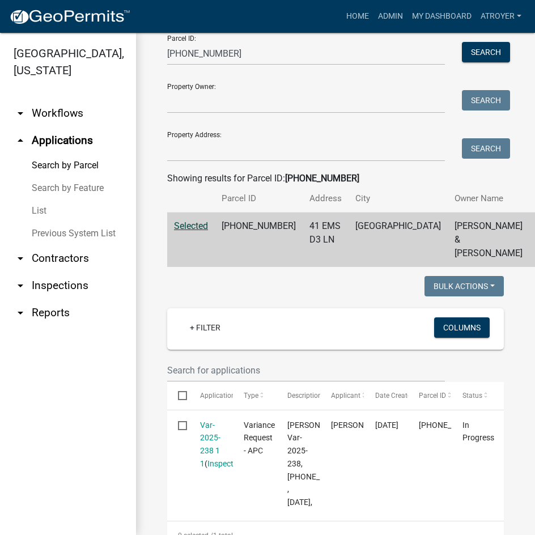
scroll to position [170, 0]
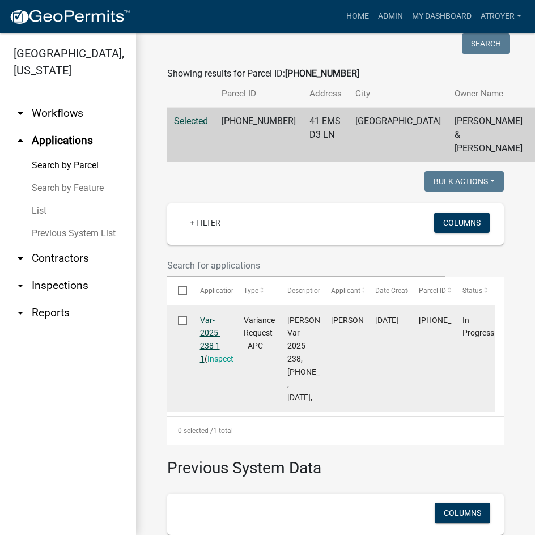
click at [209, 348] on link "Var-2025-238 1 1" at bounding box center [210, 340] width 20 height 48
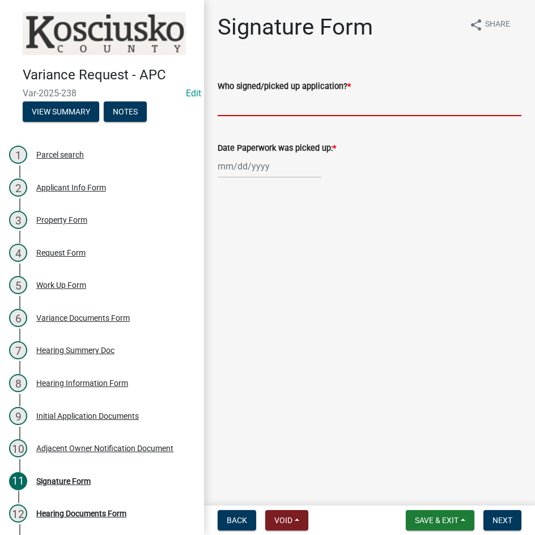
click at [291, 101] on input "Who signed/picked up application? *" at bounding box center [370, 104] width 304 height 23
type input "[PERSON_NAME]"
select select "8"
select select "2025"
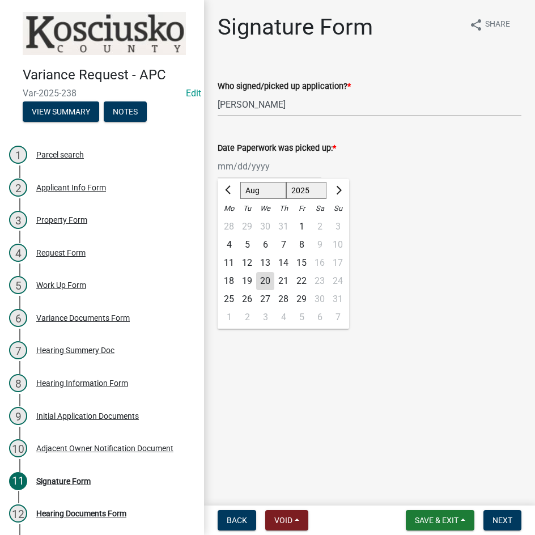
click at [224, 174] on div "[PERSON_NAME] Feb Mar Apr [PERSON_NAME][DATE] Oct Nov [DATE] 1526 1527 1528 152…" at bounding box center [270, 166] width 104 height 23
click at [230, 279] on div "18" at bounding box center [229, 281] width 18 height 18
type input "[DATE]"
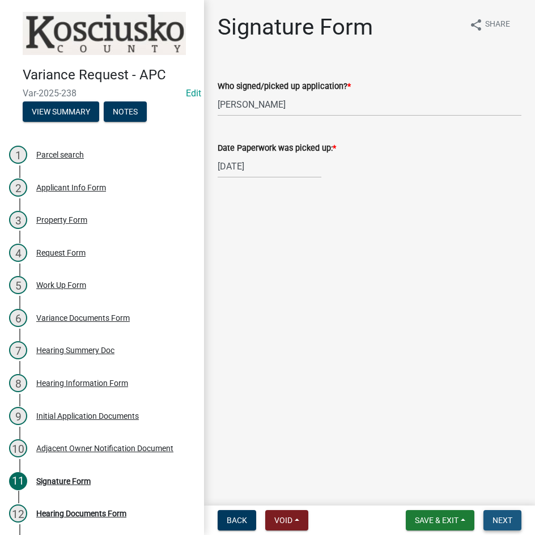
click at [501, 520] on span "Next" at bounding box center [503, 520] width 20 height 9
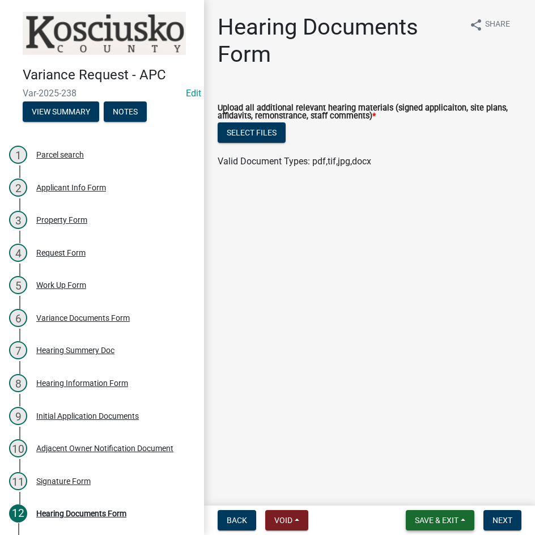
click at [434, 519] on span "Save & Exit" at bounding box center [437, 520] width 44 height 9
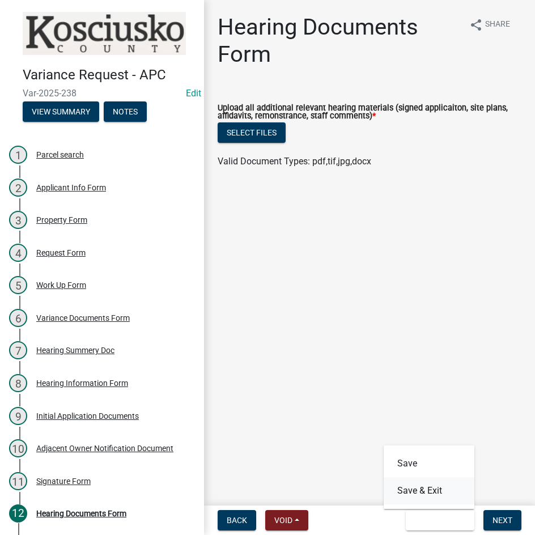
click at [432, 497] on button "Save & Exit" at bounding box center [429, 490] width 91 height 27
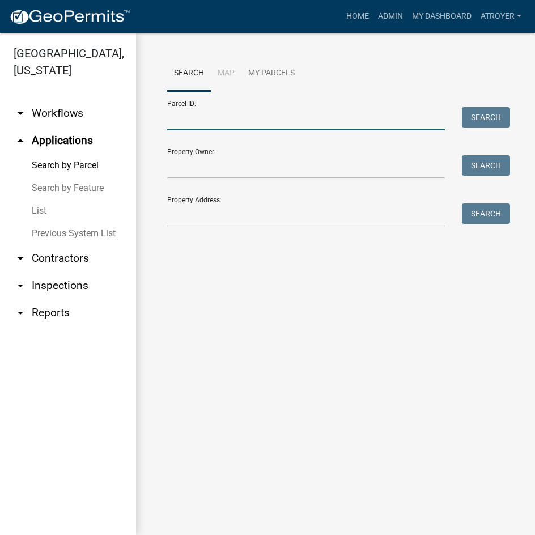
click at [307, 113] on input "Parcel ID:" at bounding box center [306, 118] width 278 height 23
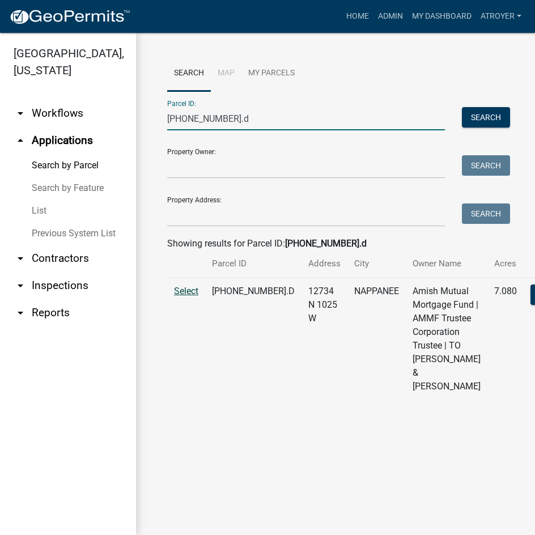
type input "[PHONE_NUMBER].d"
click at [185, 297] on span "Select" at bounding box center [186, 291] width 24 height 11
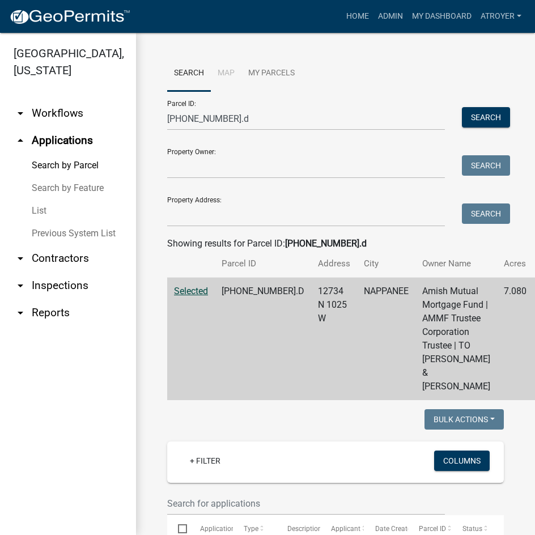
scroll to position [170, 0]
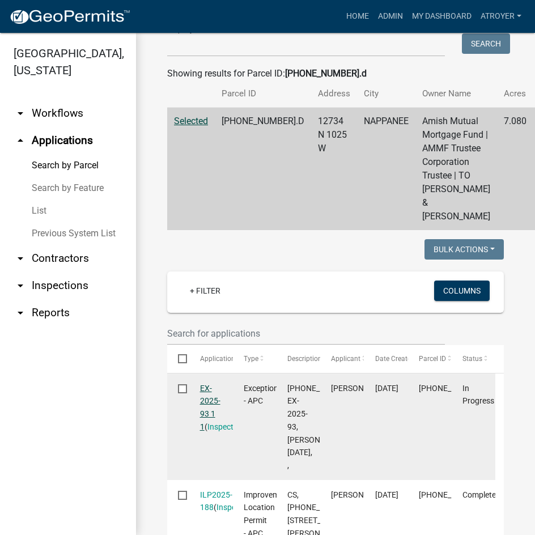
click at [202, 432] on link "EX-2025-93 1 1" at bounding box center [210, 408] width 20 height 48
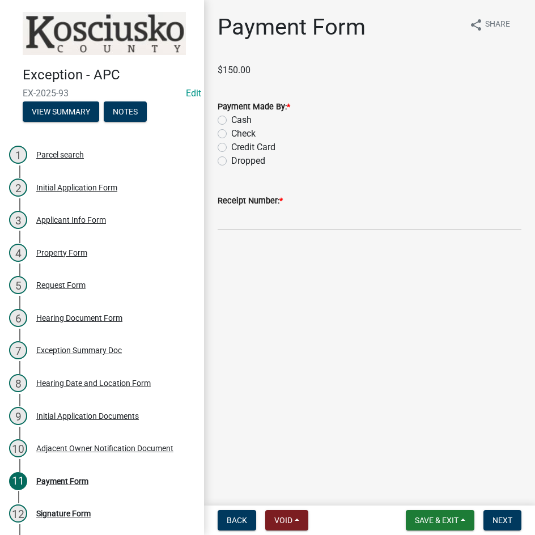
click at [231, 134] on label "Check" at bounding box center [243, 134] width 24 height 14
click at [231, 134] on input "Check" at bounding box center [234, 130] width 7 height 7
radio input "true"
click at [302, 221] on input "Receipt Number: *" at bounding box center [370, 219] width 304 height 23
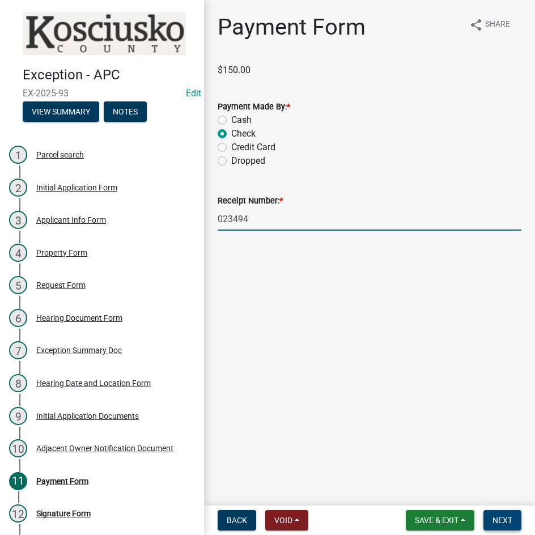
type input "023494"
click at [495, 522] on span "Next" at bounding box center [503, 520] width 20 height 9
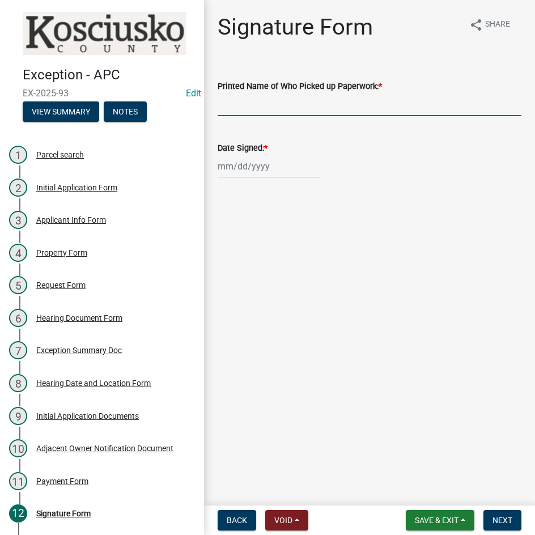
drag, startPoint x: 329, startPoint y: 108, endPoint x: 334, endPoint y: 103, distance: 7.6
click at [329, 108] on input "Printed Name of Who Picked up Paperwork: *" at bounding box center [370, 104] width 304 height 23
type input "[PERSON_NAME]"
click at [278, 172] on div at bounding box center [270, 166] width 104 height 23
select select "8"
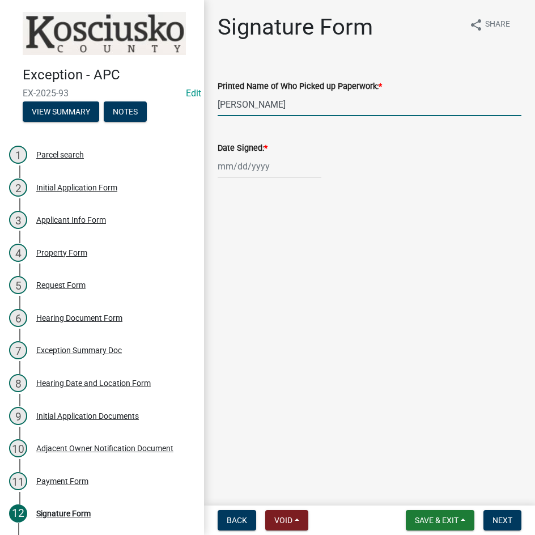
select select "2025"
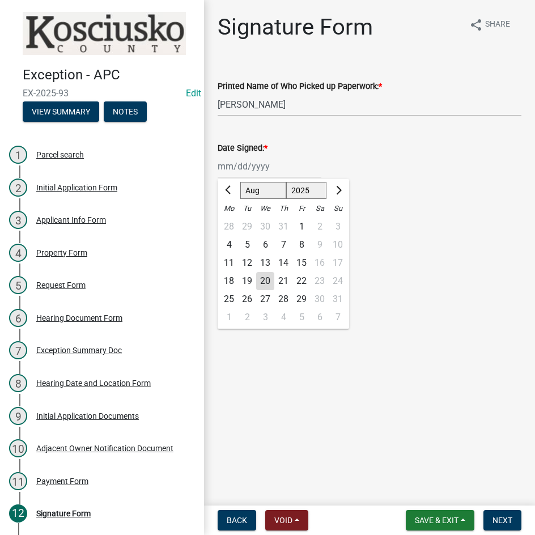
click at [231, 277] on div "18" at bounding box center [229, 281] width 18 height 18
type input "[DATE]"
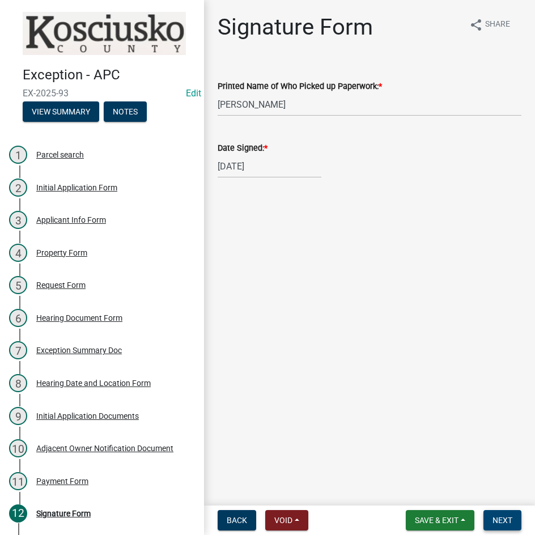
click at [506, 522] on span "Next" at bounding box center [503, 520] width 20 height 9
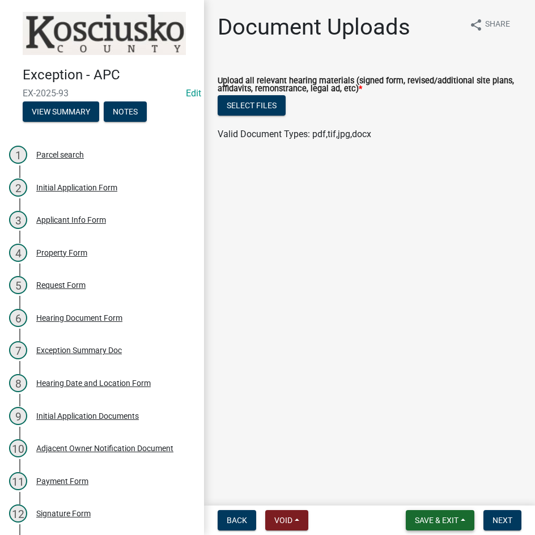
drag, startPoint x: 422, startPoint y: 519, endPoint x: 421, endPoint y: 506, distance: 13.1
click at [421, 519] on span "Save & Exit" at bounding box center [437, 520] width 44 height 9
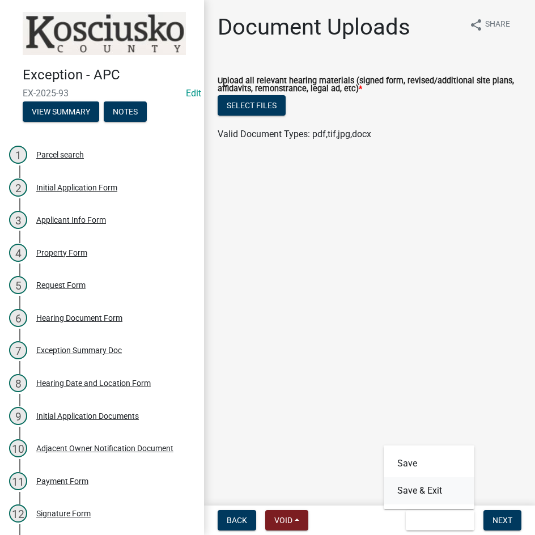
drag, startPoint x: 423, startPoint y: 496, endPoint x: 429, endPoint y: 472, distance: 24.1
click at [423, 494] on button "Save & Exit" at bounding box center [429, 490] width 91 height 27
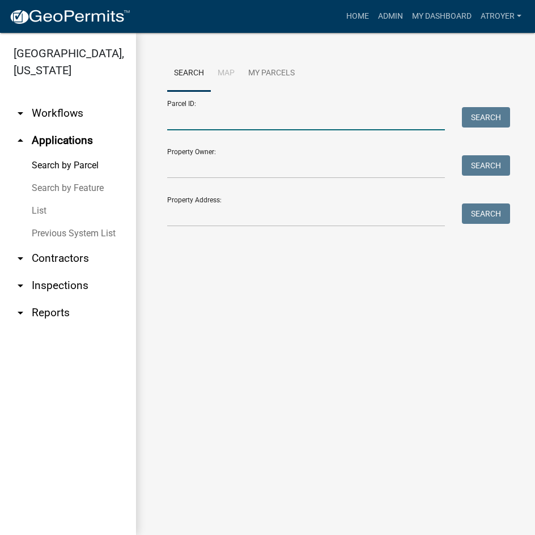
click at [193, 123] on input "Parcel ID:" at bounding box center [306, 118] width 278 height 23
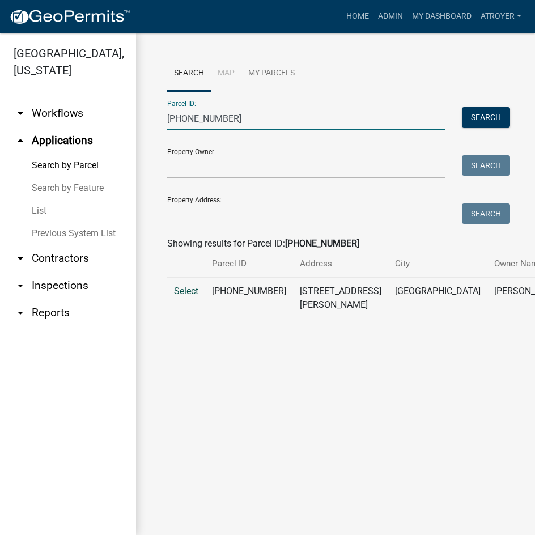
type input "[PHONE_NUMBER]"
click at [181, 297] on span "Select" at bounding box center [186, 291] width 24 height 11
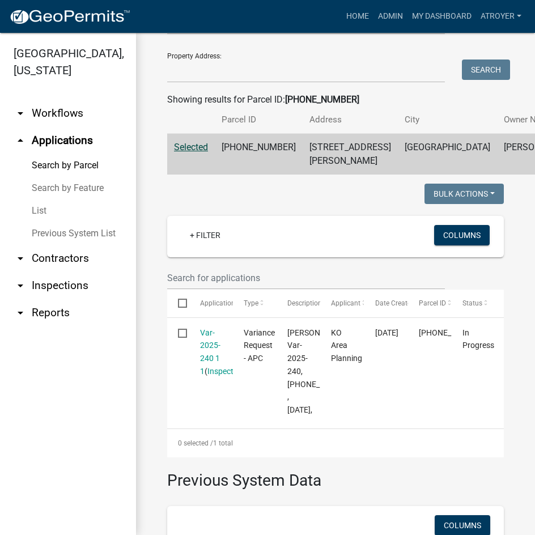
scroll to position [170, 0]
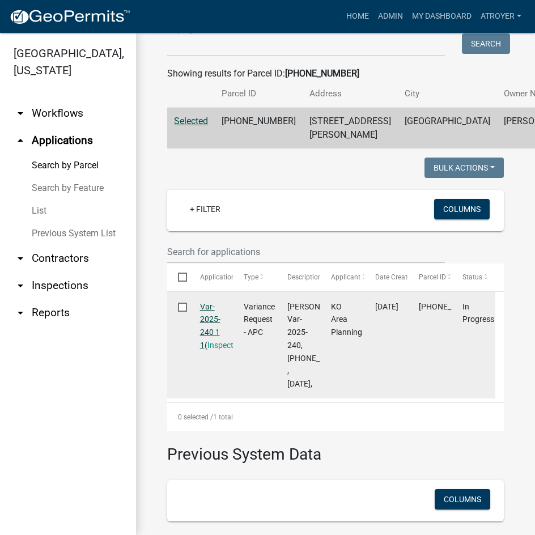
click at [212, 332] on link "Var-2025-240 1 1" at bounding box center [210, 326] width 20 height 48
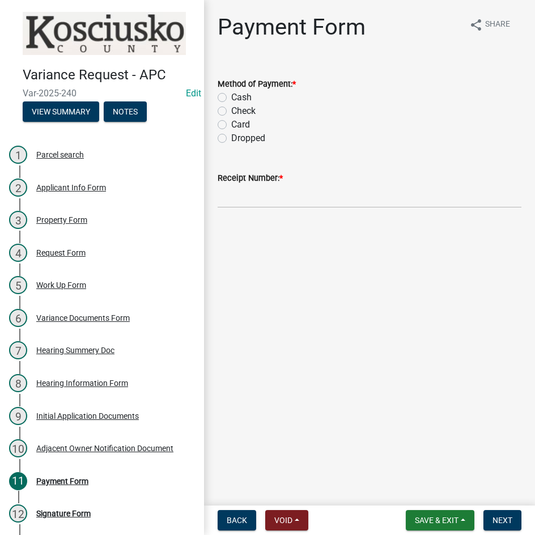
click at [231, 99] on label "Cash" at bounding box center [241, 98] width 20 height 14
click at [231, 98] on input "Cash" at bounding box center [234, 94] width 7 height 7
radio input "true"
click at [301, 204] on input "Receipt Number: *" at bounding box center [370, 196] width 304 height 23
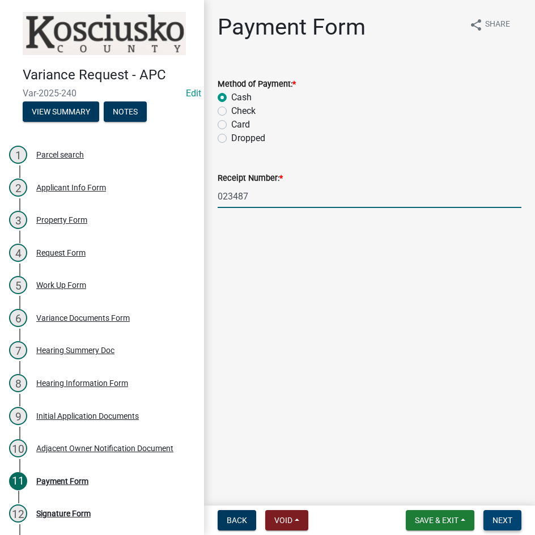
type input "023487"
click at [509, 524] on span "Next" at bounding box center [503, 520] width 20 height 9
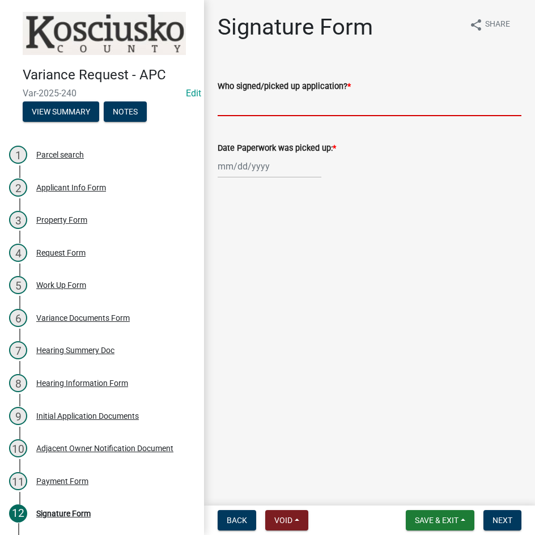
click at [302, 109] on input "Who signed/picked up application? *" at bounding box center [370, 104] width 304 height 23
type input "[PERSON_NAME]"
click at [270, 171] on div at bounding box center [270, 166] width 104 height 23
select select "8"
select select "2025"
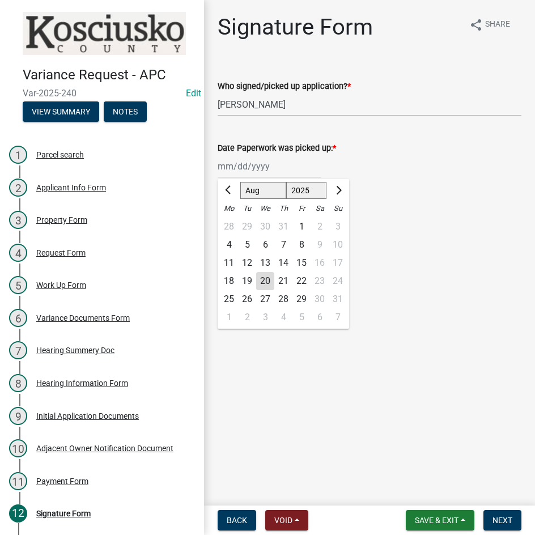
click at [223, 278] on div "18" at bounding box center [229, 281] width 18 height 18
type input "[DATE]"
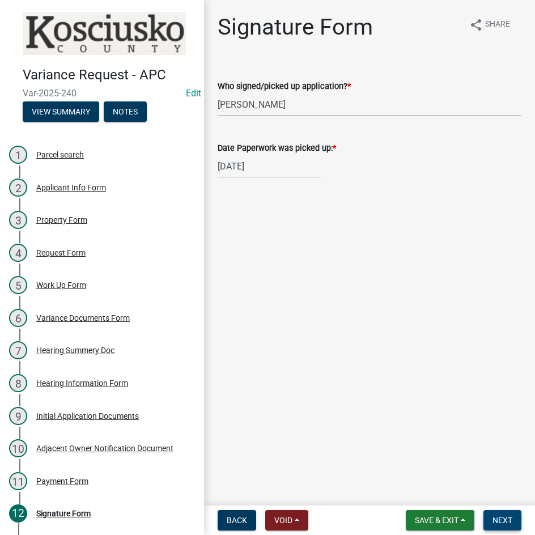
click at [491, 518] on button "Next" at bounding box center [503, 520] width 38 height 20
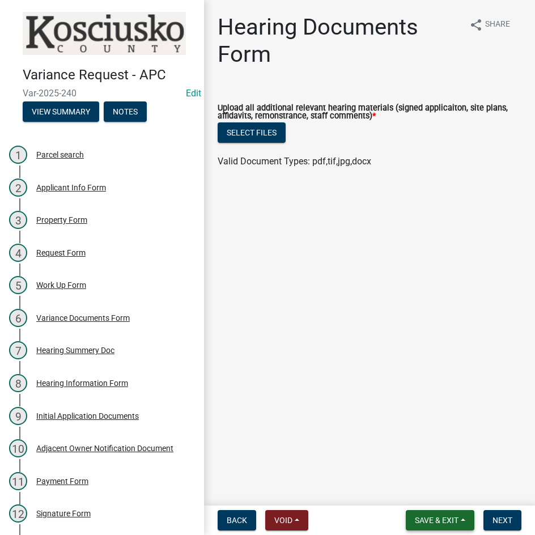
click at [438, 515] on button "Save & Exit" at bounding box center [440, 520] width 69 height 20
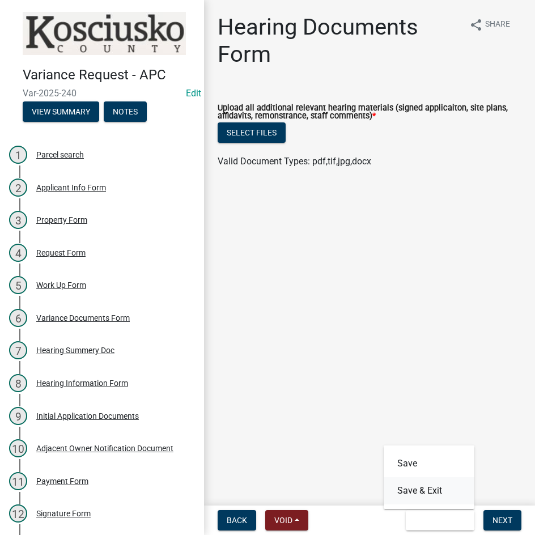
click at [433, 492] on button "Save & Exit" at bounding box center [429, 490] width 91 height 27
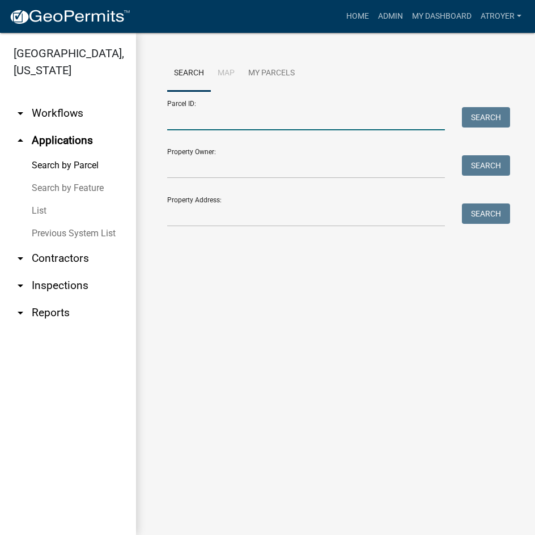
click at [250, 120] on input "Parcel ID:" at bounding box center [306, 118] width 278 height 23
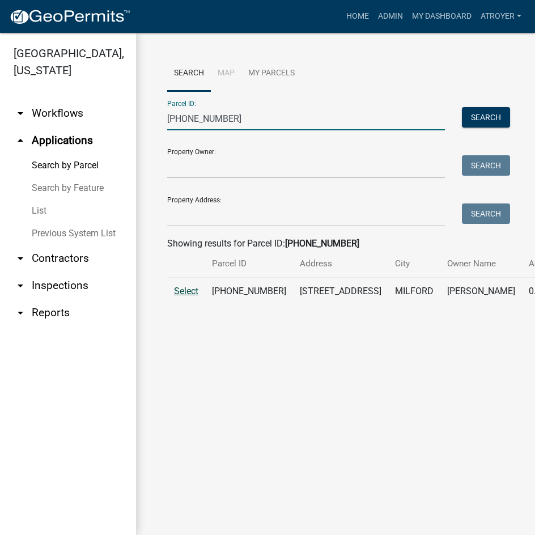
type input "[PHONE_NUMBER]"
click at [192, 297] on span "Select" at bounding box center [186, 291] width 24 height 11
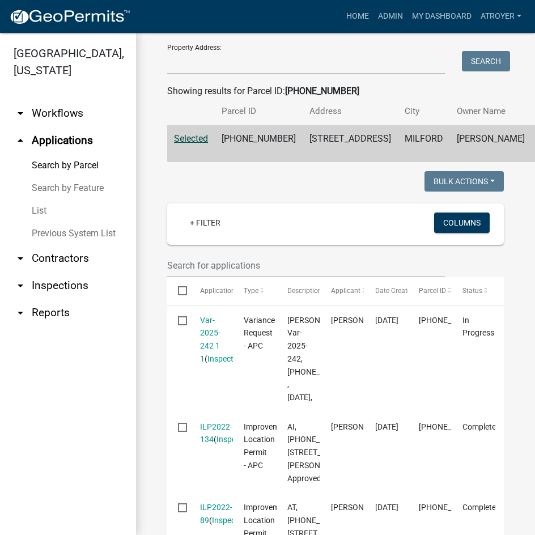
scroll to position [170, 0]
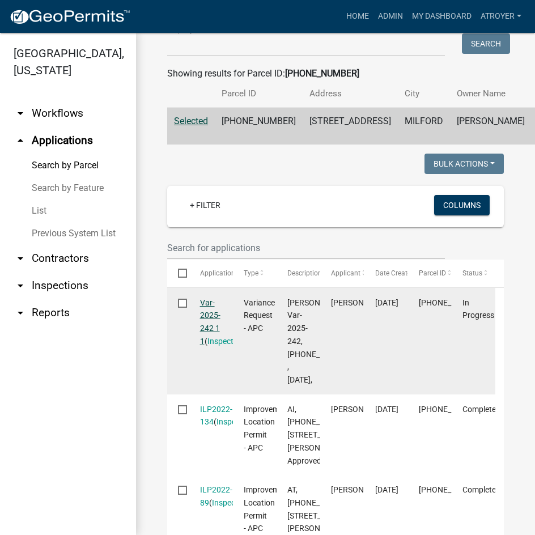
click at [208, 331] on link "Var-2025-242 1 1" at bounding box center [210, 322] width 20 height 48
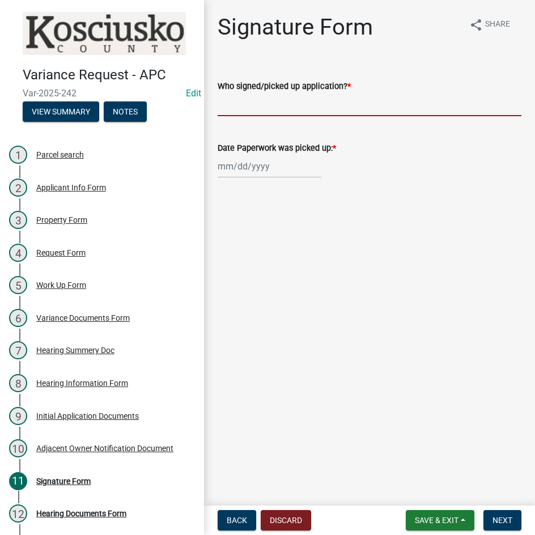
click at [318, 108] on input "Who signed/picked up application? *" at bounding box center [370, 104] width 304 height 23
type input "[PERSON_NAME]"
select select "8"
select select "2025"
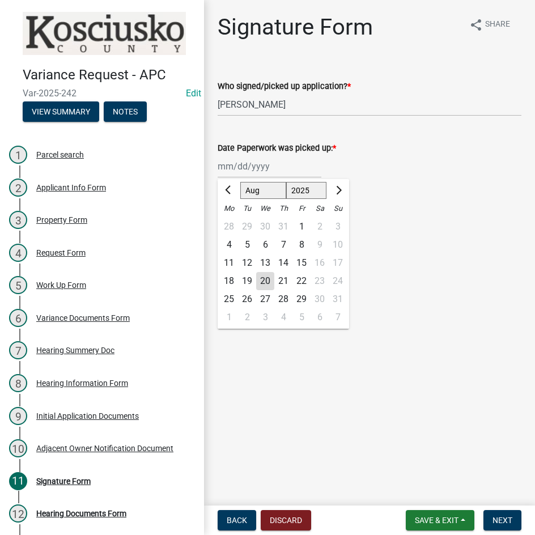
click at [220, 168] on div "[PERSON_NAME] Feb Mar Apr [PERSON_NAME][DATE] Oct Nov [DATE] 1526 1527 1528 152…" at bounding box center [270, 166] width 104 height 23
click at [228, 282] on div "18" at bounding box center [229, 281] width 18 height 18
type input "[DATE]"
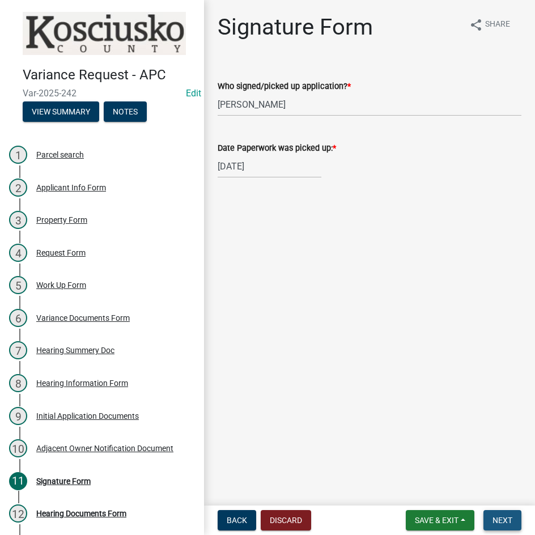
click at [502, 519] on span "Next" at bounding box center [503, 520] width 20 height 9
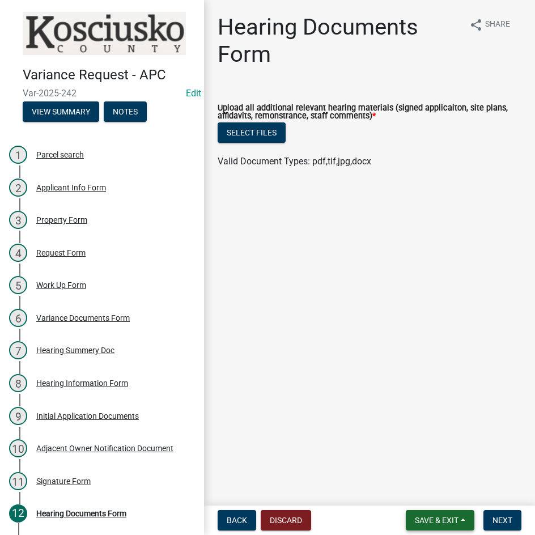
click at [443, 525] on span "Save & Exit" at bounding box center [437, 520] width 44 height 9
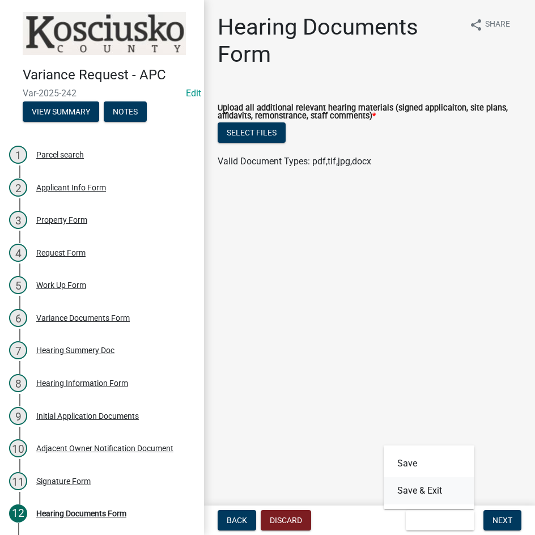
click at [428, 488] on button "Save & Exit" at bounding box center [429, 490] width 91 height 27
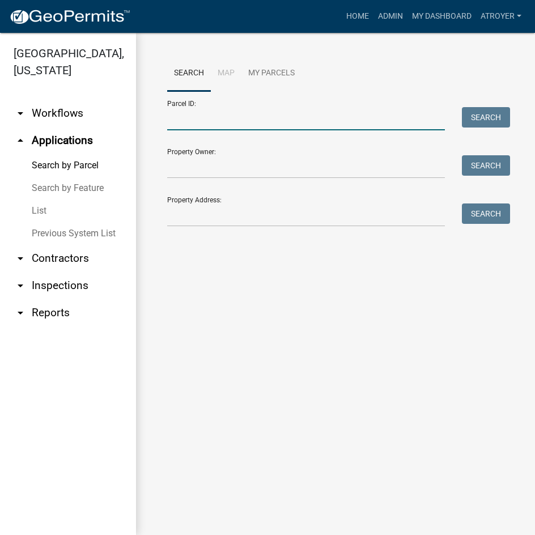
click at [263, 123] on input "Parcel ID:" at bounding box center [306, 118] width 278 height 23
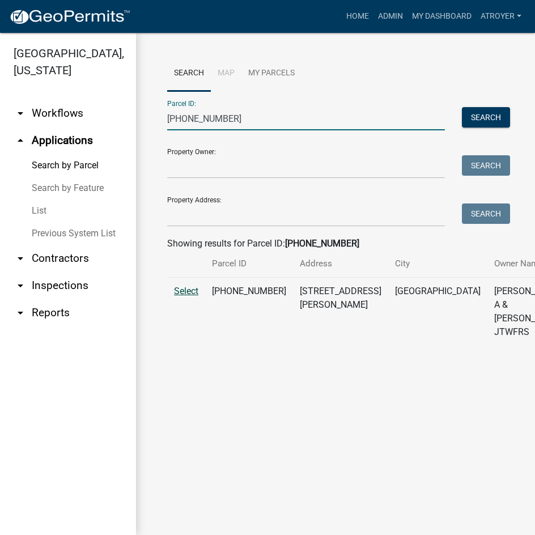
type input "[PHONE_NUMBER]"
click at [192, 297] on span "Select" at bounding box center [186, 291] width 24 height 11
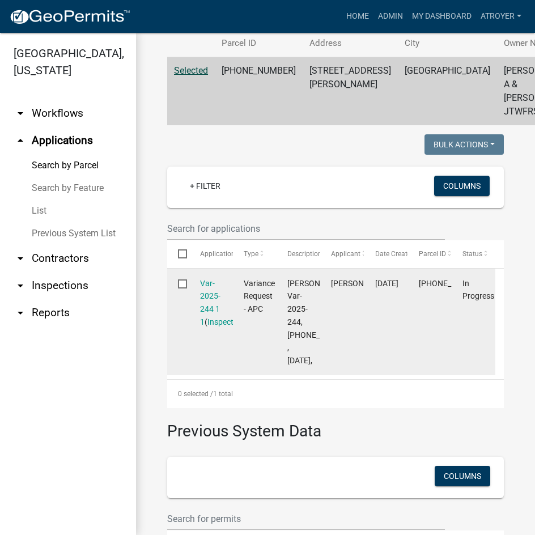
scroll to position [227, 0]
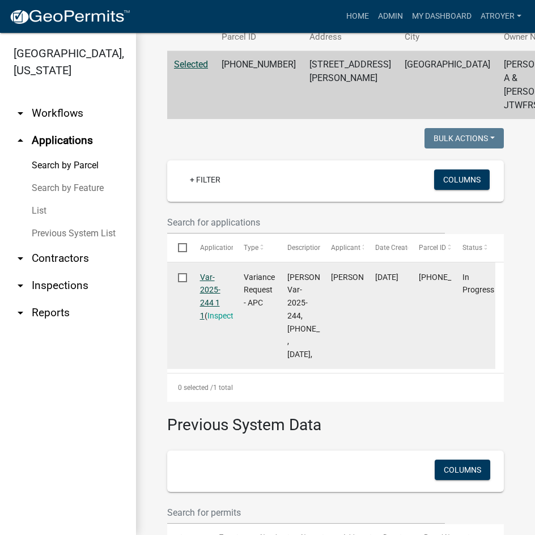
click at [209, 314] on link "Var-2025-244 1 1" at bounding box center [210, 297] width 20 height 48
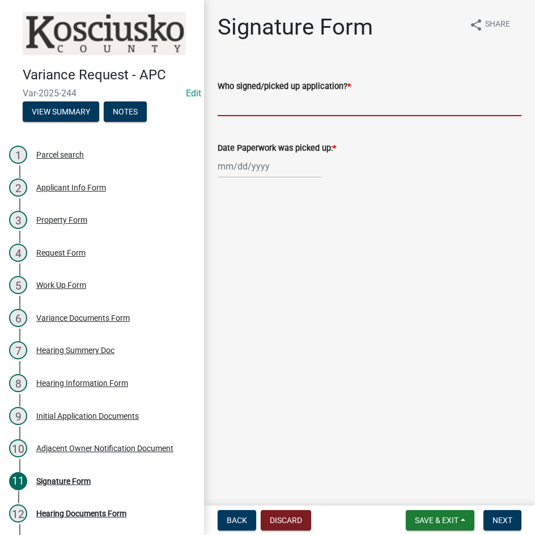
click at [371, 104] on input "Who signed/picked up application? *" at bounding box center [370, 104] width 304 height 23
type input "[PERSON_NAME]"
select select "8"
select select "2025"
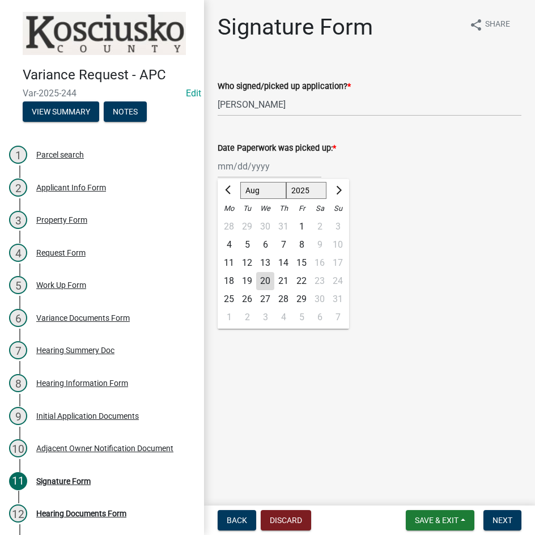
click at [282, 164] on div "[PERSON_NAME] Feb Mar Apr [PERSON_NAME][DATE] Oct Nov [DATE] 1526 1527 1528 152…" at bounding box center [270, 166] width 104 height 23
click at [230, 280] on div "18" at bounding box center [229, 281] width 18 height 18
type input "[DATE]"
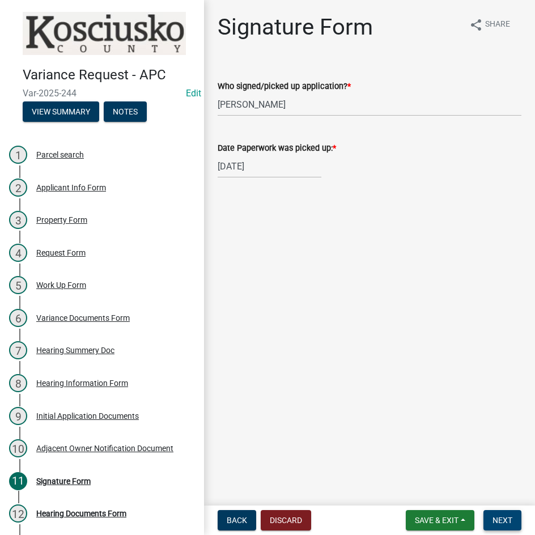
click at [508, 519] on span "Next" at bounding box center [503, 520] width 20 height 9
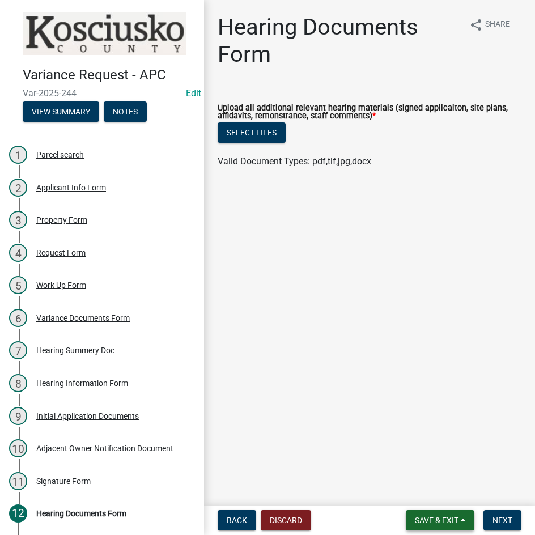
click at [444, 518] on span "Save & Exit" at bounding box center [437, 520] width 44 height 9
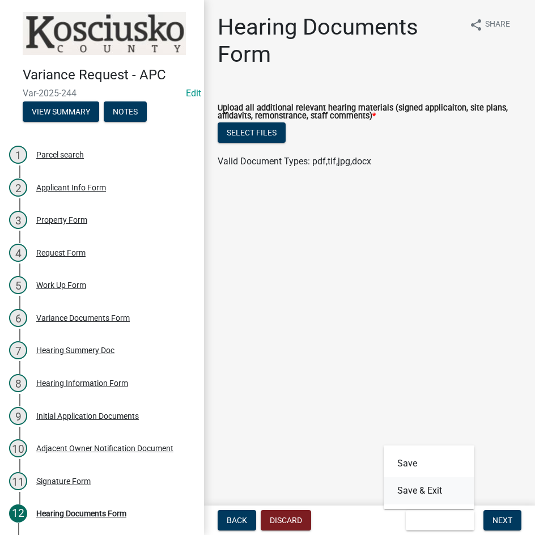
click at [440, 491] on button "Save & Exit" at bounding box center [429, 490] width 91 height 27
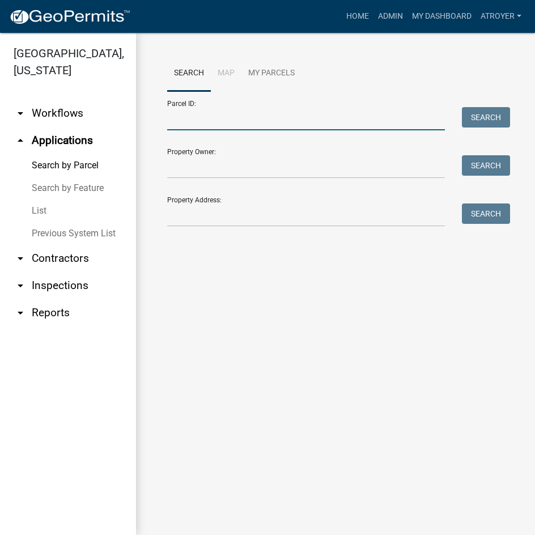
drag, startPoint x: 222, startPoint y: 121, endPoint x: 227, endPoint y: 121, distance: 5.7
click at [222, 121] on input "Parcel ID:" at bounding box center [306, 118] width 278 height 23
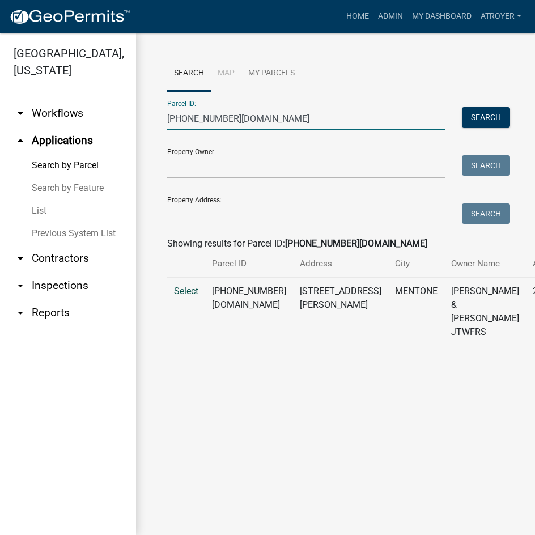
type input "[PHONE_NUMBER][DOMAIN_NAME]"
click at [184, 297] on span "Select" at bounding box center [186, 291] width 24 height 11
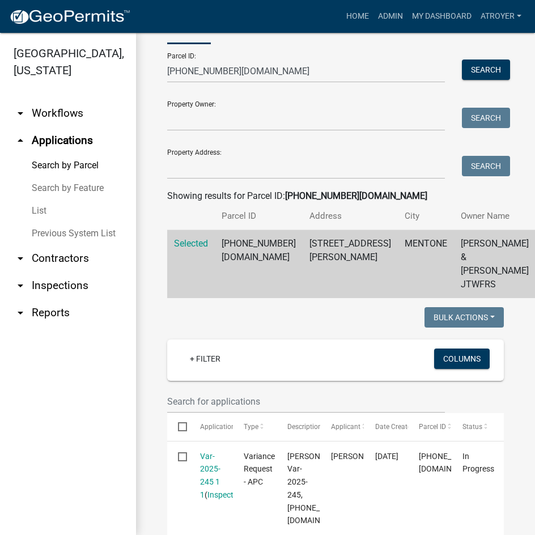
scroll to position [113, 0]
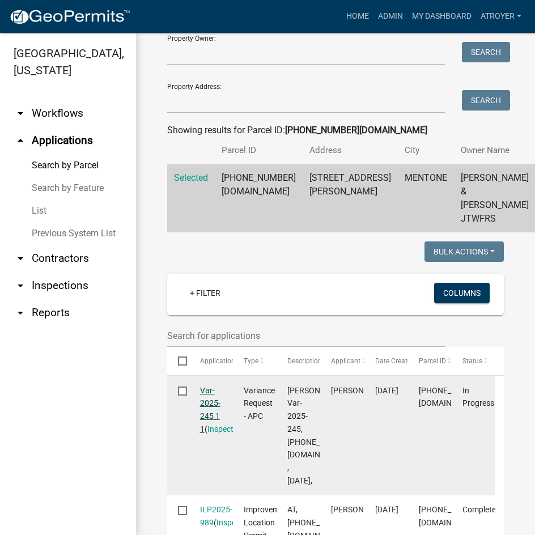
click at [210, 431] on link "Var-2025-245 1 1" at bounding box center [210, 410] width 20 height 48
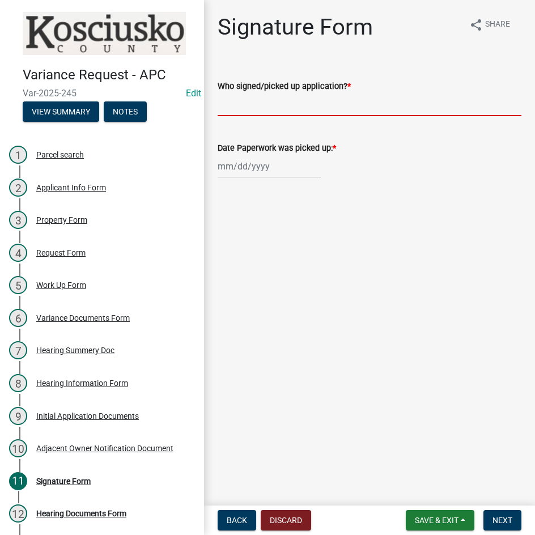
click at [324, 107] on input "Who signed/picked up application? *" at bounding box center [370, 104] width 304 height 23
type input "[PERSON_NAME]"
click at [305, 174] on div at bounding box center [270, 166] width 104 height 23
select select "8"
select select "2025"
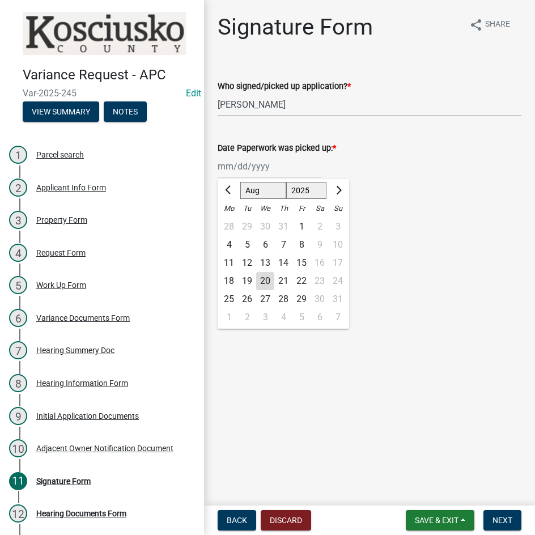
click at [234, 284] on div "18" at bounding box center [229, 281] width 18 height 18
type input "[DATE]"
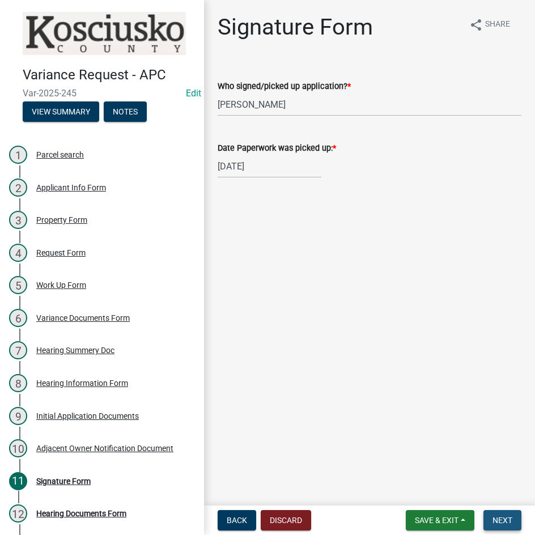
click at [497, 517] on span "Next" at bounding box center [503, 520] width 20 height 9
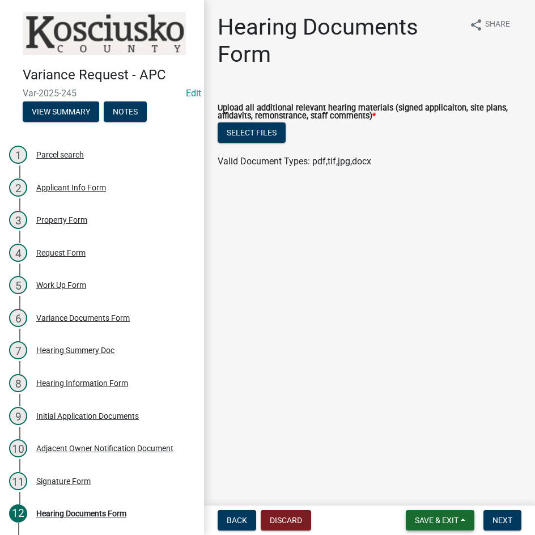
click at [424, 516] on span "Save & Exit" at bounding box center [437, 520] width 44 height 9
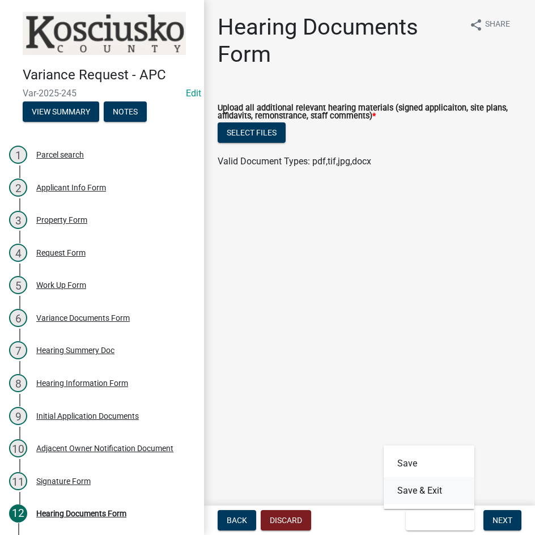
click at [424, 499] on button "Save & Exit" at bounding box center [429, 490] width 91 height 27
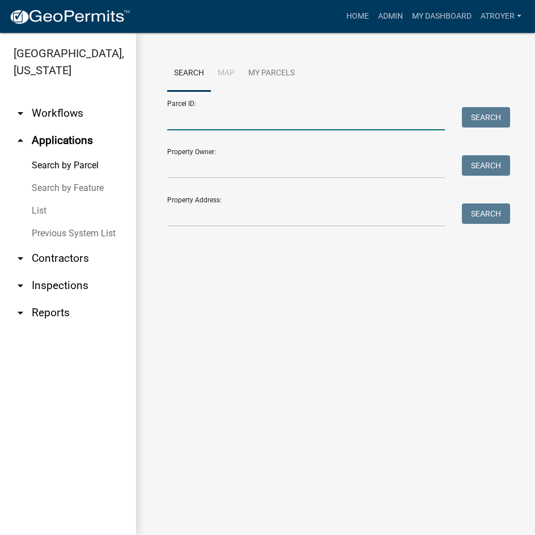
click at [198, 123] on input "Parcel ID:" at bounding box center [306, 118] width 278 height 23
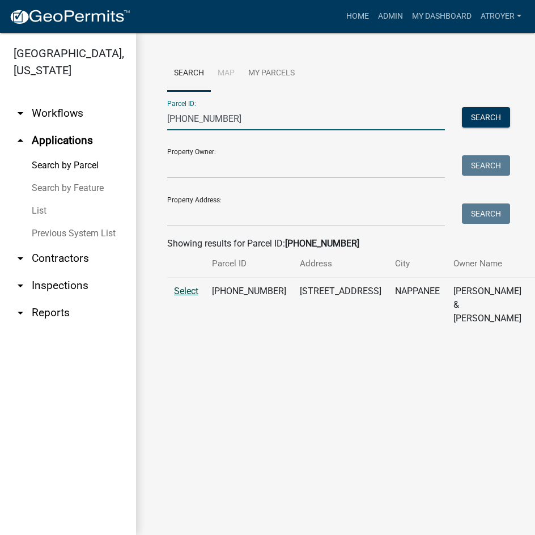
type input "[PHONE_NUMBER]"
click at [187, 297] on span "Select" at bounding box center [186, 291] width 24 height 11
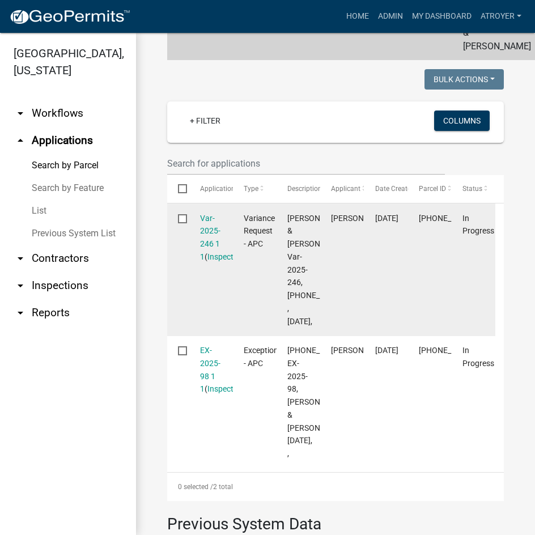
scroll to position [284, 0]
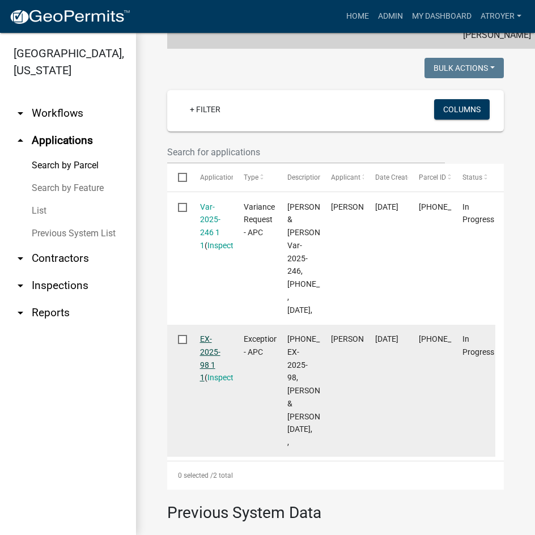
click at [204, 382] on link "EX-2025-98 1 1" at bounding box center [210, 359] width 20 height 48
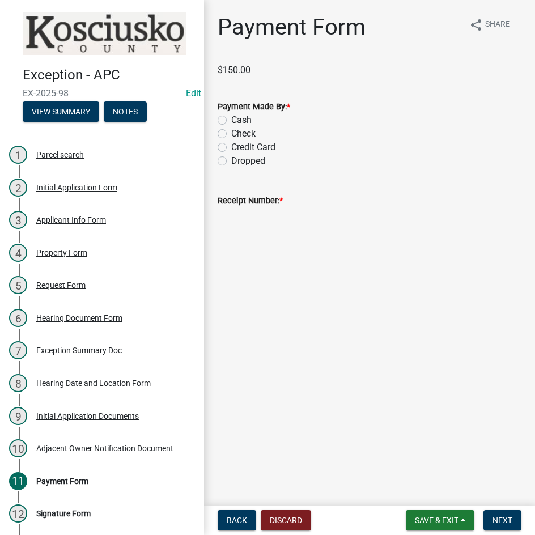
click at [231, 136] on label "Check" at bounding box center [243, 134] width 24 height 14
click at [231, 134] on input "Check" at bounding box center [234, 130] width 7 height 7
radio input "true"
click at [312, 225] on input "Receipt Number: *" at bounding box center [370, 219] width 304 height 23
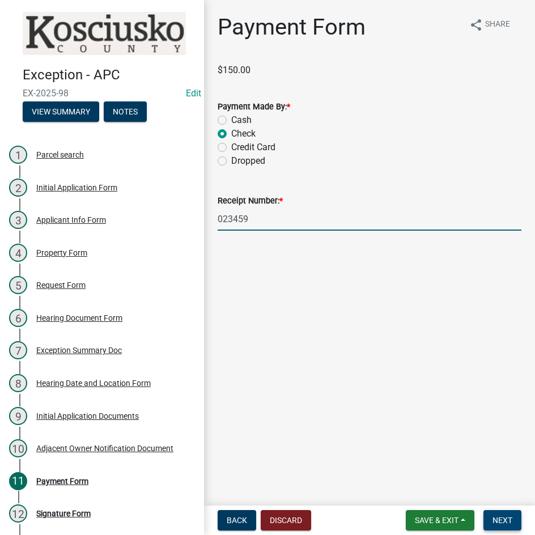
type input "023459"
click at [507, 520] on span "Next" at bounding box center [503, 520] width 20 height 9
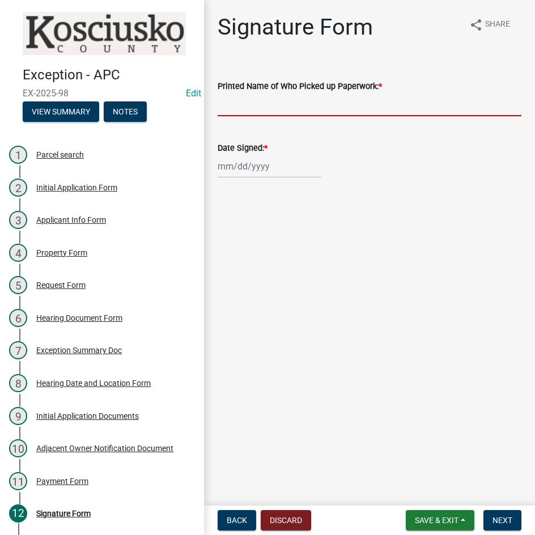
click at [282, 108] on input "Printed Name of Who Picked up Paperwork: *" at bounding box center [370, 104] width 304 height 23
type input "[PERSON_NAME]"
select select "8"
select select "2025"
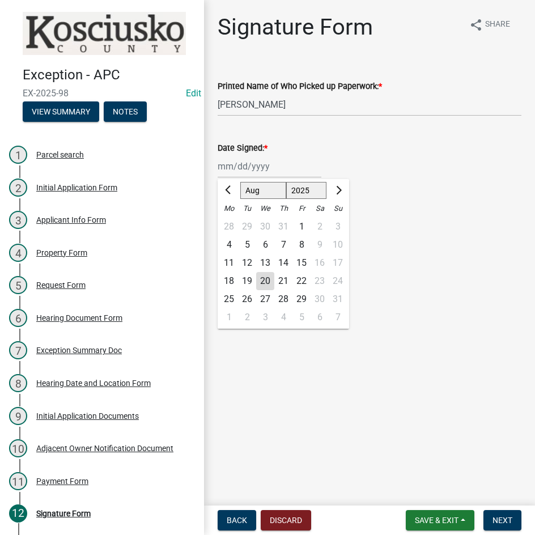
click at [237, 163] on div "[PERSON_NAME] Feb Mar Apr [PERSON_NAME][DATE] Oct Nov [DATE] 1526 1527 1528 152…" at bounding box center [270, 166] width 104 height 23
click at [227, 284] on div "18" at bounding box center [229, 281] width 18 height 18
type input "[DATE]"
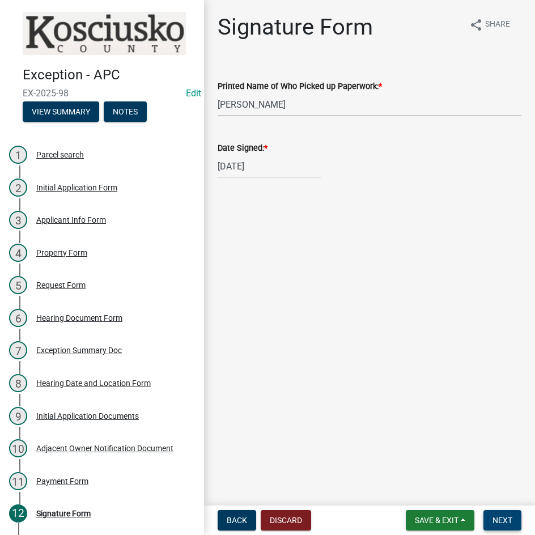
click at [511, 521] on span "Next" at bounding box center [503, 520] width 20 height 9
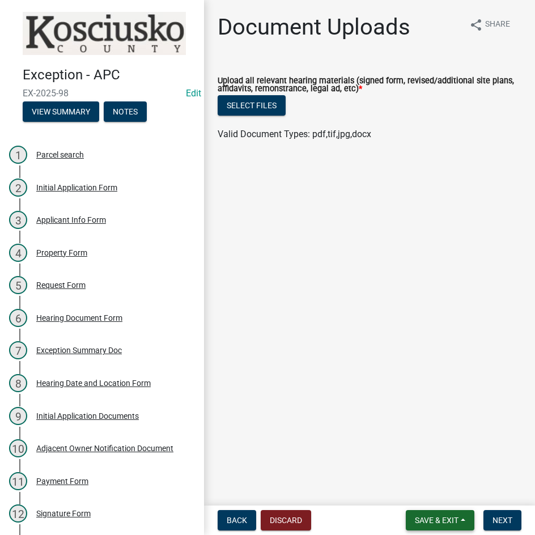
click at [422, 523] on span "Save & Exit" at bounding box center [437, 520] width 44 height 9
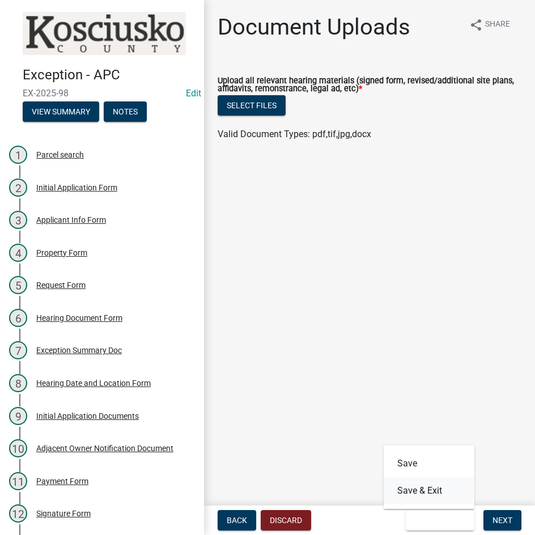
click at [423, 484] on button "Save & Exit" at bounding box center [429, 490] width 91 height 27
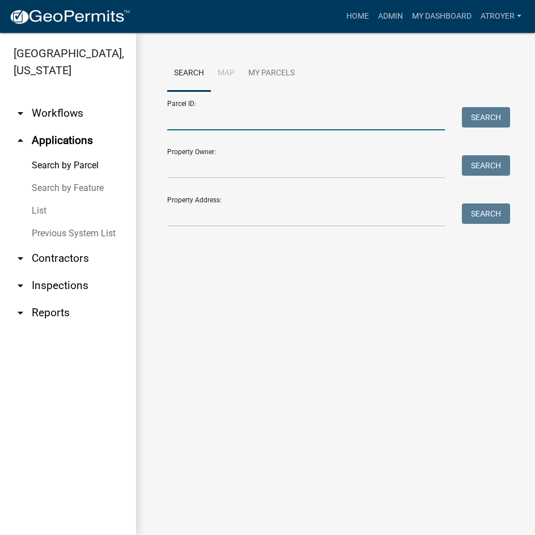
click at [215, 119] on input "Parcel ID:" at bounding box center [306, 118] width 278 height 23
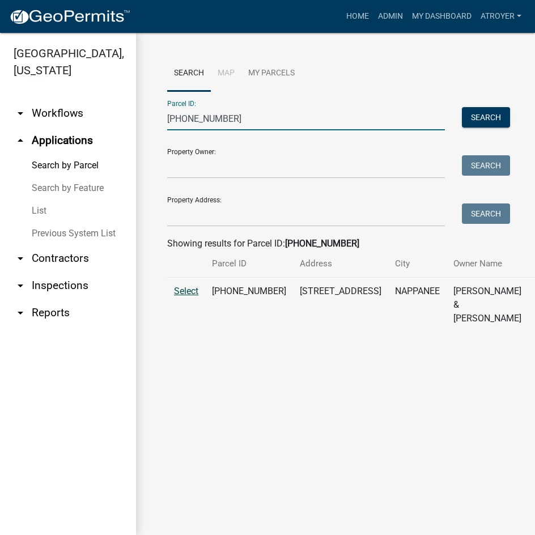
type input "[PHONE_NUMBER]"
click at [181, 297] on span "Select" at bounding box center [186, 291] width 24 height 11
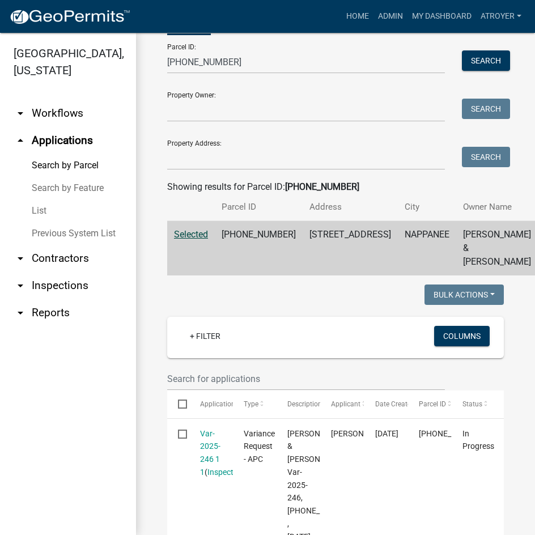
scroll to position [227, 0]
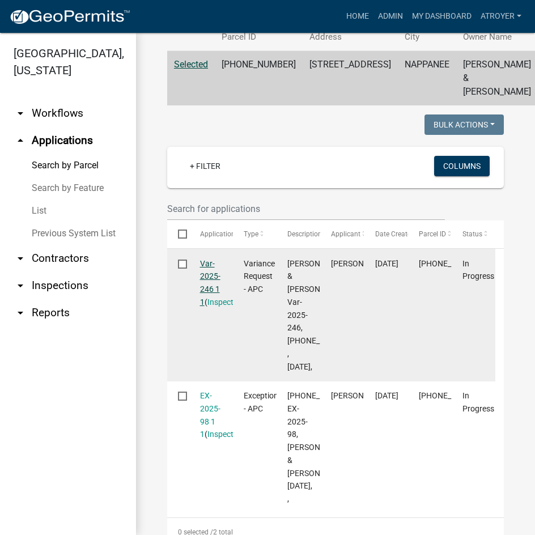
click at [204, 299] on link "Var-2025-246 1 1" at bounding box center [210, 283] width 20 height 48
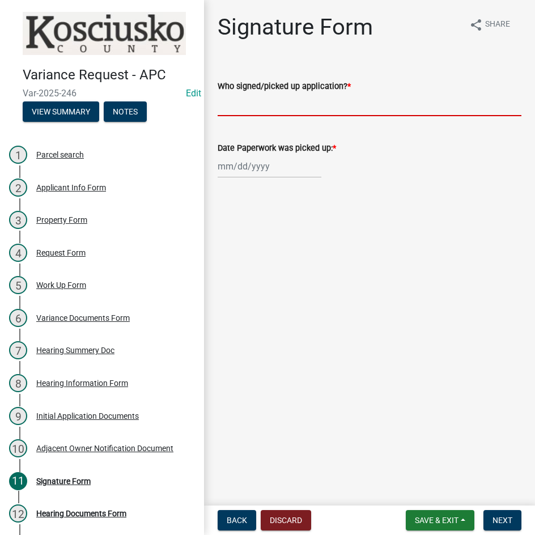
click at [273, 98] on input "Who signed/picked up application? *" at bounding box center [370, 104] width 304 height 23
type input "[PERSON_NAME]"
select select "8"
select select "2025"
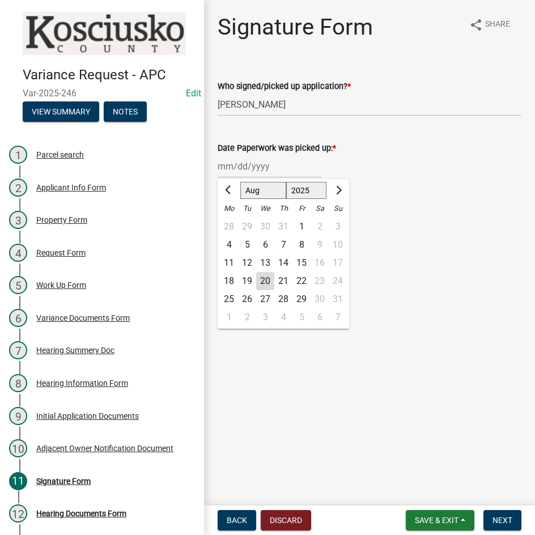
click at [254, 171] on div "[PERSON_NAME] Feb Mar Apr [PERSON_NAME][DATE] Oct Nov [DATE] 1526 1527 1528 152…" at bounding box center [270, 166] width 104 height 23
click at [230, 281] on div "18" at bounding box center [229, 281] width 18 height 18
type input "[DATE]"
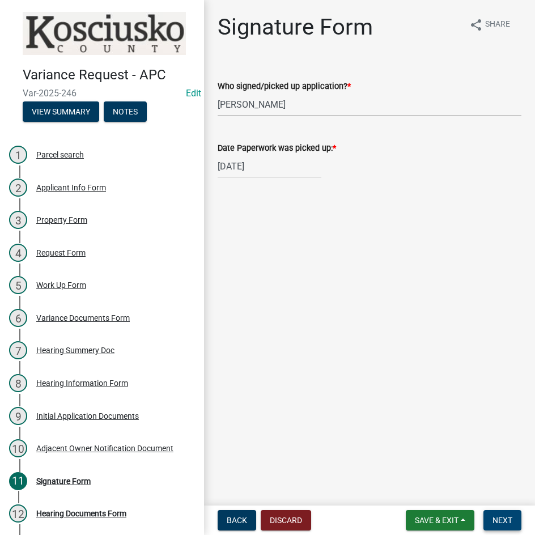
drag, startPoint x: 497, startPoint y: 515, endPoint x: 496, endPoint y: 505, distance: 10.3
click at [497, 516] on span "Next" at bounding box center [503, 520] width 20 height 9
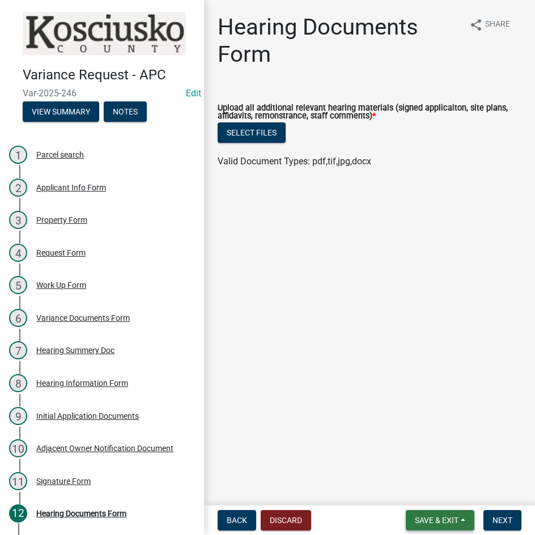
click at [430, 521] on span "Save & Exit" at bounding box center [437, 520] width 44 height 9
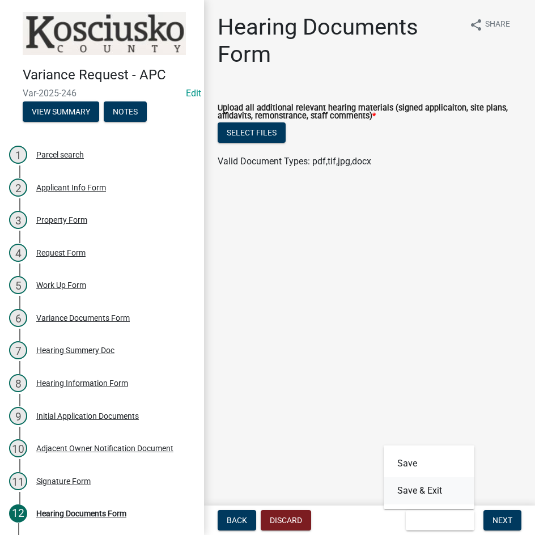
click at [430, 496] on button "Save & Exit" at bounding box center [429, 490] width 91 height 27
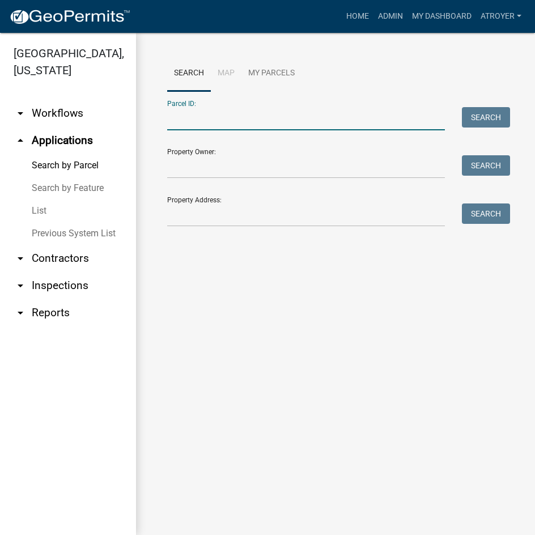
drag, startPoint x: 210, startPoint y: 124, endPoint x: 218, endPoint y: 123, distance: 8.5
click at [210, 124] on input "Parcel ID:" at bounding box center [306, 118] width 278 height 23
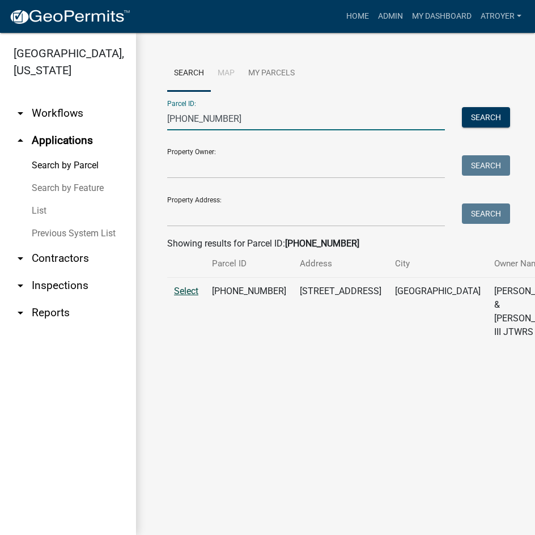
type input "[PHONE_NUMBER]"
click at [190, 297] on span "Select" at bounding box center [186, 291] width 24 height 11
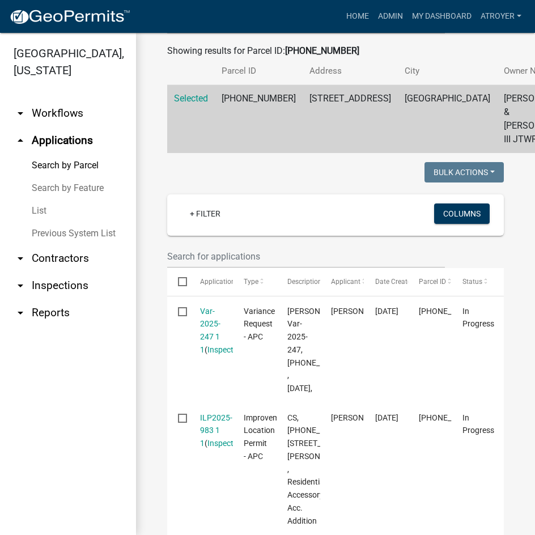
scroll to position [227, 0]
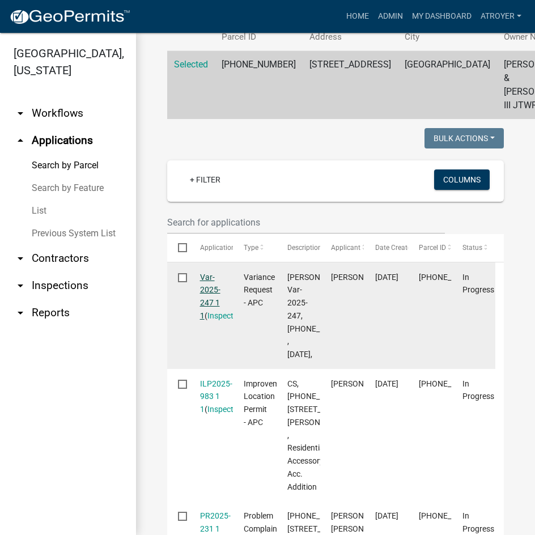
click at [205, 316] on link "Var-2025-247 1 1" at bounding box center [210, 297] width 20 height 48
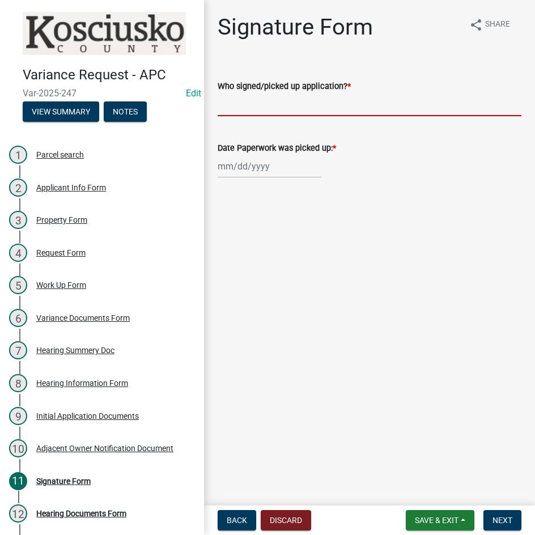
click at [322, 103] on input "Who signed/picked up application? *" at bounding box center [370, 104] width 304 height 23
type input "[PERSON_NAME]"
click at [272, 168] on div at bounding box center [270, 166] width 104 height 23
select select "8"
select select "2025"
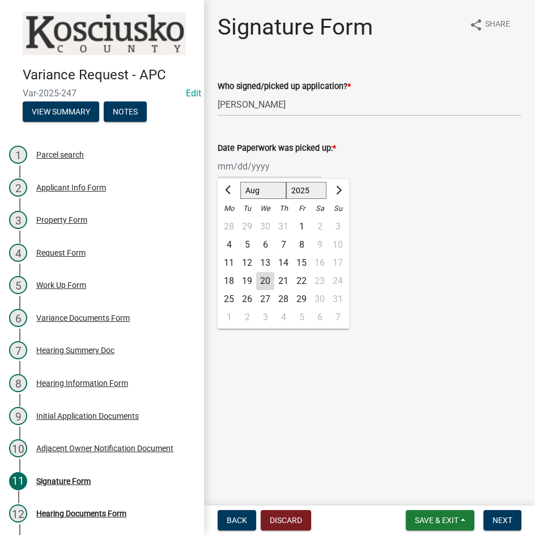
click at [257, 192] on select "Jan Feb Mar Apr May Jun [DATE] Aug Sep Oct Nov Dec" at bounding box center [263, 190] width 46 height 17
click at [226, 281] on div "18" at bounding box center [229, 281] width 18 height 18
type input "[DATE]"
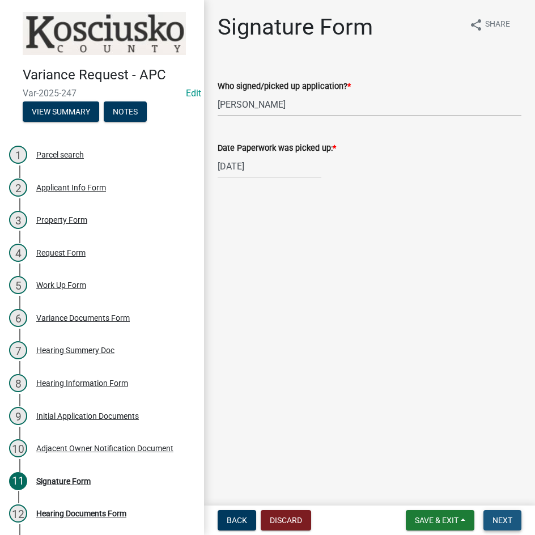
click at [498, 521] on span "Next" at bounding box center [503, 520] width 20 height 9
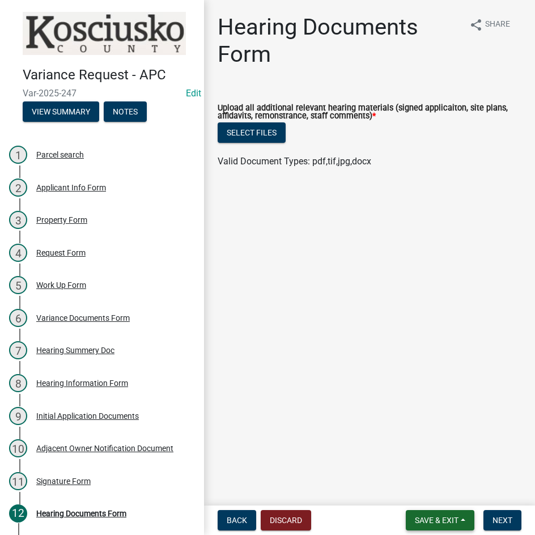
click at [429, 523] on span "Save & Exit" at bounding box center [437, 520] width 44 height 9
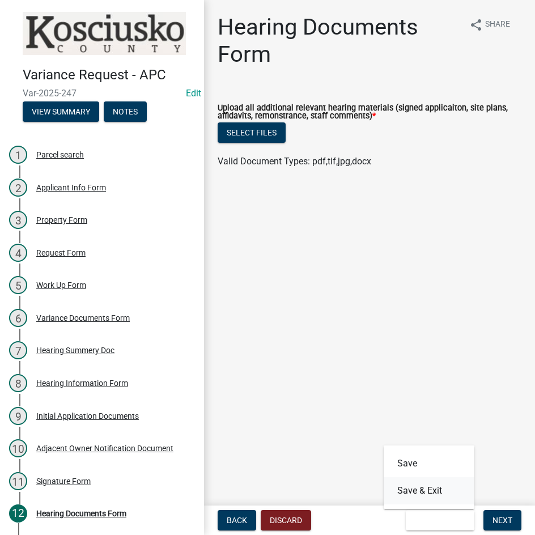
click at [425, 494] on button "Save & Exit" at bounding box center [429, 490] width 91 height 27
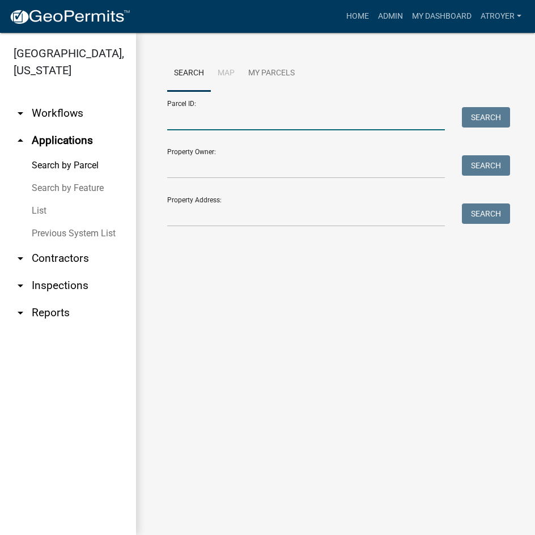
drag, startPoint x: 247, startPoint y: 125, endPoint x: 254, endPoint y: 126, distance: 7.5
click at [247, 126] on input "Parcel ID:" at bounding box center [306, 118] width 278 height 23
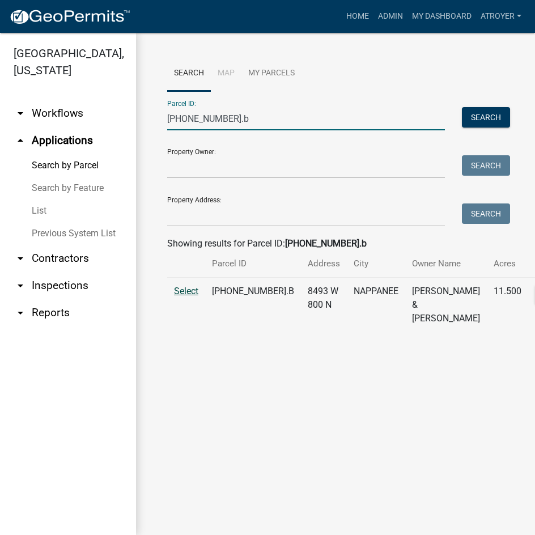
type input "[PHONE_NUMBER].b"
click at [191, 297] on span "Select" at bounding box center [186, 291] width 24 height 11
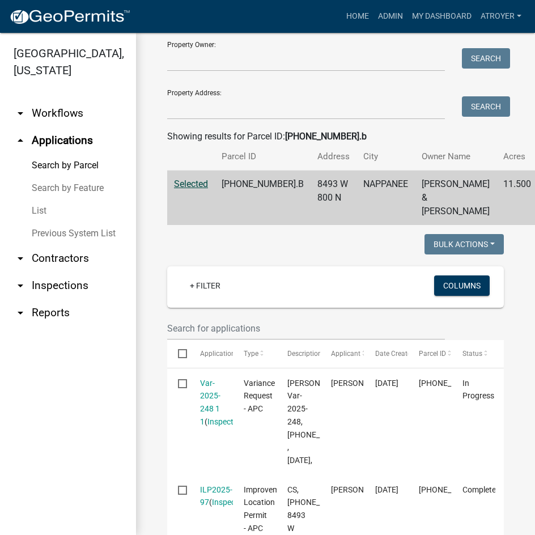
scroll to position [284, 0]
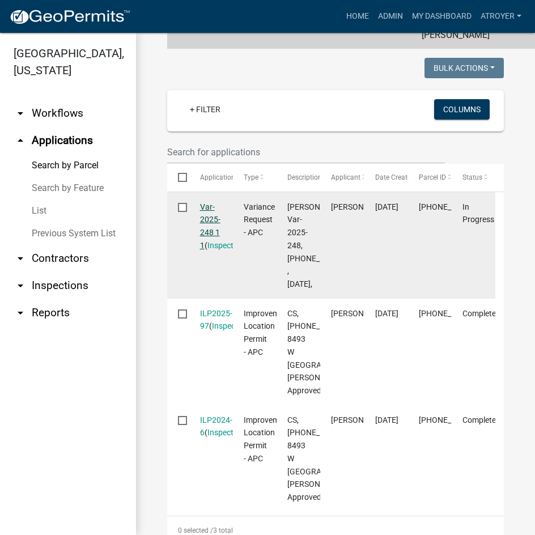
click at [205, 249] on link "Var-2025-248 1 1" at bounding box center [210, 226] width 20 height 48
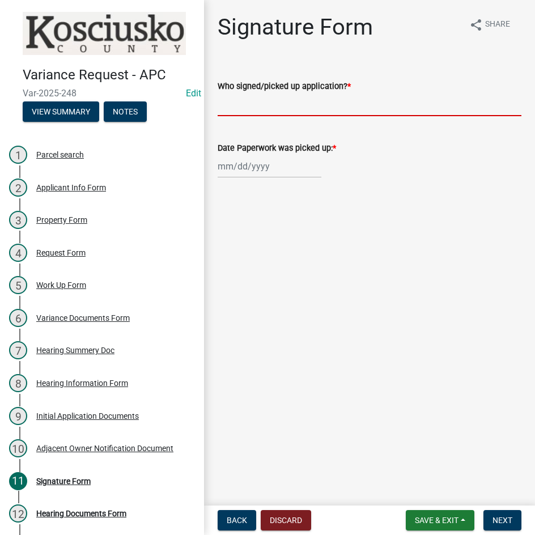
click at [324, 113] on input "Who signed/picked up application? *" at bounding box center [370, 104] width 304 height 23
type input "[PERSON_NAME]"
select select "8"
select select "2025"
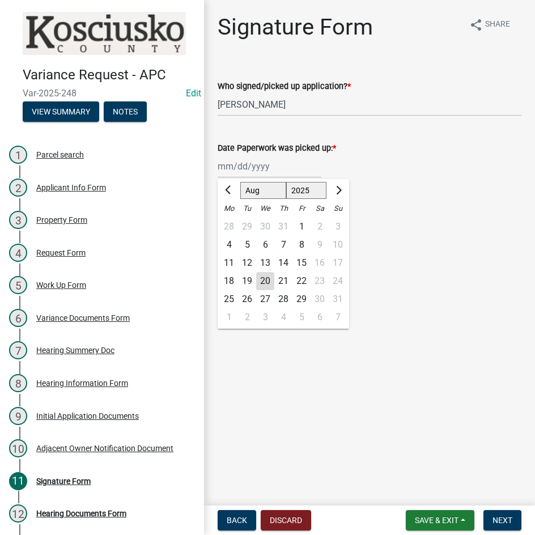
click at [284, 163] on div "[PERSON_NAME] Feb Mar Apr [PERSON_NAME][DATE] Oct Nov [DATE] 1526 1527 1528 152…" at bounding box center [270, 166] width 104 height 23
click at [230, 277] on div "18" at bounding box center [229, 281] width 18 height 18
type input "[DATE]"
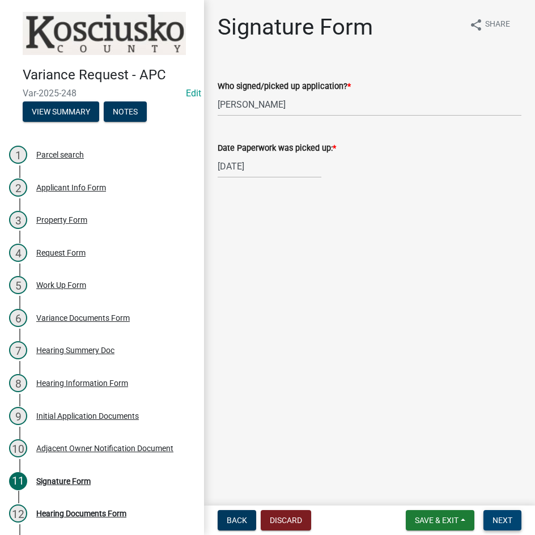
click at [496, 523] on span "Next" at bounding box center [503, 520] width 20 height 9
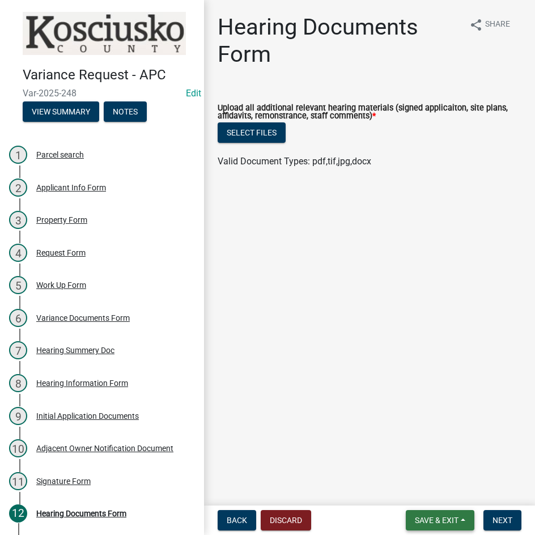
click at [419, 521] on span "Save & Exit" at bounding box center [437, 520] width 44 height 9
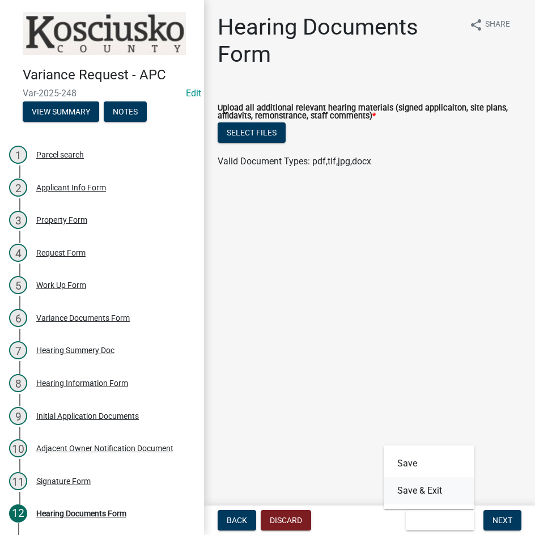
click at [425, 484] on button "Save & Exit" at bounding box center [429, 490] width 91 height 27
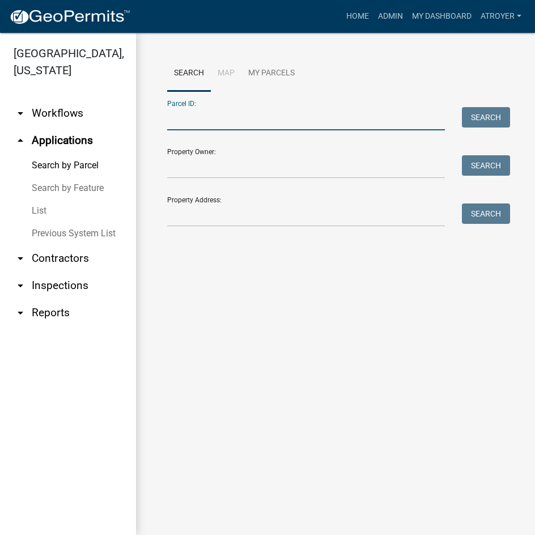
click at [220, 121] on input "Parcel ID:" at bounding box center [306, 118] width 278 height 23
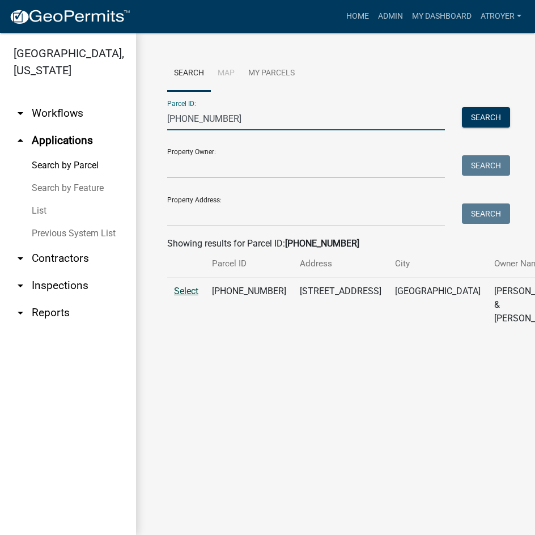
type input "[PHONE_NUMBER]"
click at [187, 297] on span "Select" at bounding box center [186, 291] width 24 height 11
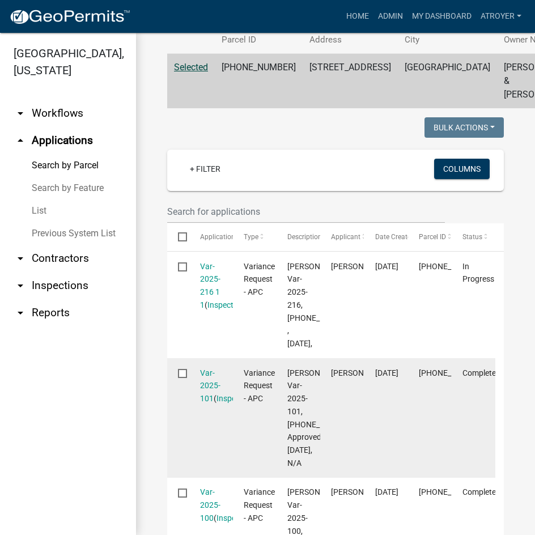
scroll to position [227, 0]
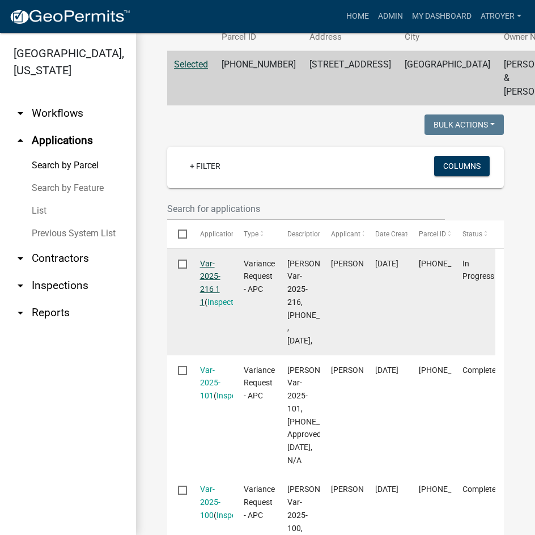
click at [204, 289] on link "Var-2025-216 1 1" at bounding box center [210, 283] width 20 height 48
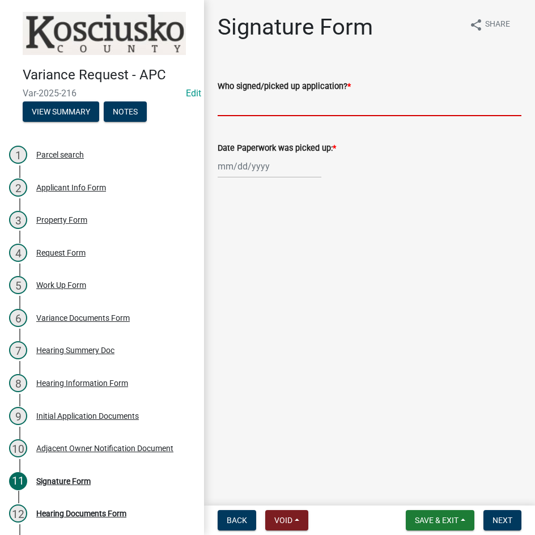
click at [343, 108] on input "Who signed/picked up application? *" at bounding box center [370, 104] width 304 height 23
type input "[PERSON_NAME]"
select select "8"
select select "2025"
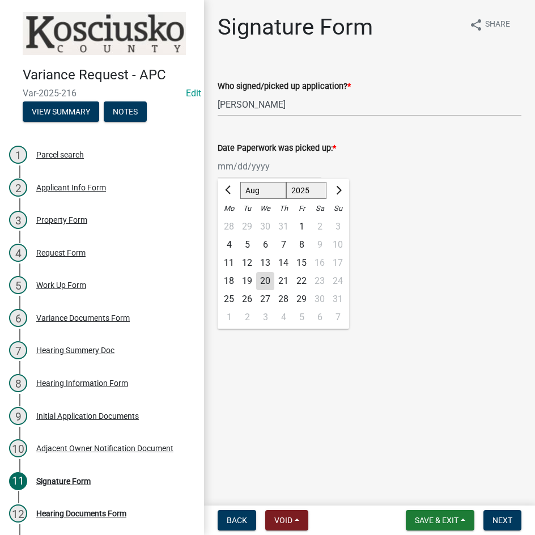
click at [231, 175] on div "[PERSON_NAME] Feb Mar Apr [PERSON_NAME][DATE] Oct Nov [DATE] 1526 1527 1528 152…" at bounding box center [270, 166] width 104 height 23
click at [225, 280] on div "18" at bounding box center [229, 281] width 18 height 18
type input "[DATE]"
